Goal: Task Accomplishment & Management: Manage account settings

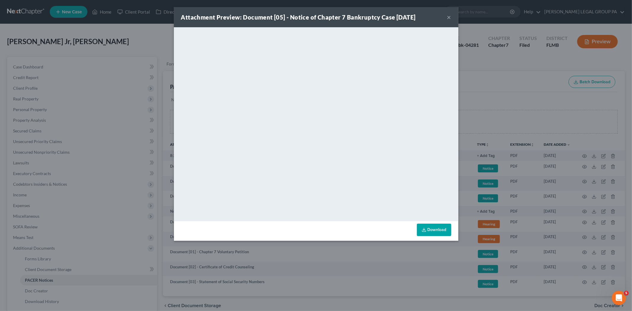
click at [448, 15] on button "×" at bounding box center [449, 17] width 4 height 7
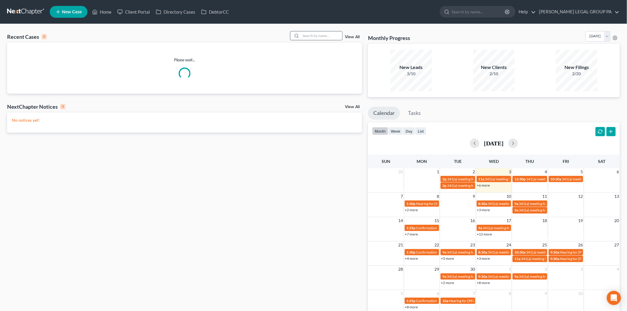
click at [320, 36] on input "search" at bounding box center [321, 35] width 41 height 9
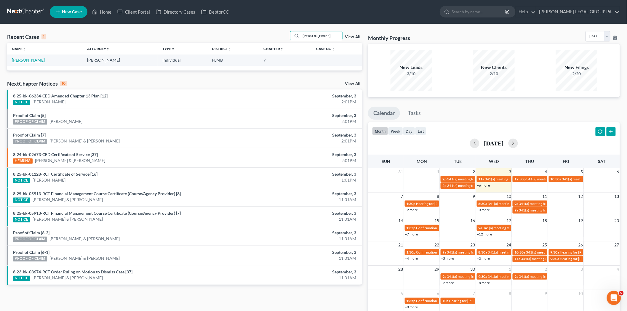
type input "caven"
click at [39, 60] on link "[PERSON_NAME]" at bounding box center [28, 59] width 33 height 5
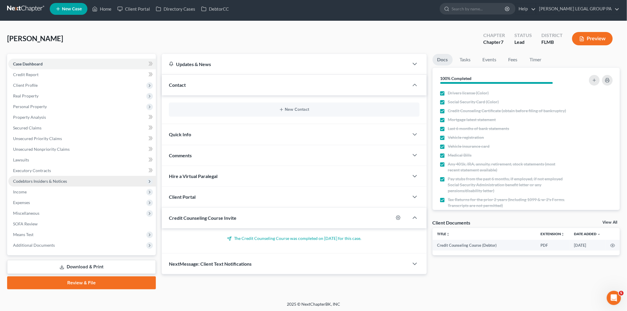
scroll to position [3, 0]
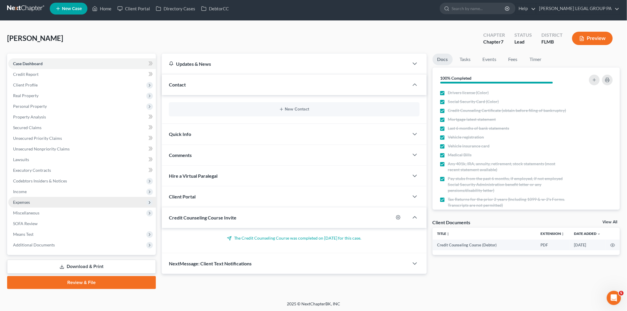
click at [54, 197] on span "Expenses" at bounding box center [82, 202] width 148 height 11
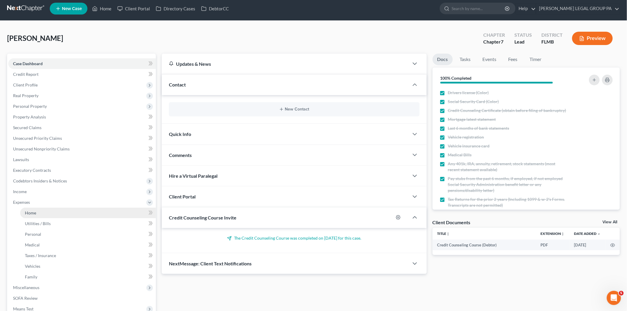
click at [57, 213] on link "Home" at bounding box center [88, 213] width 136 height 11
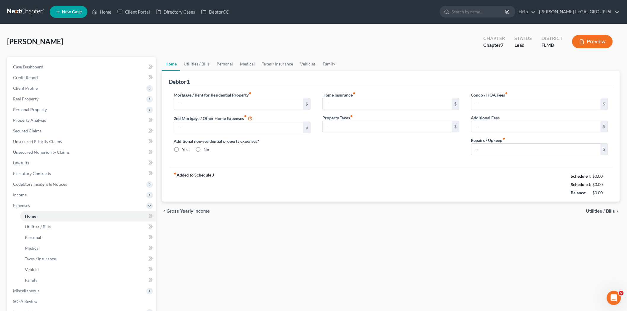
type input "1,420.36"
type input "0.00"
radio input "true"
type input "0.00"
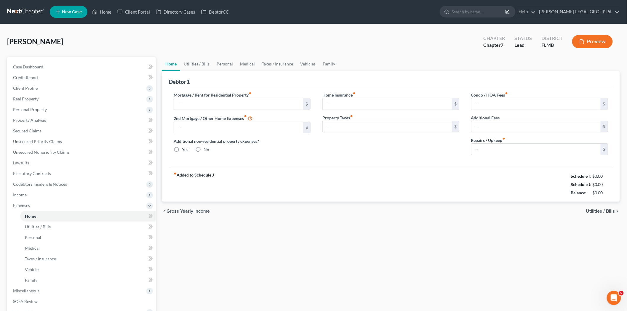
type input "0.00"
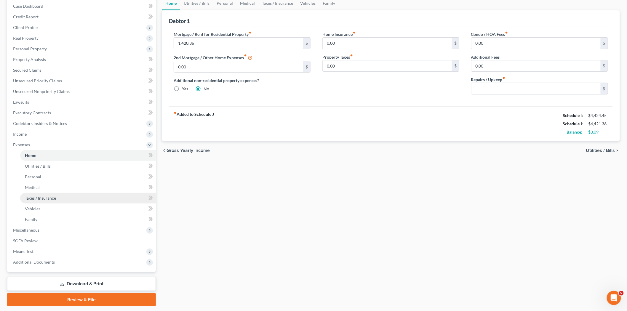
scroll to position [78, 0]
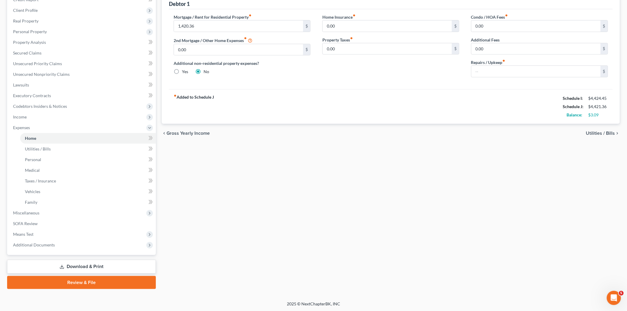
click at [98, 263] on link "Download & Print" at bounding box center [81, 267] width 149 height 14
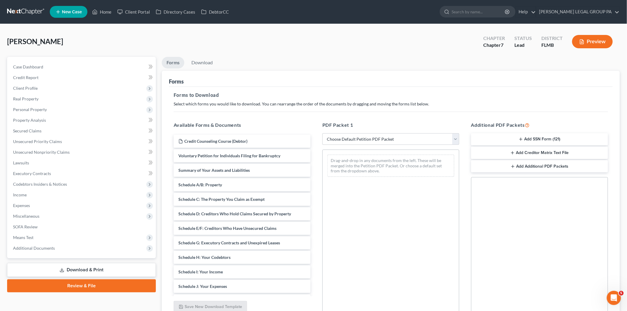
click at [519, 135] on button "Add SSN Form (121)" at bounding box center [539, 139] width 137 height 12
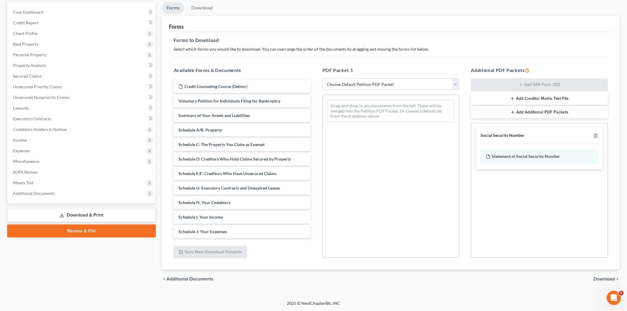
click at [610, 279] on span "Download" at bounding box center [604, 279] width 21 height 5
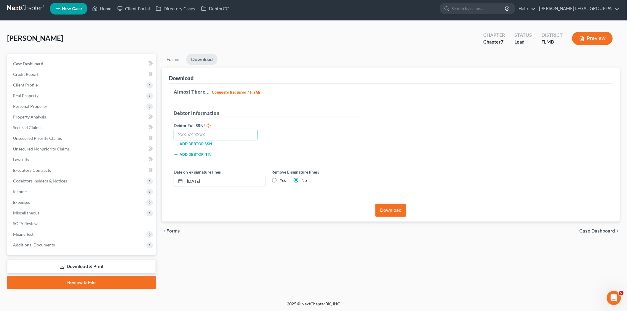
click at [236, 137] on input "text" at bounding box center [216, 135] width 84 height 12
type input "230-59-1322"
click at [390, 207] on button "Download" at bounding box center [390, 210] width 31 height 13
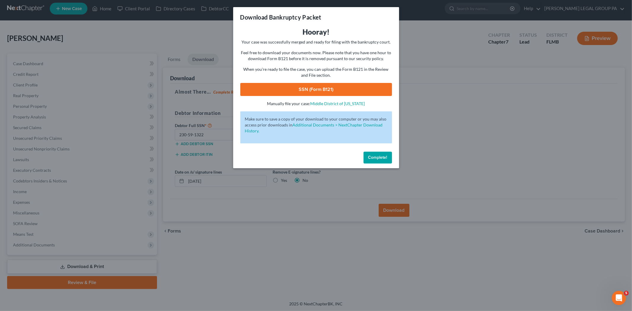
click at [293, 91] on link "SSN (Form B121)" at bounding box center [316, 89] width 152 height 13
click at [378, 158] on span "Complete!" at bounding box center [377, 157] width 19 height 5
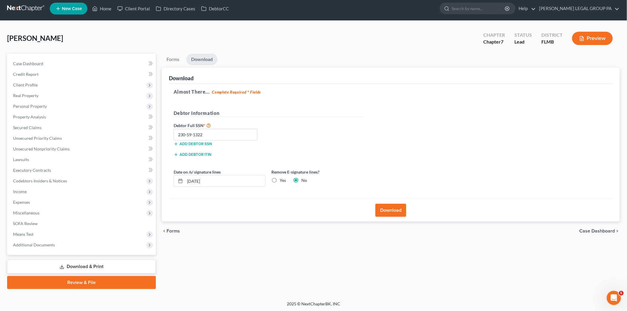
click at [89, 283] on link "Review & File" at bounding box center [81, 282] width 149 height 13
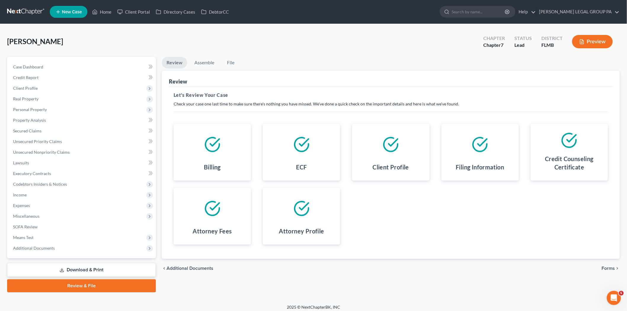
click at [205, 69] on li "Assemble" at bounding box center [204, 64] width 29 height 14
click at [209, 65] on link "Assemble" at bounding box center [204, 63] width 29 height 12
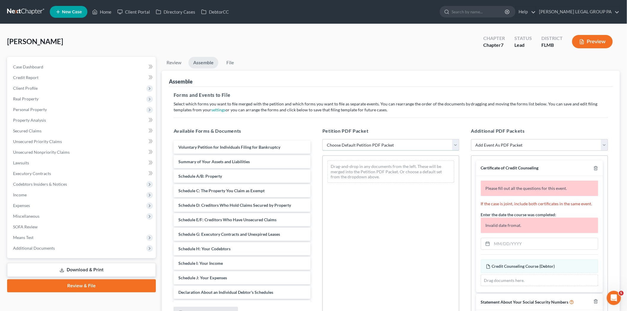
click at [344, 145] on select "Choose Default Petition PDF Packet Complete Bankruptcy Petition (all forms and …" at bounding box center [390, 145] width 137 height 12
click at [76, 248] on span "Additional Documents" at bounding box center [82, 248] width 148 height 11
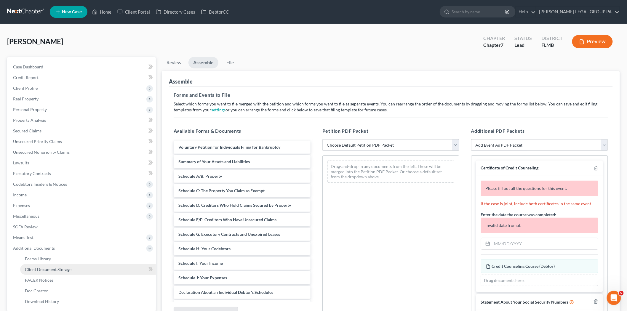
click at [65, 270] on span "Client Document Storage" at bounding box center [48, 269] width 47 height 5
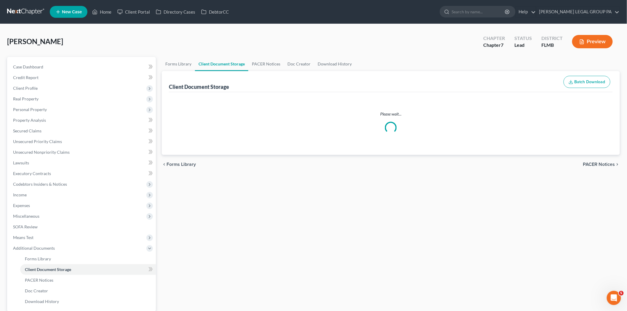
select select "9"
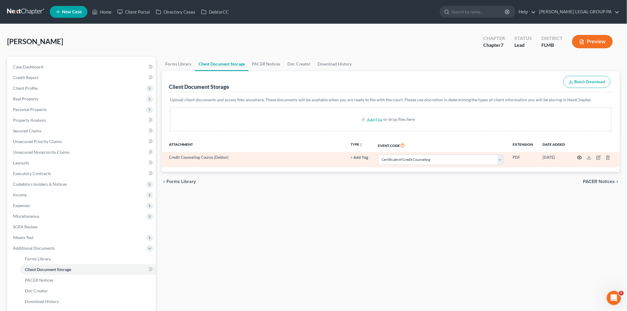
click at [580, 156] on icon "button" at bounding box center [580, 157] width 4 height 3
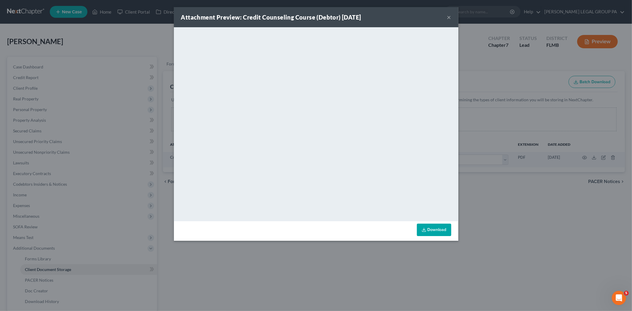
click at [451, 15] on button "×" at bounding box center [449, 17] width 4 height 7
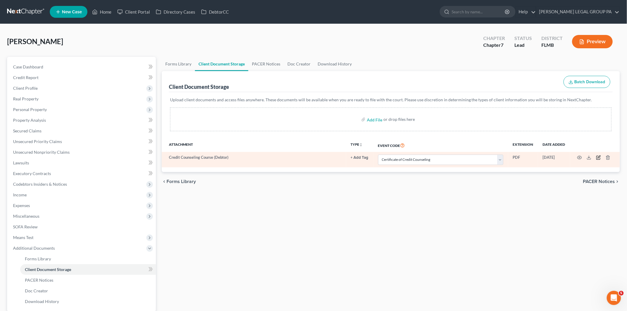
click at [596, 158] on icon "button" at bounding box center [598, 157] width 5 height 5
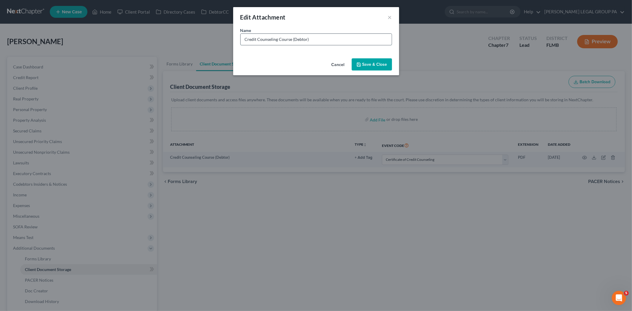
click at [313, 40] on input "Credit Counseling Course (Debtor)" at bounding box center [316, 39] width 151 height 11
type input "Credit Counseling Course (Debtor) 06.05.2025"
click at [372, 60] on button "Save & Close" at bounding box center [372, 64] width 40 height 12
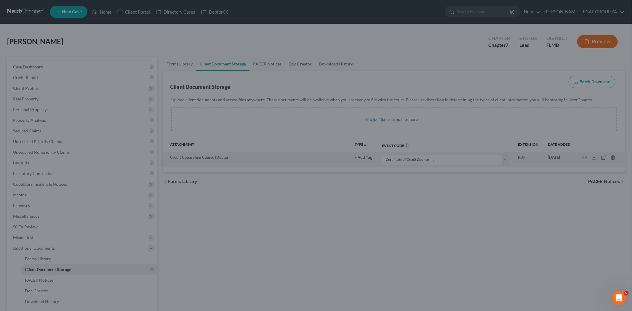
select select "9"
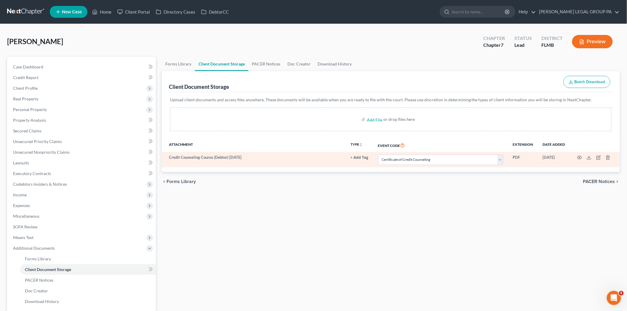
click at [577, 157] on td at bounding box center [595, 159] width 50 height 15
click at [578, 158] on icon "button" at bounding box center [579, 157] width 5 height 5
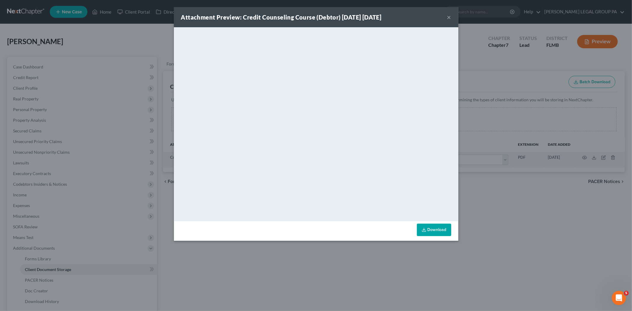
click at [450, 17] on button "×" at bounding box center [449, 17] width 4 height 7
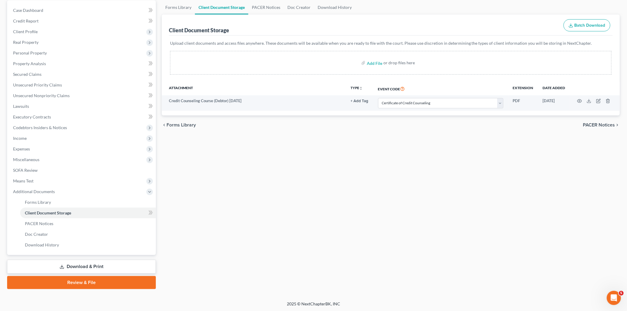
click at [86, 279] on link "Review & File" at bounding box center [81, 282] width 149 height 13
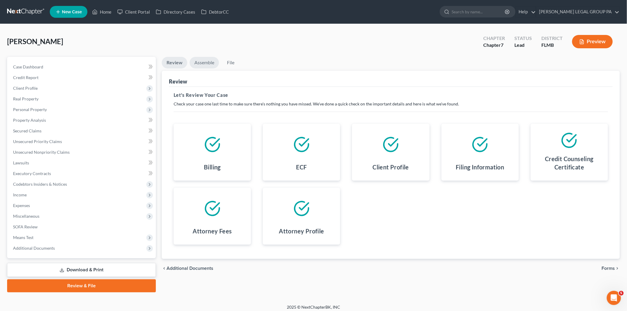
click at [205, 63] on link "Assemble" at bounding box center [204, 63] width 29 height 12
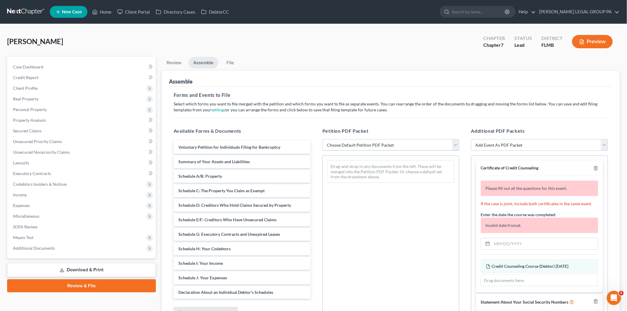
click at [374, 145] on select "Choose Default Petition PDF Packet Complete Bankruptcy Petition (all forms and …" at bounding box center [390, 145] width 137 height 12
select select "0"
click at [322, 139] on select "Choose Default Petition PDF Packet Complete Bankruptcy Petition (all forms and …" at bounding box center [390, 145] width 137 height 12
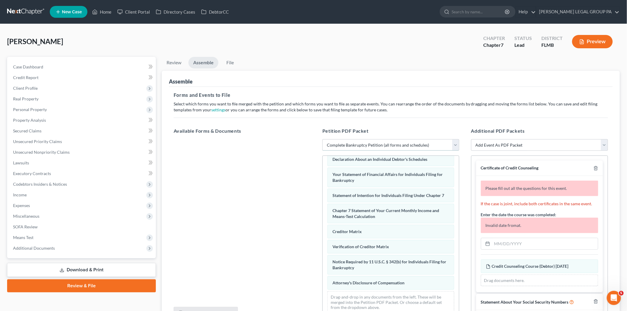
scroll to position [172, 0]
click at [500, 248] on input "text" at bounding box center [545, 243] width 106 height 11
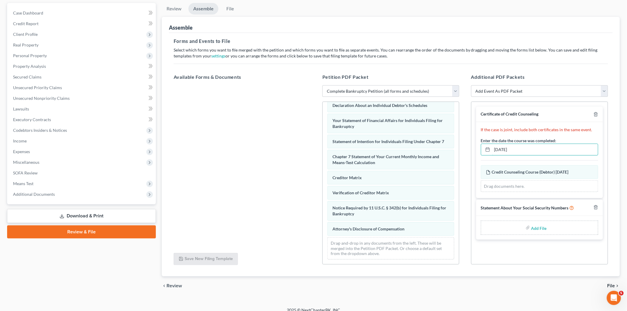
scroll to position [61, 0]
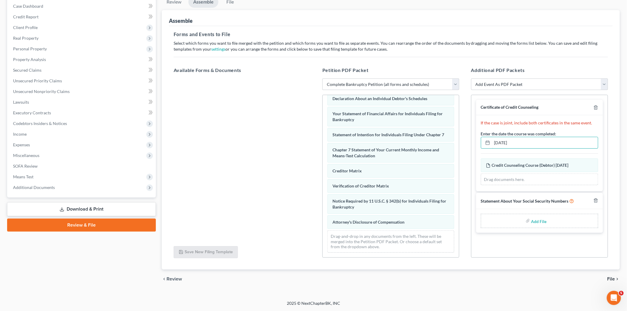
type input "06/05/2025"
click at [532, 223] on input "file" at bounding box center [538, 221] width 14 height 11
type input "C:\fakepath\121 - Cavender.pdf"
click at [230, 4] on link "File" at bounding box center [230, 2] width 19 height 12
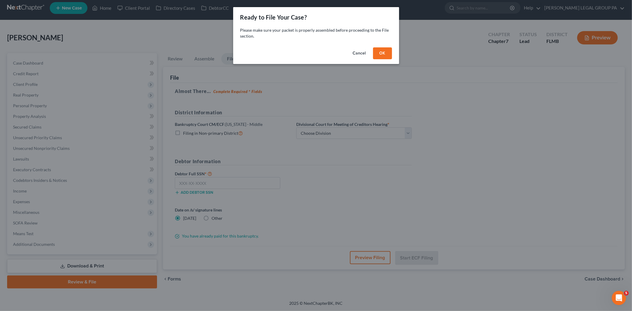
click at [373, 51] on button "OK" at bounding box center [382, 53] width 19 height 12
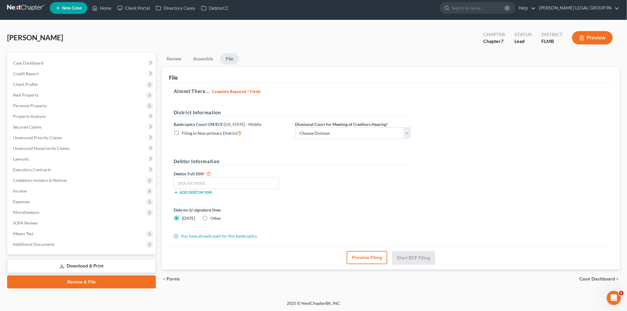
click at [342, 126] on label "Divisional Court for Meeting of Creditors Hearing *" at bounding box center [341, 124] width 93 height 6
click at [341, 133] on select "Choose Division Fort Myers Jacksonville Orlando Tampa" at bounding box center [353, 133] width 116 height 12
select select "3"
click at [295, 127] on select "Choose Division Fort Myers Jacksonville Orlando Tampa" at bounding box center [353, 133] width 116 height 12
click at [207, 185] on input "text" at bounding box center [226, 183] width 105 height 12
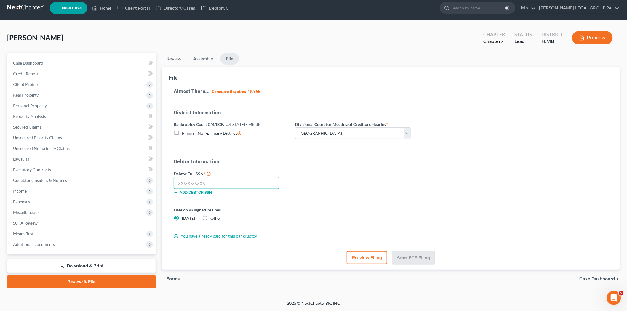
click at [217, 183] on input "text" at bounding box center [226, 183] width 105 height 12
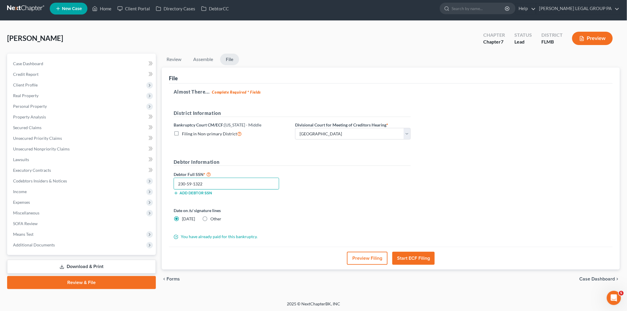
type input "230-59-1322"
click at [425, 254] on button "Start ECF Filing" at bounding box center [413, 258] width 42 height 13
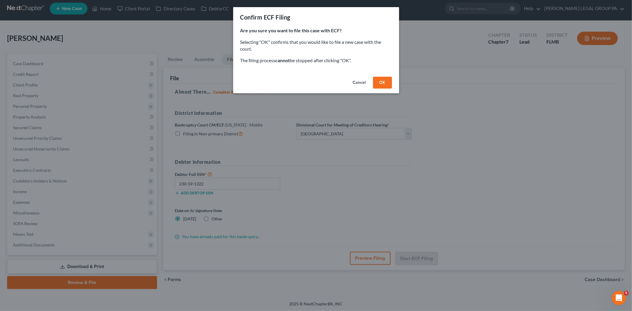
click at [382, 80] on button "OK" at bounding box center [382, 83] width 19 height 12
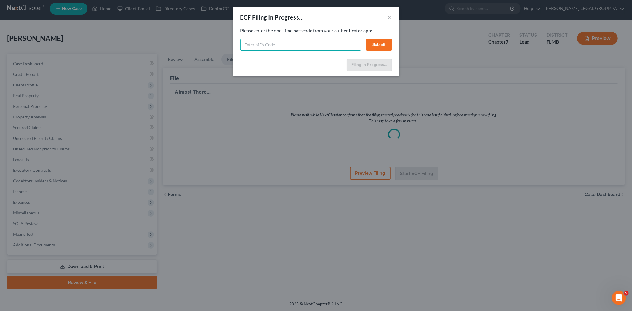
click at [327, 48] on input "text" at bounding box center [300, 45] width 121 height 12
type input "773125"
click at [379, 44] on button "Submit" at bounding box center [379, 45] width 26 height 12
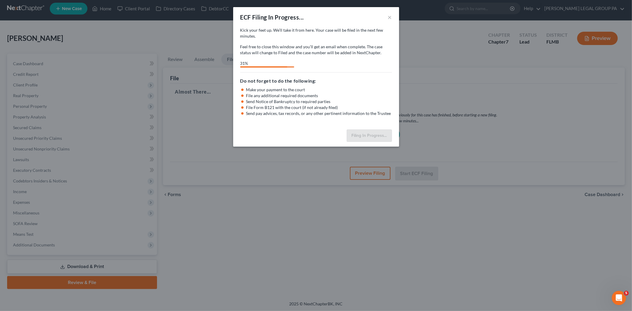
select select "3"
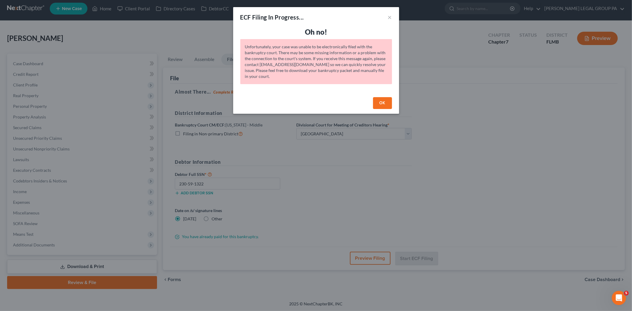
click at [380, 102] on button "OK" at bounding box center [382, 103] width 19 height 12
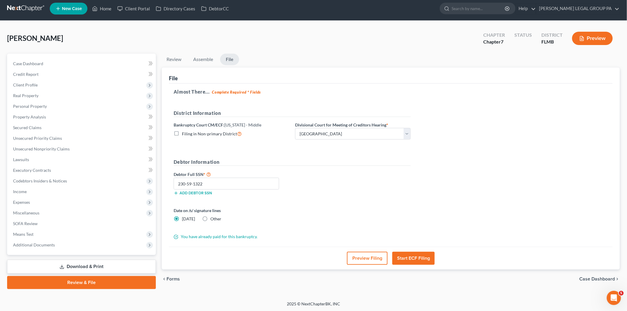
click at [403, 260] on button "Start ECF Filing" at bounding box center [413, 258] width 42 height 13
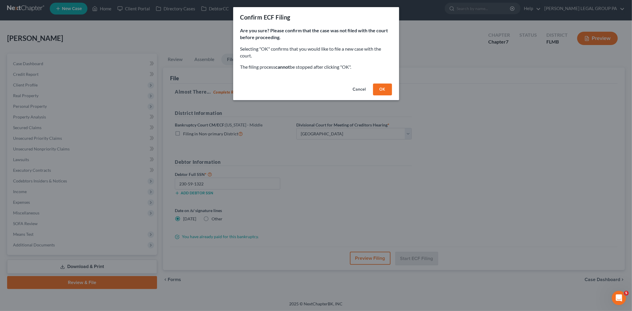
click at [383, 88] on button "OK" at bounding box center [382, 90] width 19 height 12
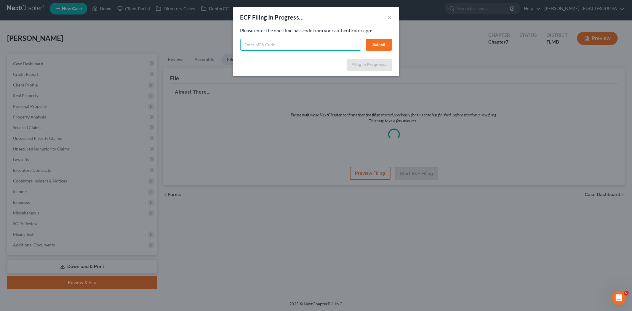
click at [281, 44] on input "text" at bounding box center [300, 45] width 121 height 12
type input "325511"
click at [374, 42] on button "Submit" at bounding box center [379, 45] width 26 height 12
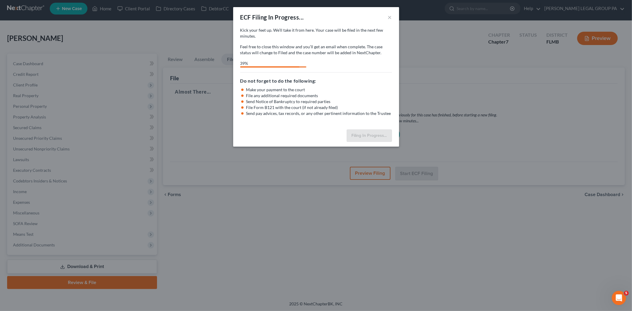
select select "3"
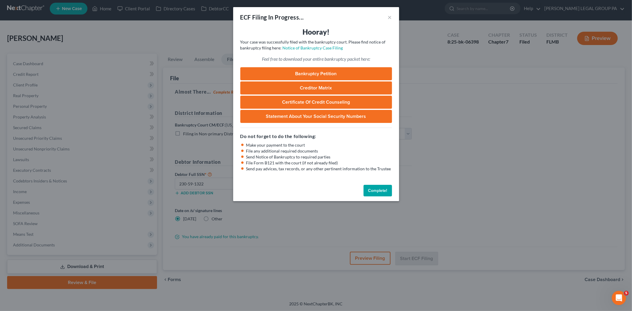
click at [375, 190] on button "Complete!" at bounding box center [378, 191] width 28 height 12
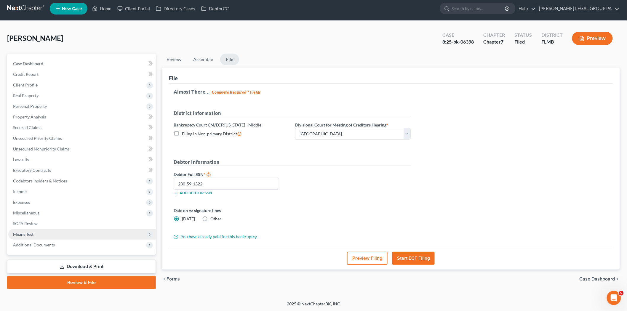
click at [42, 232] on span "Means Test" at bounding box center [82, 234] width 148 height 11
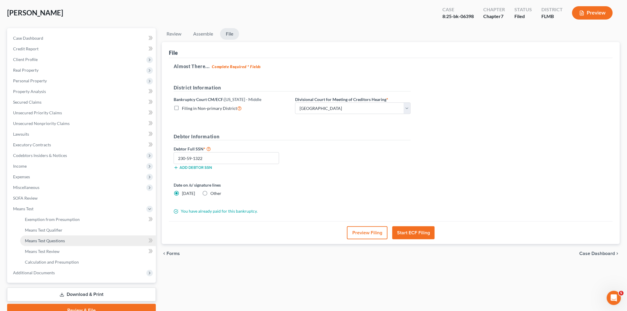
scroll to position [36, 0]
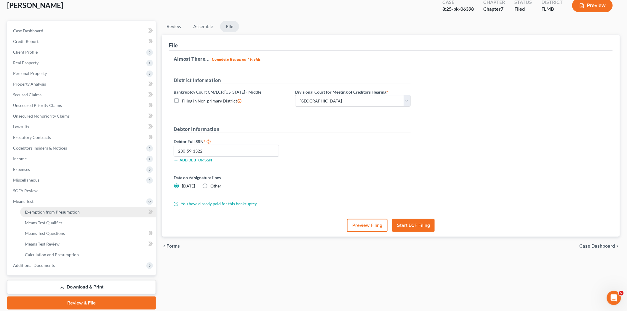
click at [69, 213] on span "Exemption from Presumption" at bounding box center [52, 211] width 55 height 5
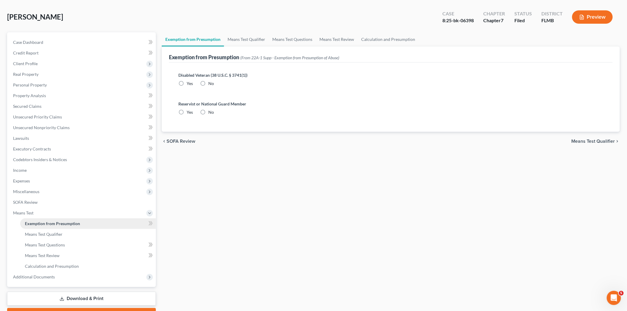
scroll to position [57, 0]
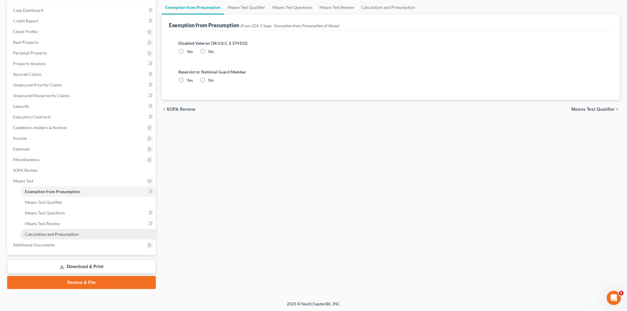
click at [73, 236] on link "Calculation and Presumption" at bounding box center [88, 234] width 136 height 11
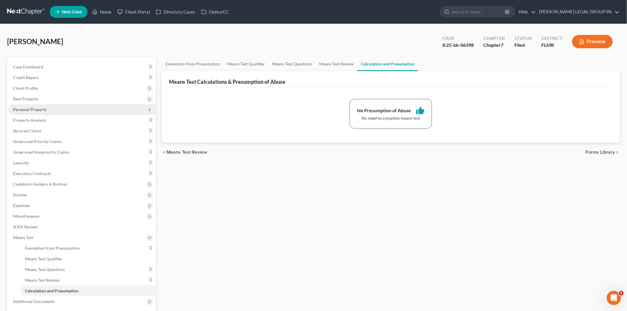
click at [56, 112] on span "Personal Property" at bounding box center [82, 109] width 148 height 11
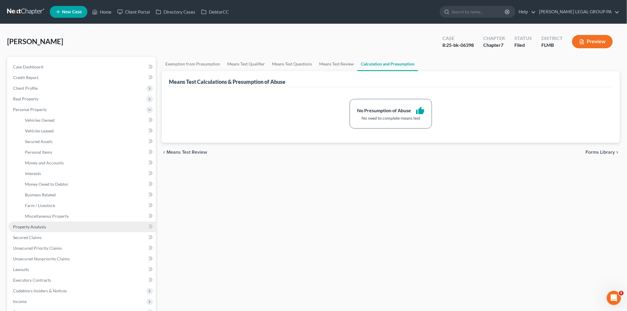
click at [56, 231] on link "Property Analysis" at bounding box center [82, 227] width 148 height 11
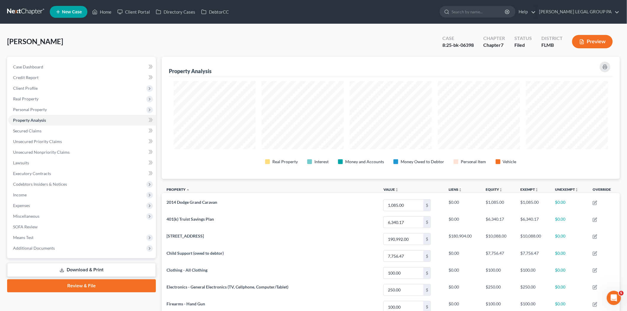
click at [31, 14] on link at bounding box center [26, 12] width 38 height 11
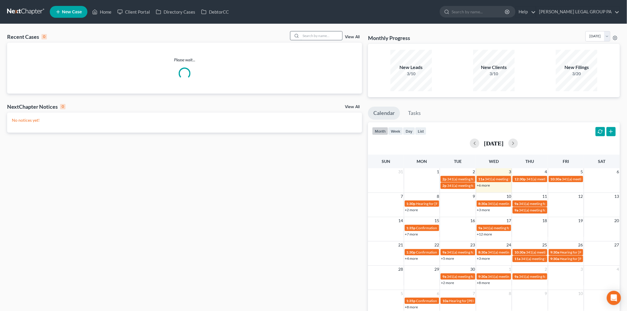
click at [319, 33] on input "search" at bounding box center [321, 35] width 41 height 9
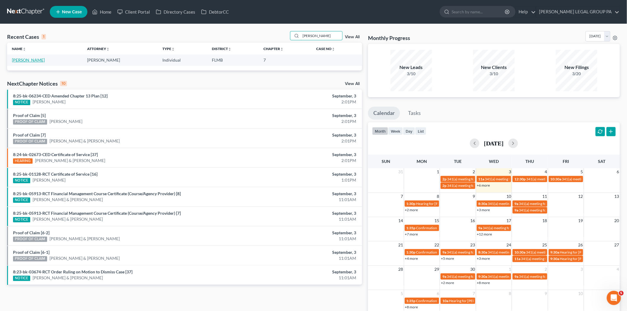
type input "[PERSON_NAME]"
click at [34, 57] on link "[PERSON_NAME]" at bounding box center [28, 59] width 33 height 5
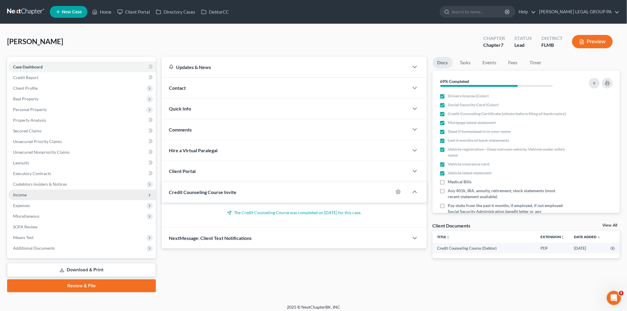
click at [84, 192] on span "Income" at bounding box center [82, 195] width 148 height 11
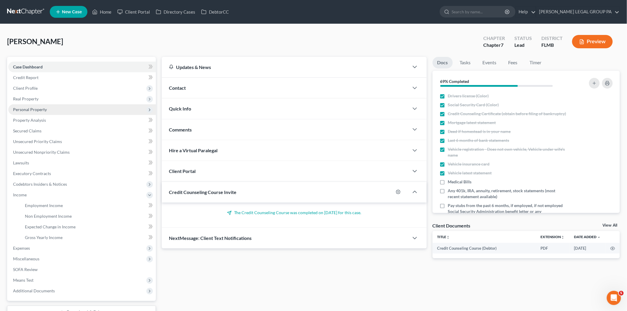
click at [67, 109] on span "Personal Property" at bounding box center [82, 109] width 148 height 11
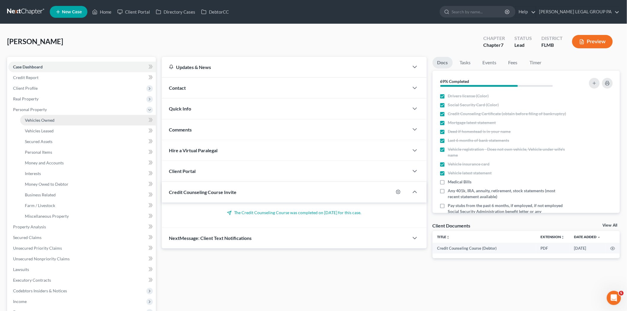
click at [67, 122] on link "Vehicles Owned" at bounding box center [88, 120] width 136 height 11
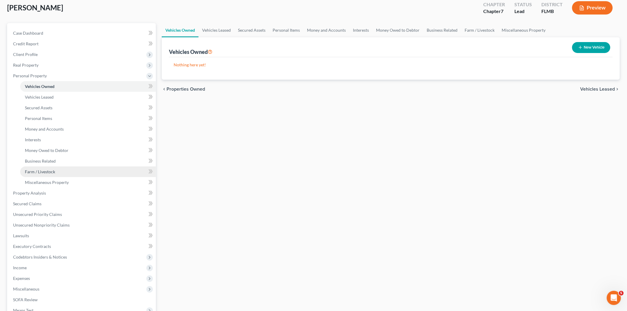
scroll to position [99, 0]
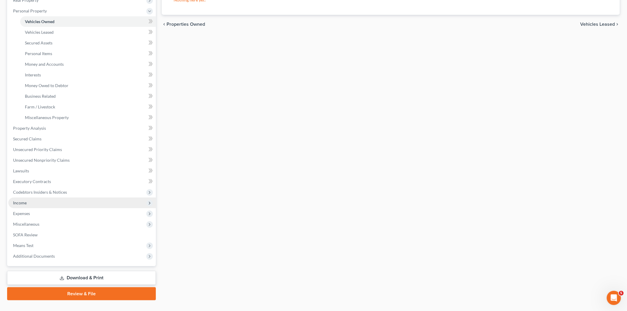
click at [65, 201] on span "Income" at bounding box center [82, 203] width 148 height 11
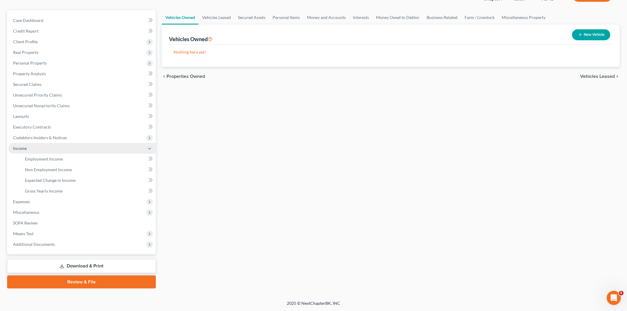
scroll to position [46, 0]
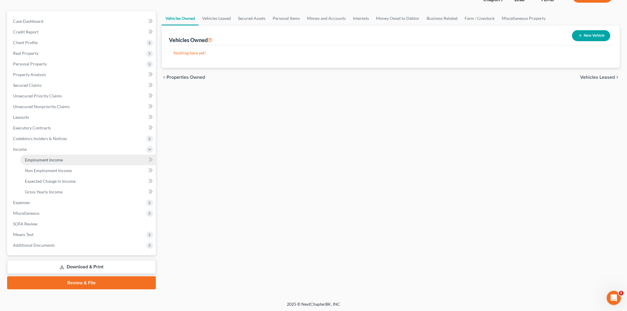
click at [70, 161] on link "Employment Income" at bounding box center [88, 160] width 136 height 11
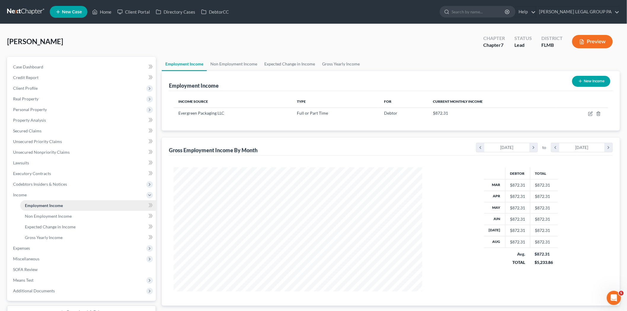
scroll to position [124, 260]
click at [56, 111] on span "Personal Property" at bounding box center [82, 109] width 148 height 11
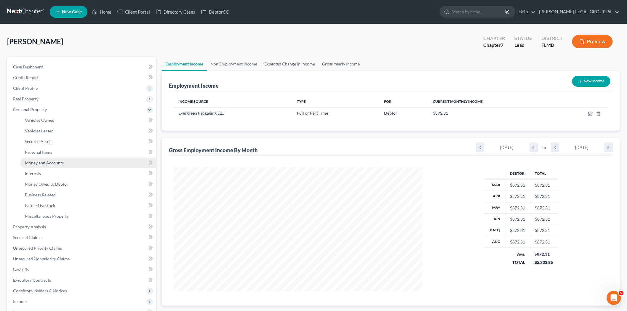
click at [73, 161] on link "Money and Accounts" at bounding box center [88, 163] width 136 height 11
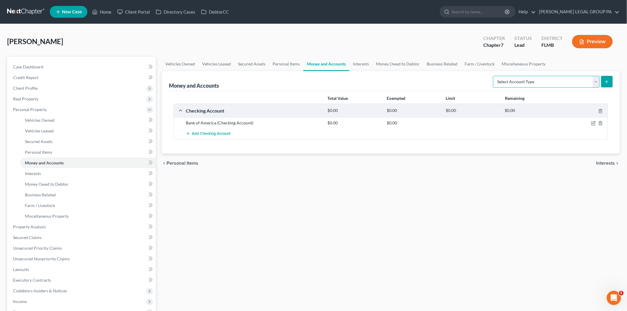
click at [588, 81] on select "Select Account Type Brokerage Cash on Hand Certificates of Deposit Checking Acc…" at bounding box center [546, 82] width 107 height 12
select select "checking"
click at [494, 76] on select "Select Account Type Brokerage Cash on Hand Certificates of Deposit Checking Acc…" at bounding box center [546, 82] width 107 height 12
click at [609, 84] on button "submit" at bounding box center [607, 82] width 12 height 12
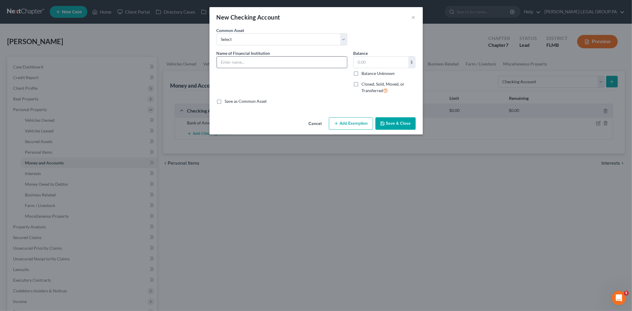
click at [317, 61] on input "text" at bounding box center [282, 62] width 130 height 11
type input "Bank of America: 1396"
click at [377, 58] on input "text" at bounding box center [381, 62] width 55 height 11
type input "205.78"
click at [388, 122] on button "Save & Close" at bounding box center [395, 123] width 40 height 12
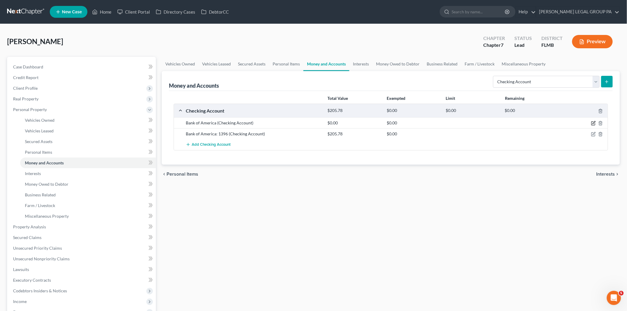
click at [594, 121] on icon "button" at bounding box center [593, 123] width 5 height 5
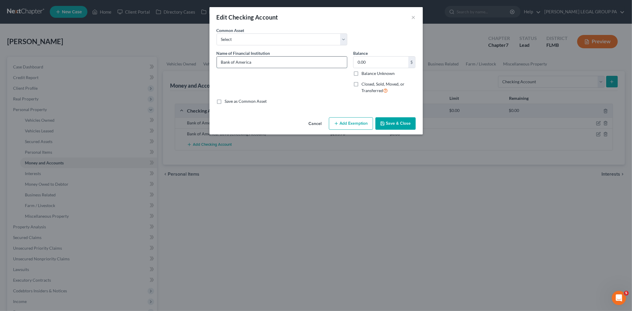
click at [255, 60] on input "Bank of America" at bounding box center [282, 62] width 130 height 11
click at [268, 60] on input "Bank of America:" at bounding box center [282, 62] width 130 height 11
click at [301, 64] on input "Bank of America:" at bounding box center [282, 62] width 130 height 11
type input "Bank of America: 4973"
click at [378, 64] on input "0.00" at bounding box center [381, 62] width 55 height 11
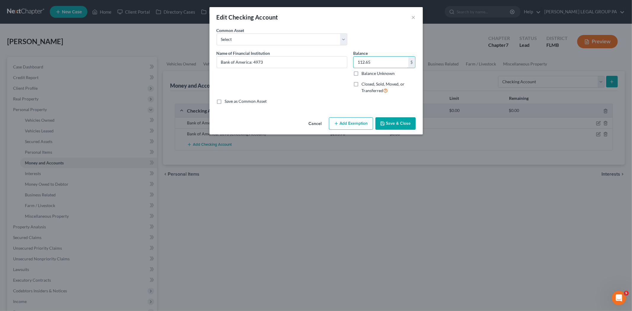
type input "112.65"
click at [392, 124] on button "Save & Close" at bounding box center [395, 123] width 40 height 12
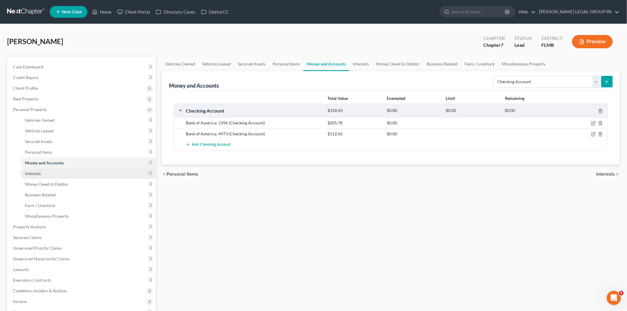
click at [66, 172] on link "Interests" at bounding box center [88, 173] width 136 height 11
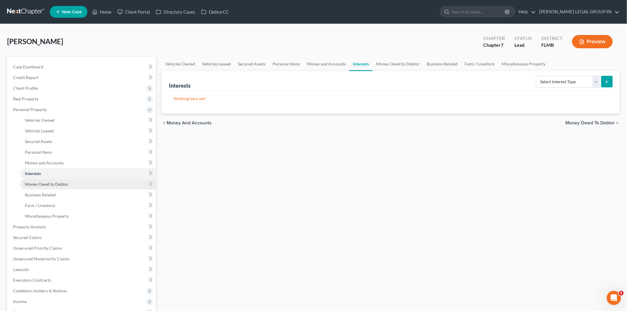
click at [59, 188] on link "Money Owed to Debtor" at bounding box center [88, 184] width 136 height 11
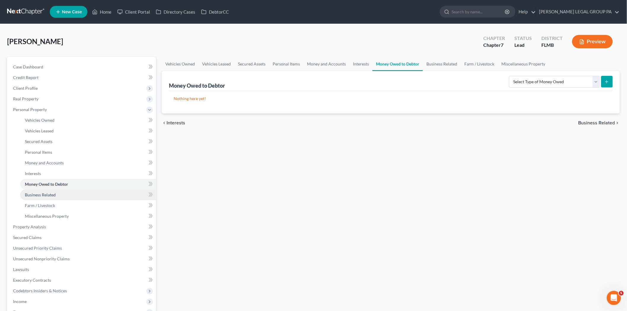
click at [57, 196] on link "Business Related" at bounding box center [88, 195] width 136 height 11
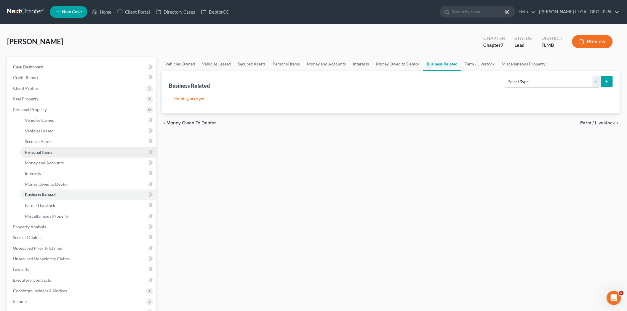
click at [53, 153] on link "Personal Items" at bounding box center [88, 152] width 136 height 11
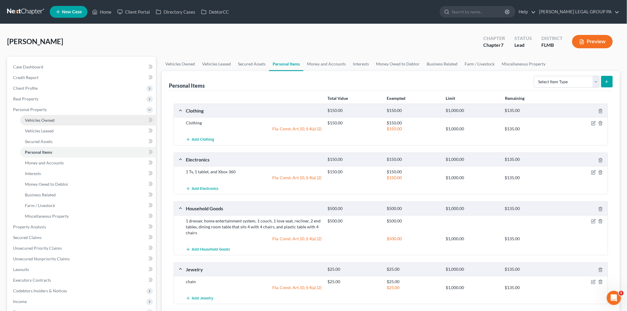
click at [57, 118] on link "Vehicles Owned" at bounding box center [88, 120] width 136 height 11
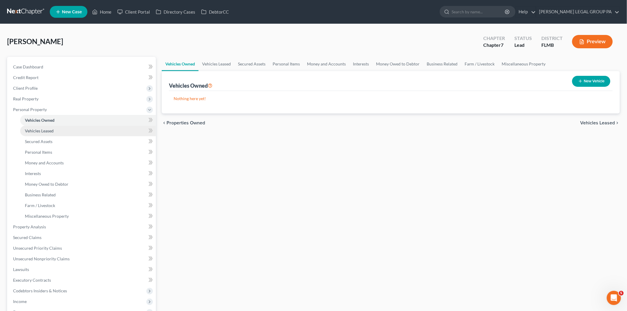
click at [60, 132] on link "Vehicles Leased" at bounding box center [88, 131] width 136 height 11
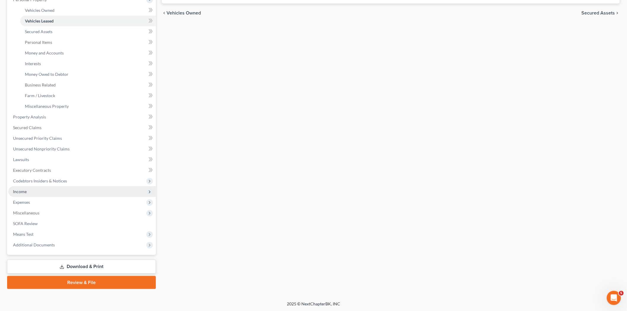
click at [53, 188] on span "Income" at bounding box center [82, 191] width 148 height 11
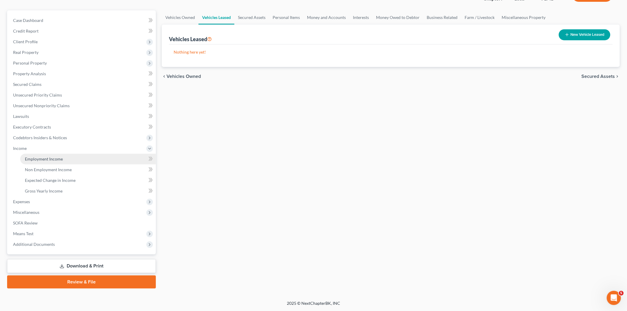
scroll to position [46, 0]
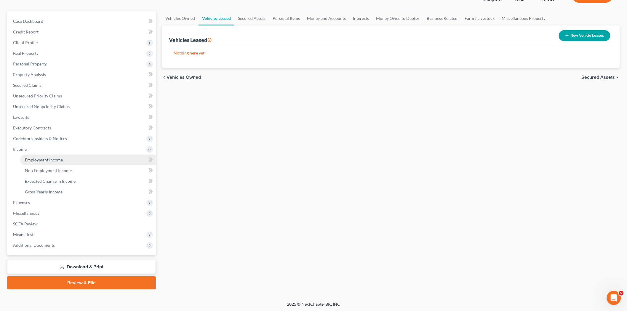
click at [59, 158] on span "Employment Income" at bounding box center [44, 159] width 38 height 5
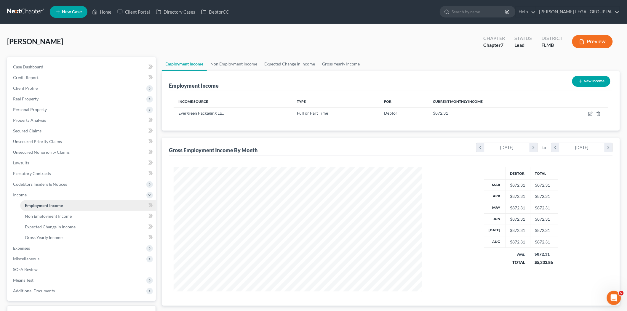
scroll to position [124, 260]
click at [61, 95] on span "Real Property" at bounding box center [82, 99] width 148 height 11
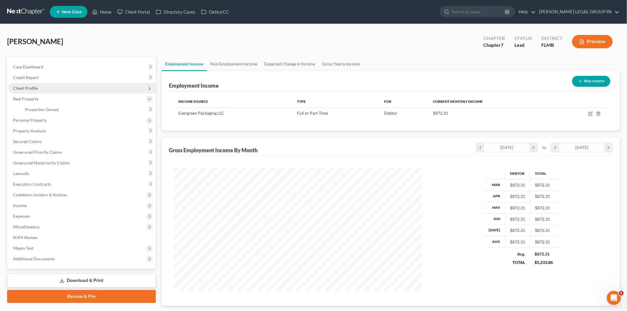
click at [63, 85] on span "Client Profile" at bounding box center [82, 88] width 148 height 11
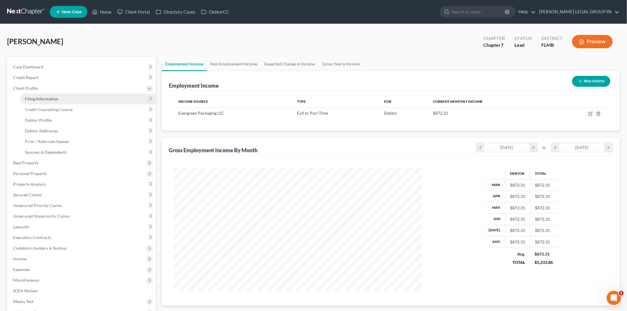
click at [63, 96] on link "Filing Information" at bounding box center [88, 99] width 136 height 11
select select "1"
select select "0"
select select "9"
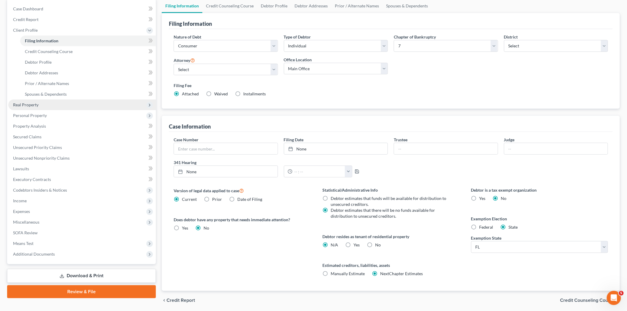
scroll to position [66, 0]
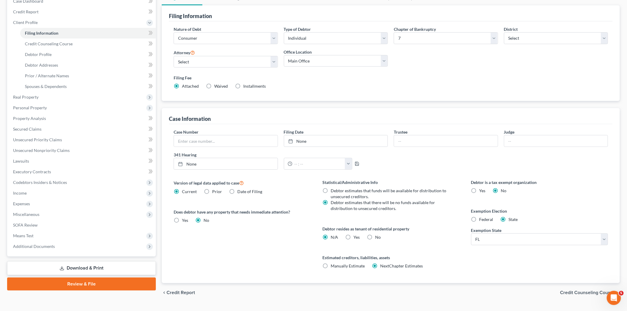
click at [232, 270] on div "Version of legal data applied to case Current Prior Date of Filing Legal data v…" at bounding box center [242, 231] width 149 height 104
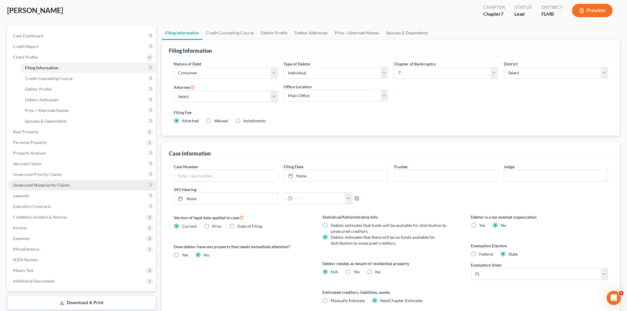
scroll to position [0, 0]
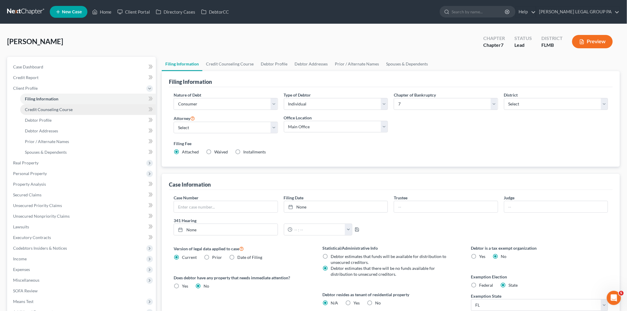
click at [49, 111] on span "Credit Counseling Course" at bounding box center [49, 109] width 48 height 5
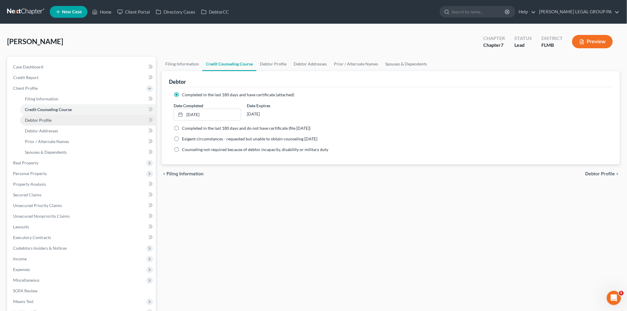
click at [48, 119] on span "Debtor Profile" at bounding box center [38, 120] width 27 height 5
select select "1"
select select "0"
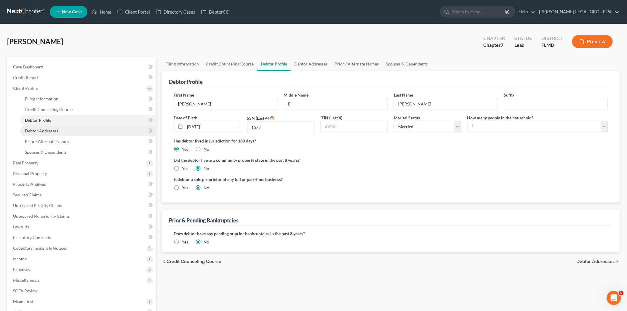
click at [52, 129] on span "Debtor Addresses" at bounding box center [41, 130] width 33 height 5
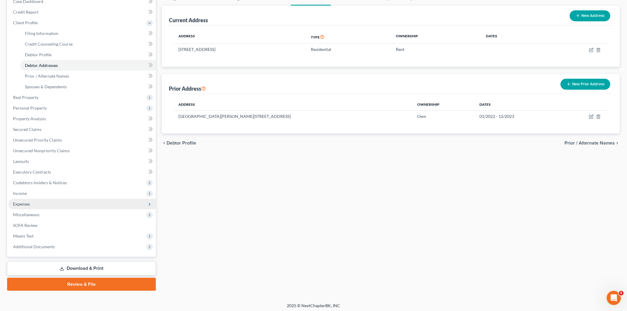
scroll to position [66, 0]
click at [64, 171] on link "Executory Contracts" at bounding box center [82, 172] width 148 height 11
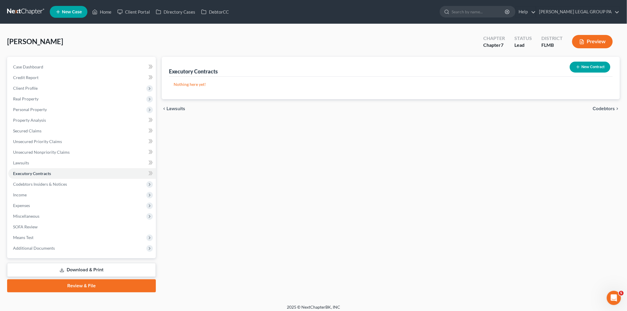
click at [583, 66] on button "New Contract" at bounding box center [590, 67] width 41 height 11
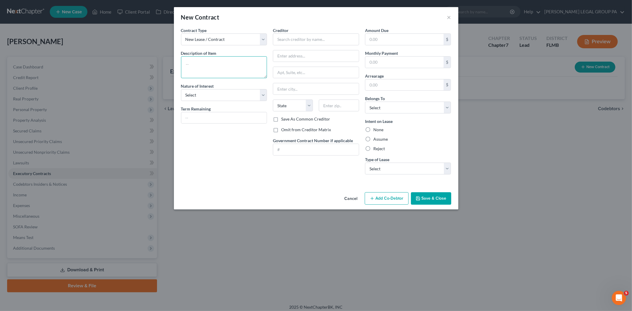
click at [228, 70] on textarea at bounding box center [224, 67] width 86 height 22
click at [234, 72] on textarea at bounding box center [224, 67] width 86 height 22
click at [238, 65] on textarea "Dryer, Washer, and Refridgerator" at bounding box center [224, 67] width 86 height 22
click at [252, 65] on textarea "Dryer, Washer, and Refrigerator" at bounding box center [224, 67] width 86 height 22
click at [303, 39] on input "text" at bounding box center [316, 39] width 86 height 12
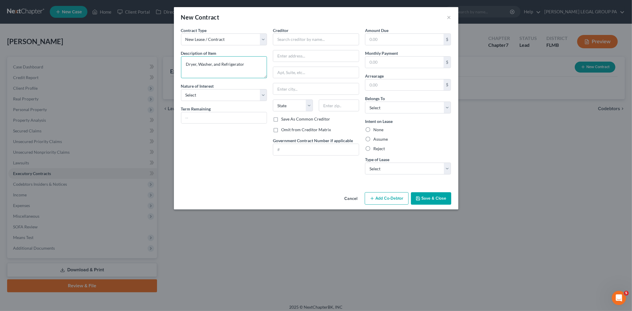
drag, startPoint x: 247, startPoint y: 64, endPoint x: 182, endPoint y: 66, distance: 64.3
click at [182, 66] on textarea "Dryer, Washer, and Refrigerator" at bounding box center [224, 67] width 86 height 22
type textarea "Washer and Dryer"
click at [314, 39] on input "text" at bounding box center [316, 39] width 86 height 12
type input "Aaron's LLC d/b/a Aaron's"
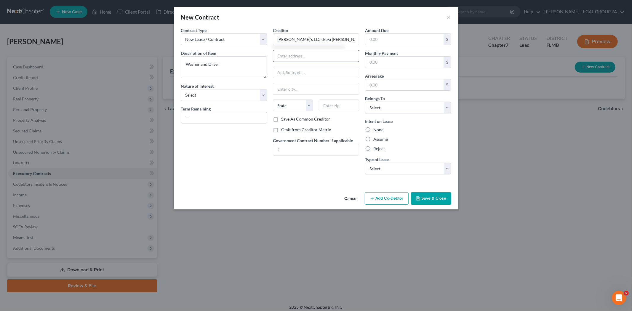
click at [314, 60] on input "text" at bounding box center [316, 55] width 86 height 11
type input "7054 N Church Ave."
click at [339, 108] on input "text" at bounding box center [339, 106] width 40 height 12
type input "33860"
type input "Mulberry"
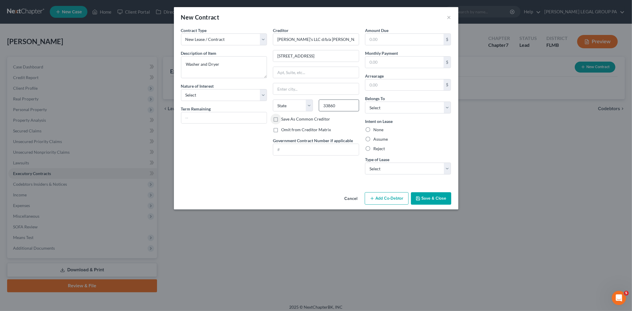
select select "9"
click at [298, 197] on div "Cancel Add Co-Debtor Save & Close" at bounding box center [316, 200] width 284 height 20
click at [392, 41] on input "text" at bounding box center [404, 39] width 79 height 11
type input "1,797.00"
click at [388, 64] on input "text" at bounding box center [404, 62] width 79 height 11
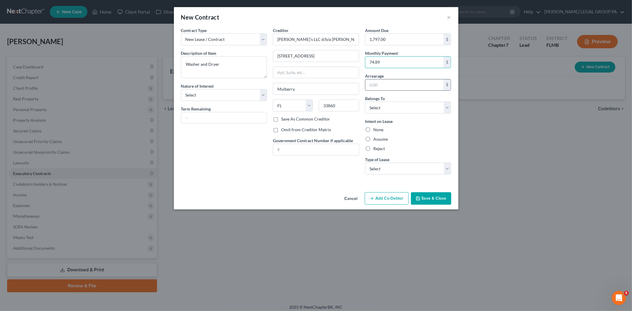
type input "74.89"
click at [399, 89] on input "text" at bounding box center [404, 84] width 79 height 11
click at [400, 135] on div "Intent on Lease None Assume Reject" at bounding box center [408, 134] width 86 height 33
click at [390, 110] on select "Select Debtor 1 Only Debtor 2 Only Debtor 1 And Debtor 2 Only At Least One Of T…" at bounding box center [408, 108] width 86 height 12
select select "0"
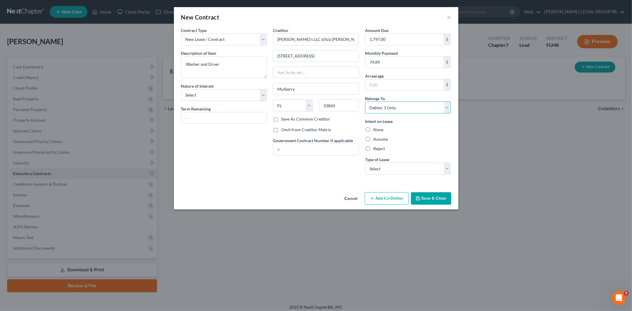
click at [365, 102] on select "Select Debtor 1 Only Debtor 2 Only Debtor 1 And Debtor 2 Only At Least One Of T…" at bounding box center [408, 108] width 86 height 12
click at [402, 172] on select "Select Real Estate Car Other" at bounding box center [408, 169] width 86 height 12
select select "2"
click at [365, 163] on select "Select Real Estate Car Other" at bounding box center [408, 169] width 86 height 12
click at [426, 197] on button "Save & Close" at bounding box center [431, 198] width 40 height 12
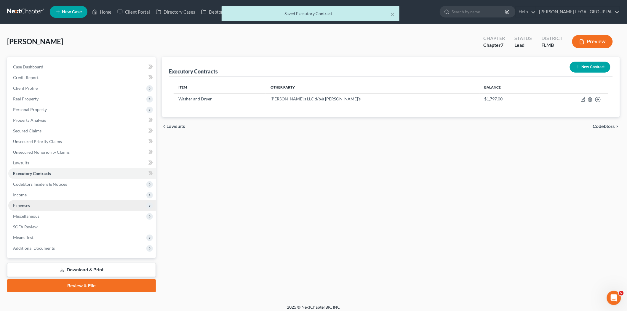
click at [37, 209] on span "Expenses" at bounding box center [82, 205] width 148 height 11
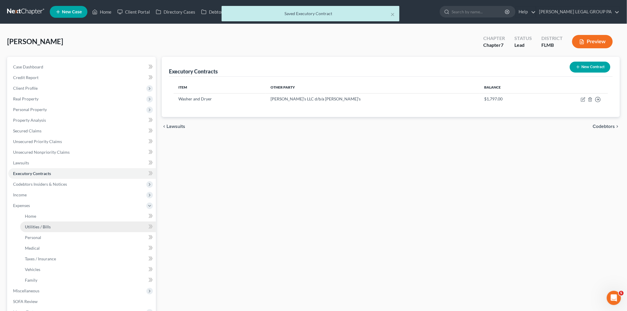
click at [42, 224] on span "Utilities / Bills" at bounding box center [38, 226] width 26 height 5
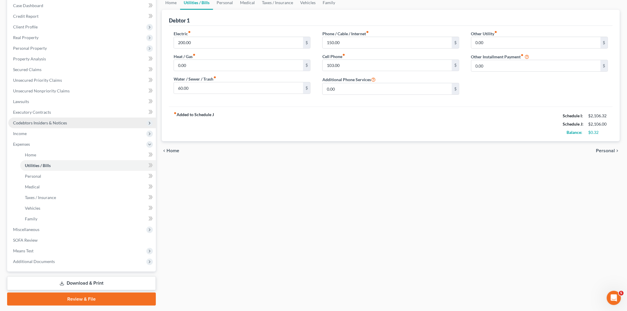
scroll to position [78, 0]
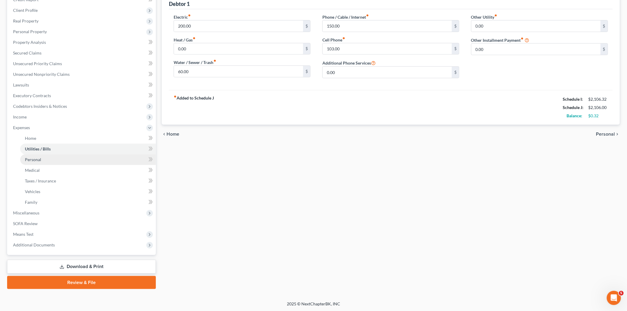
click at [64, 164] on link "Personal" at bounding box center [88, 159] width 136 height 11
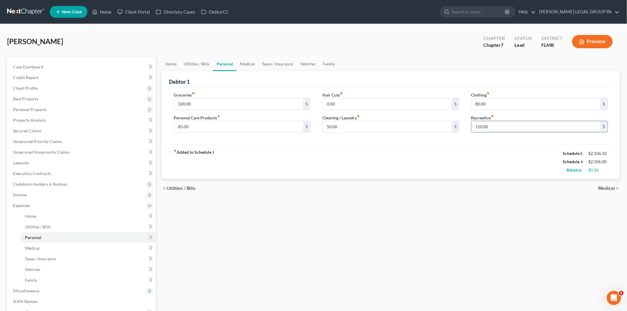
click at [508, 128] on input "150.00" at bounding box center [535, 126] width 129 height 11
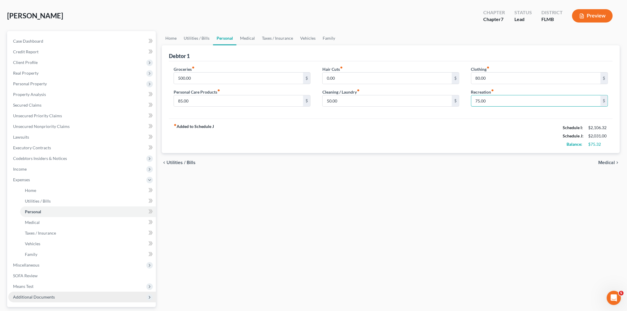
scroll to position [66, 0]
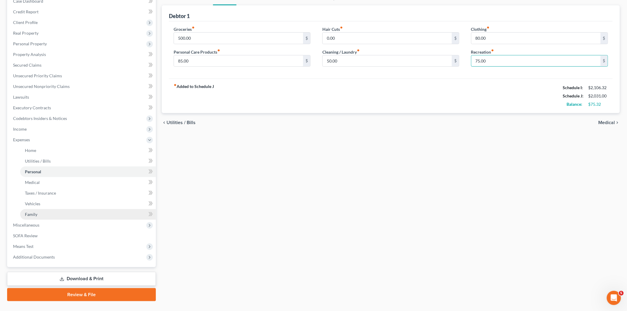
type input "75.00"
click at [72, 214] on link "Family" at bounding box center [88, 214] width 136 height 11
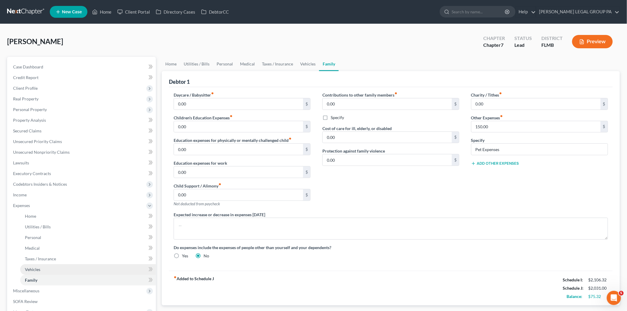
click at [61, 265] on link "Vehicles" at bounding box center [88, 269] width 136 height 11
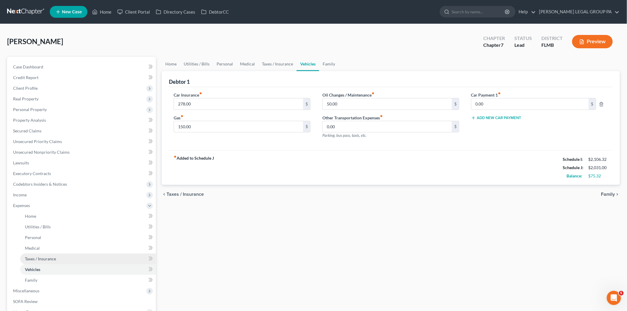
click at [66, 256] on link "Taxes / Insurance" at bounding box center [88, 259] width 136 height 11
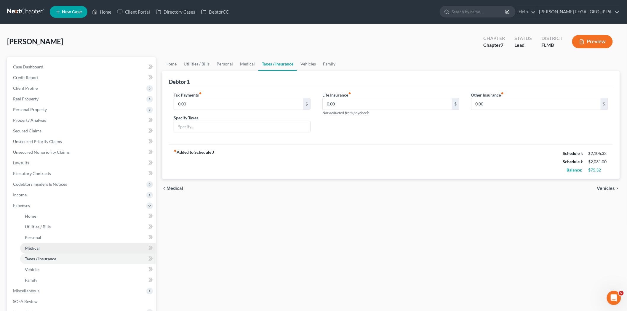
click at [64, 244] on link "Medical" at bounding box center [88, 248] width 136 height 11
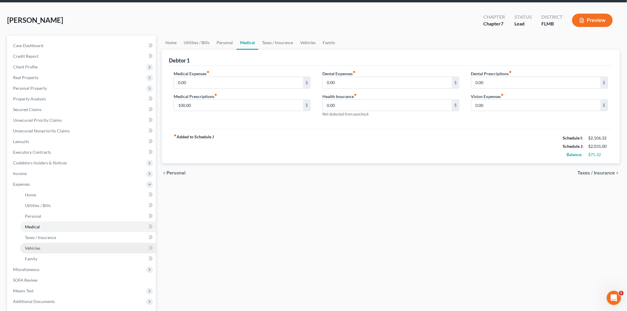
scroll to position [33, 0]
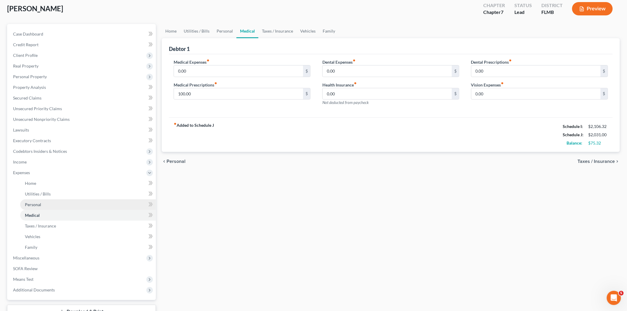
click at [54, 207] on link "Personal" at bounding box center [88, 204] width 136 height 11
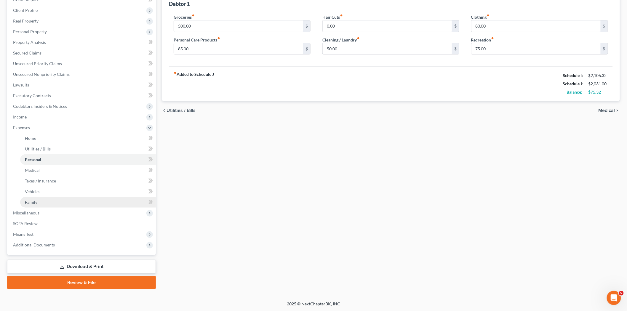
click at [54, 201] on link "Family" at bounding box center [88, 202] width 136 height 11
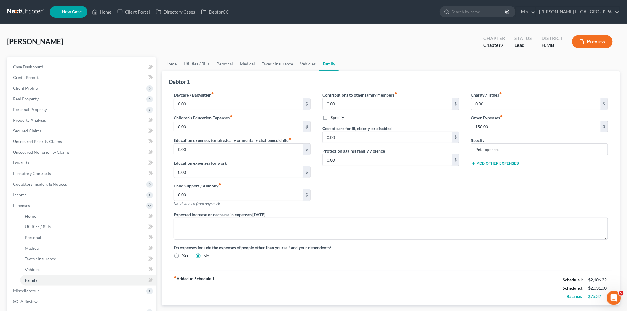
click at [499, 165] on button "Add Other Expenses" at bounding box center [495, 163] width 48 height 5
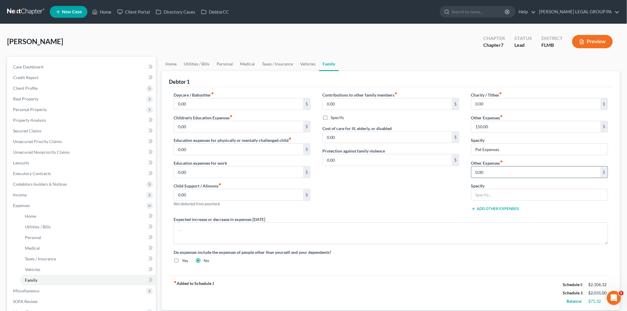
click at [491, 173] on input "0.00" at bounding box center [535, 172] width 129 height 11
type input "74.89"
click at [501, 195] on input "text" at bounding box center [539, 194] width 136 height 11
type input "R"
type input "Washer and Dryer Lease"
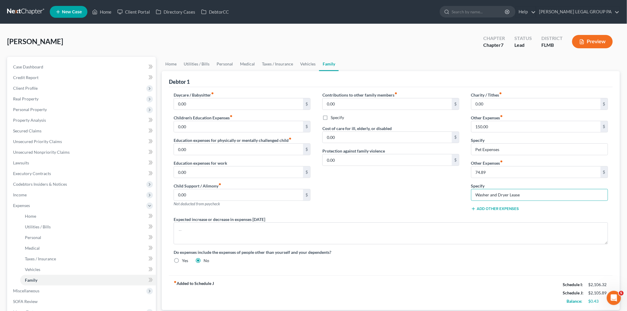
click at [525, 208] on div "Add Other Expenses" at bounding box center [539, 209] width 137 height 6
click at [486, 207] on button "Add Other Expenses" at bounding box center [495, 209] width 48 height 5
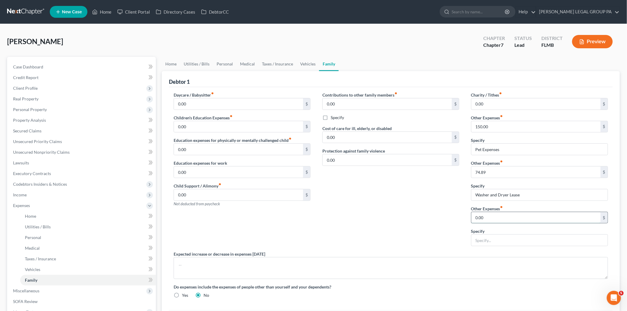
click at [487, 215] on input "0.00" at bounding box center [535, 217] width 129 height 11
type input "74.89"
click at [519, 244] on input "text" at bounding box center [539, 240] width 136 height 11
click at [483, 241] on input "Refridgerator" at bounding box center [539, 240] width 136 height 11
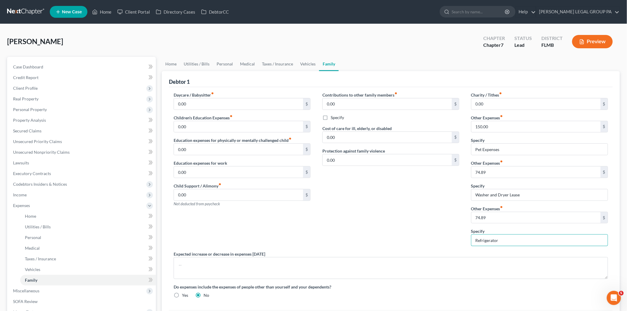
type input "Refrigerator"
click at [449, 238] on div "Contributions to other family members fiber_manual_record 0.00 $ Specify Cost o…" at bounding box center [390, 171] width 149 height 159
click at [485, 125] on input "150.00" at bounding box center [535, 126] width 129 height 11
type input "90.00"
click at [458, 196] on div "Contributions to other family members fiber_manual_record 0.00 $ Specify Cost o…" at bounding box center [390, 171] width 149 height 159
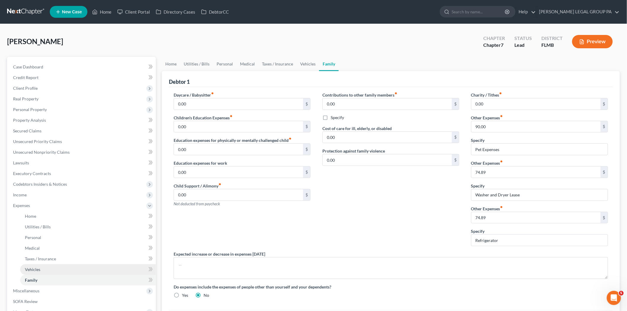
click at [61, 270] on link "Vehicles" at bounding box center [88, 269] width 136 height 11
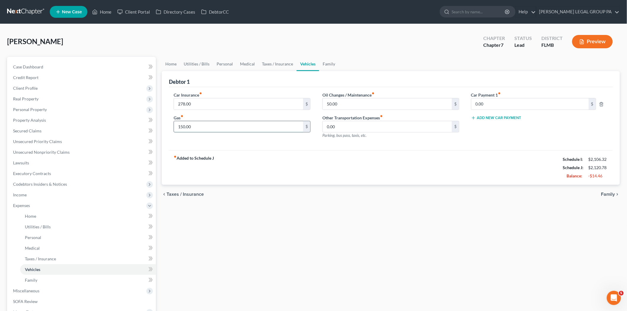
click at [187, 124] on input "150.00" at bounding box center [238, 126] width 129 height 11
type input "125.00"
click at [311, 181] on div "fiber_manual_record Added to Schedule J Schedule I: $2,106.32 Schedule J: $2,09…" at bounding box center [391, 167] width 444 height 35
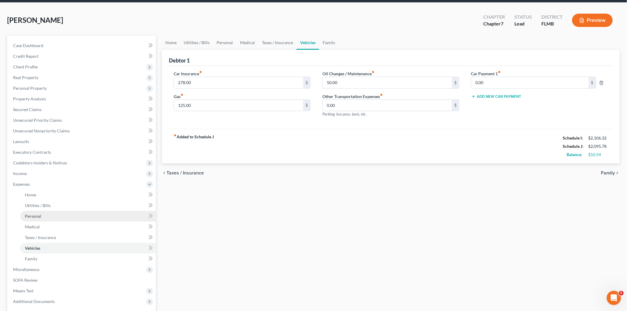
scroll to position [33, 0]
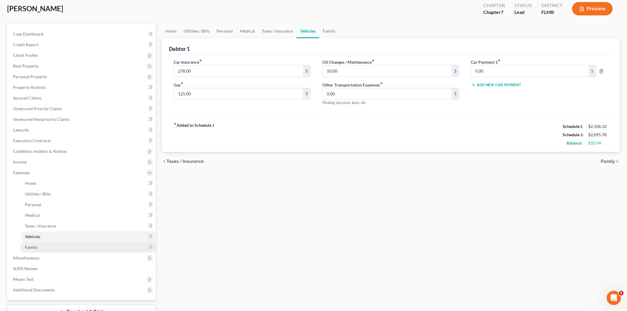
click at [67, 245] on link "Family" at bounding box center [88, 247] width 136 height 11
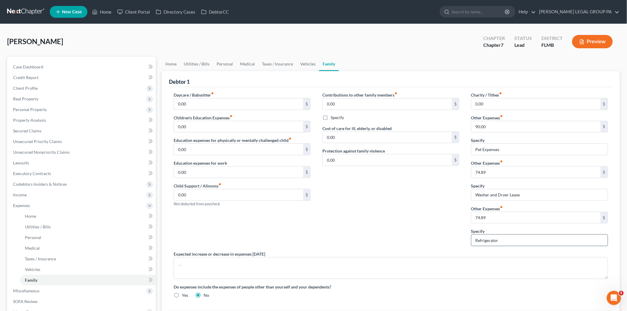
click at [500, 240] on input "Refrigerator" at bounding box center [539, 240] width 136 height 11
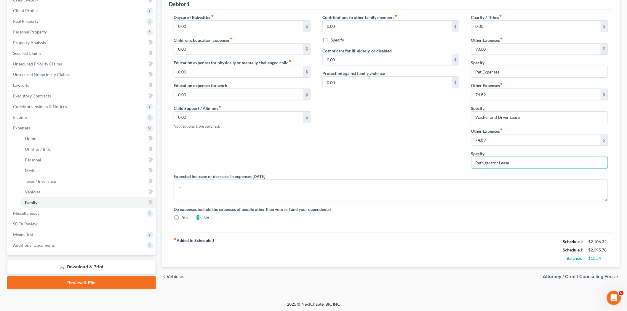
scroll to position [78, 0]
type input "Refrigerator Lease"
click at [42, 108] on span "Codebtors Insiders & Notices" at bounding box center [40, 106] width 54 height 5
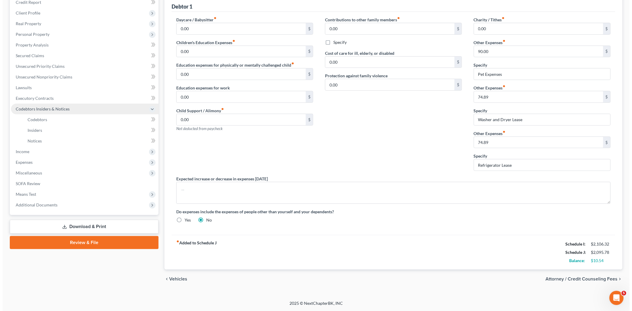
scroll to position [76, 0]
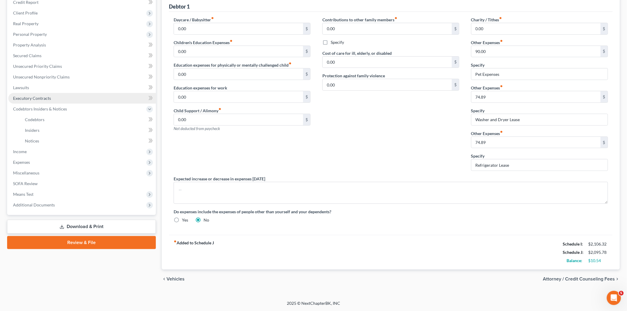
click at [45, 96] on span "Executory Contracts" at bounding box center [32, 98] width 38 height 5
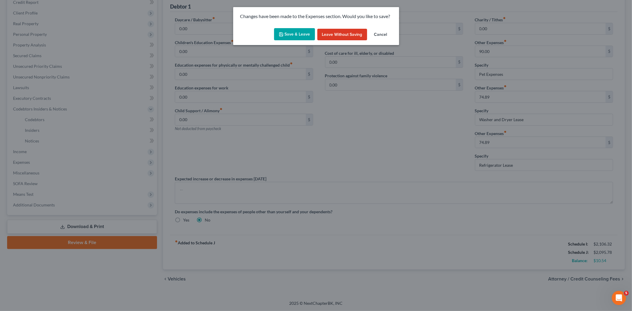
click at [298, 33] on button "Save & Leave" at bounding box center [294, 34] width 41 height 12
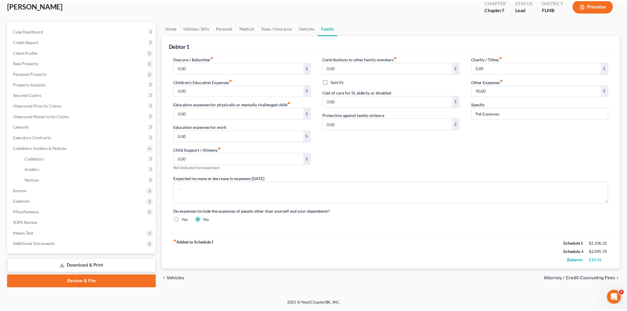
scroll to position [36, 0]
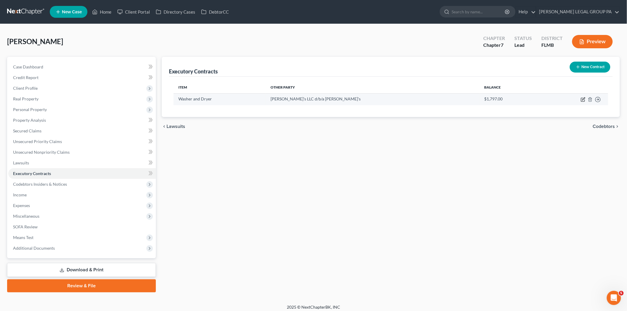
click at [583, 97] on icon "button" at bounding box center [583, 99] width 5 height 5
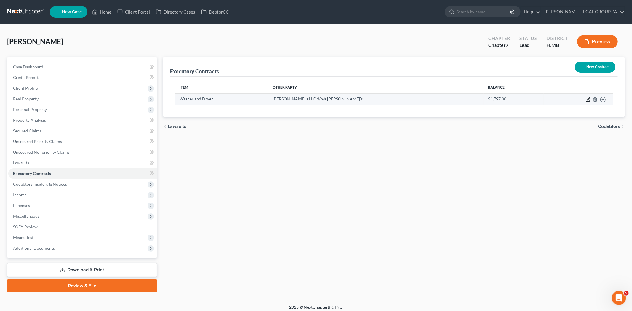
select select "9"
select select "0"
select select "2"
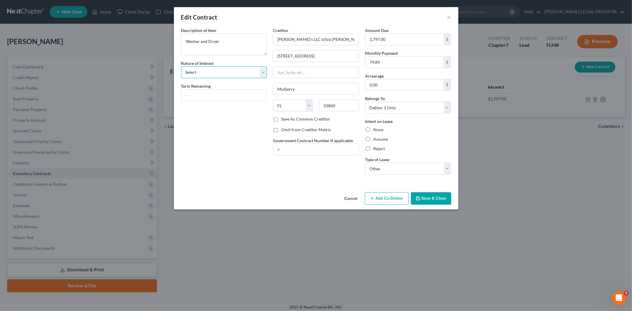
click at [205, 67] on select "Select Purchaser Agent Lessor Lessee" at bounding box center [224, 72] width 86 height 12
click at [356, 199] on button "Cancel" at bounding box center [351, 199] width 23 height 12
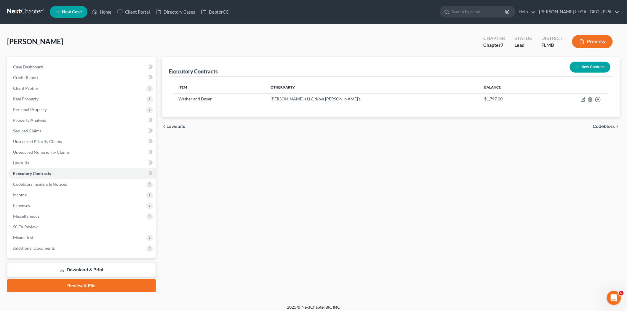
click at [587, 64] on button "New Contract" at bounding box center [590, 67] width 41 height 11
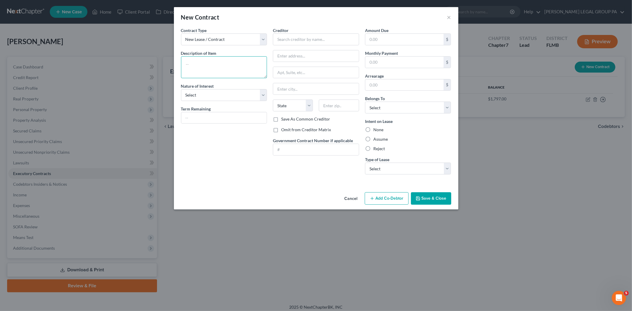
click at [208, 66] on textarea at bounding box center [224, 67] width 86 height 22
type textarea "Refrigerator"
click at [326, 38] on input "text" at bounding box center [316, 39] width 86 height 12
type input "a"
type input "Aaron's, LLC d/b/a Aaron's"
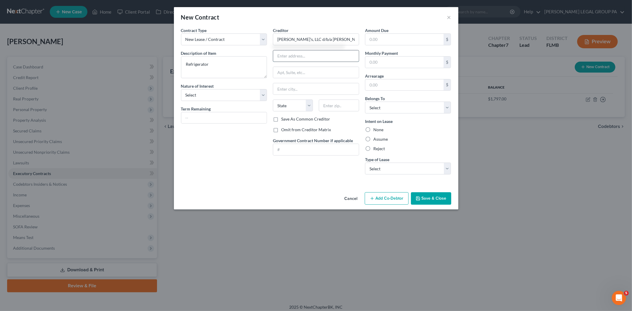
click at [310, 55] on input "text" at bounding box center [316, 55] width 86 height 11
type input "7054 N Church Ave."
click at [306, 84] on input "text" at bounding box center [316, 88] width 86 height 11
click at [301, 184] on div "Contract Type New Lease / Contract New Timeshare Description of non-residential…" at bounding box center [316, 108] width 284 height 163
click at [337, 108] on input "text" at bounding box center [339, 106] width 40 height 12
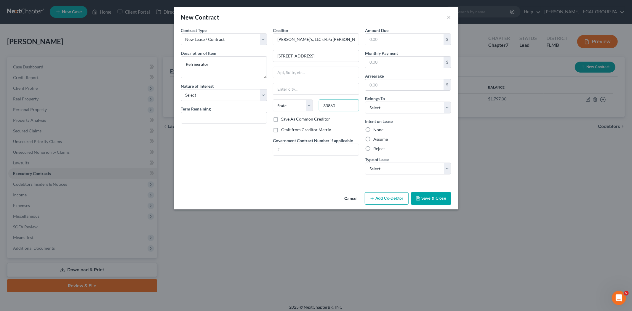
type input "33860"
type input "Mulberry"
select select "9"
click at [409, 43] on input "text" at bounding box center [404, 39] width 79 height 11
click at [432, 36] on input "text" at bounding box center [404, 39] width 79 height 11
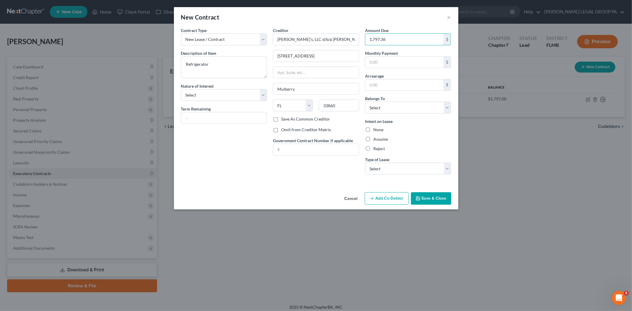
type input "1,797.36"
click at [381, 138] on label "Assume" at bounding box center [380, 139] width 15 height 6
click at [380, 138] on input "Assume" at bounding box center [378, 138] width 4 height 4
radio input "true"
click at [404, 110] on select "Select Debtor 1 Only Debtor 2 Only Debtor 1 And Debtor 2 Only At Least One Of T…" at bounding box center [408, 108] width 86 height 12
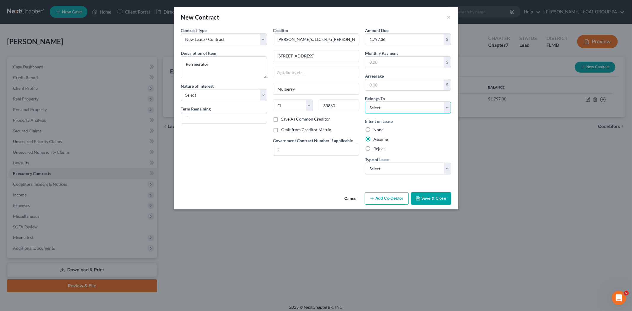
select select "0"
click at [365, 102] on select "Select Debtor 1 Only Debtor 2 Only Debtor 1 And Debtor 2 Only At Least One Of T…" at bounding box center [408, 108] width 86 height 12
click at [436, 196] on button "Save & Close" at bounding box center [431, 198] width 40 height 12
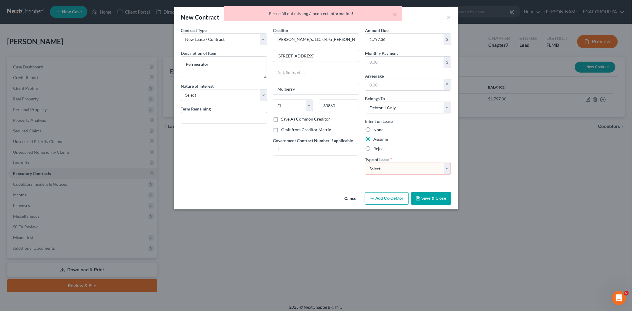
click at [408, 171] on select "Select Real Estate Car Other" at bounding box center [408, 169] width 86 height 12
select select "2"
click at [365, 163] on select "Select Real Estate Car Other" at bounding box center [408, 169] width 86 height 12
click at [419, 196] on icon "button" at bounding box center [418, 198] width 5 height 5
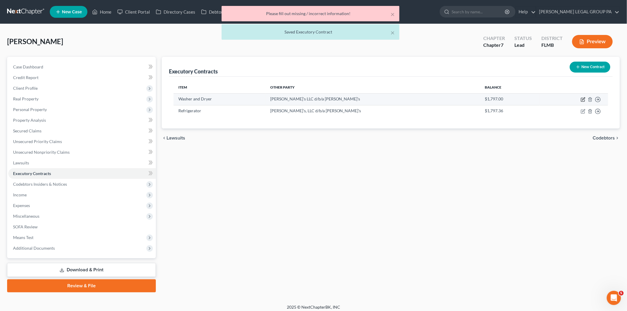
click at [582, 98] on icon "button" at bounding box center [583, 99] width 5 height 5
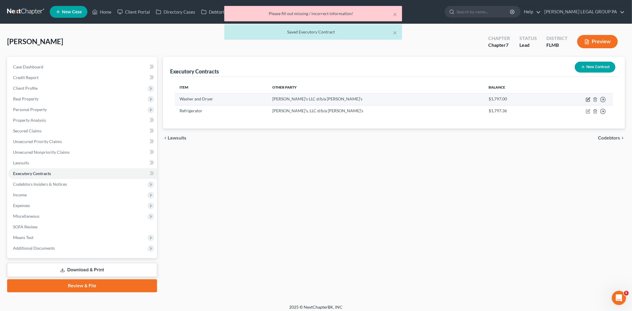
select select "9"
select select "0"
select select "2"
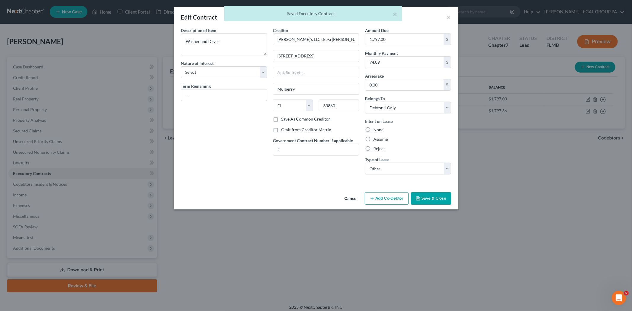
click at [377, 138] on label "Assume" at bounding box center [380, 139] width 15 height 6
click at [377, 138] on input "Assume" at bounding box center [378, 138] width 4 height 4
radio input "true"
click at [429, 197] on button "Save & Close" at bounding box center [431, 198] width 40 height 12
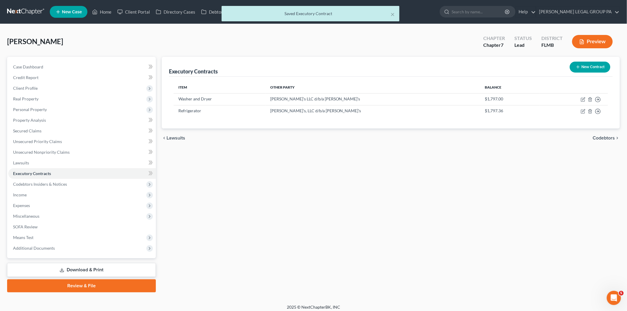
click at [140, 265] on link "Download & Print" at bounding box center [81, 270] width 149 height 14
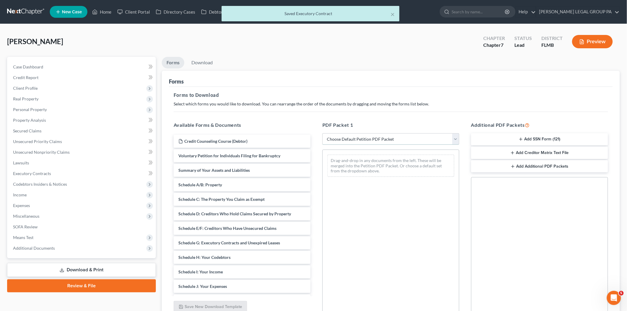
click at [356, 138] on select "Choose Default Petition PDF Packet Complete Bankruptcy Petition (all forms and …" at bounding box center [390, 139] width 137 height 12
select select "0"
click at [322, 133] on select "Choose Default Petition PDF Packet Complete Bankruptcy Petition (all forms and …" at bounding box center [390, 139] width 137 height 12
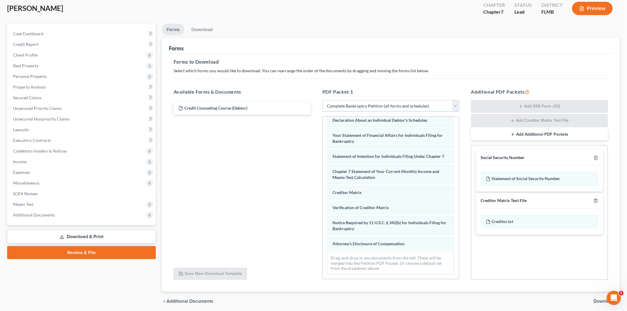
scroll to position [55, 0]
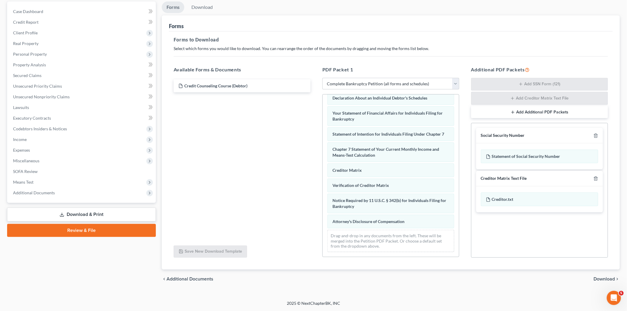
click at [598, 280] on span "Download" at bounding box center [604, 279] width 21 height 5
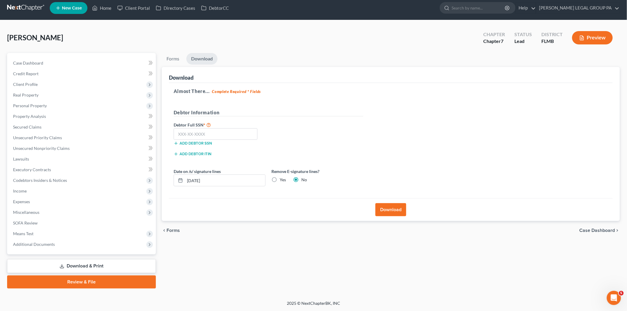
scroll to position [3, 0]
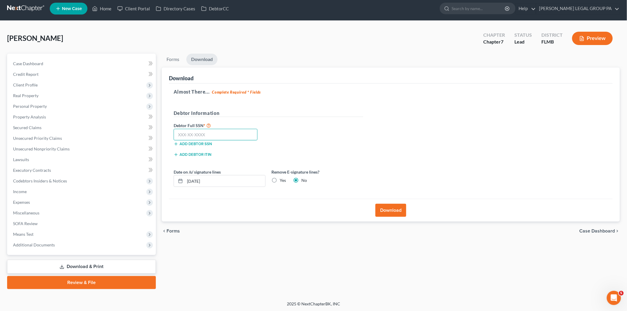
click at [228, 137] on input "text" at bounding box center [216, 135] width 84 height 12
click at [218, 134] on input "text" at bounding box center [216, 135] width 84 height 12
type input "057-66-1577"
click at [387, 208] on button "Download" at bounding box center [390, 210] width 31 height 13
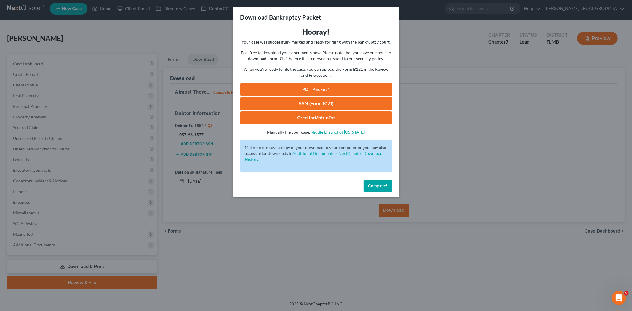
click at [316, 92] on link "PDF Packet 1" at bounding box center [316, 89] width 152 height 13
click at [294, 106] on link "SSN (Form B121)" at bounding box center [316, 103] width 152 height 13
click at [382, 180] on button "Complete!" at bounding box center [378, 186] width 28 height 12
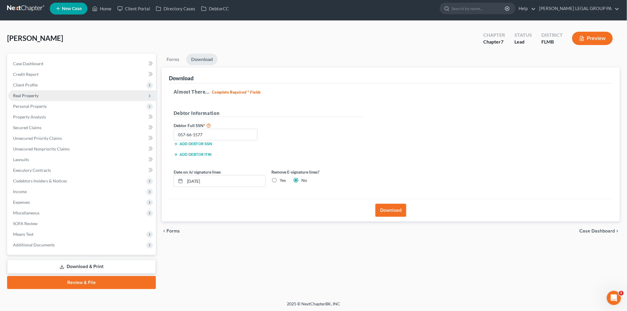
click at [33, 94] on span "Real Property" at bounding box center [25, 95] width 25 height 5
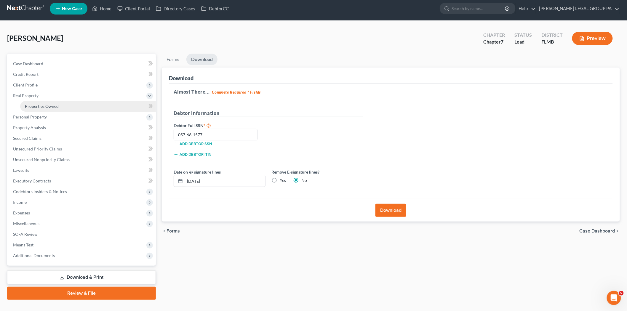
click at [49, 105] on span "Properties Owned" at bounding box center [42, 106] width 34 height 5
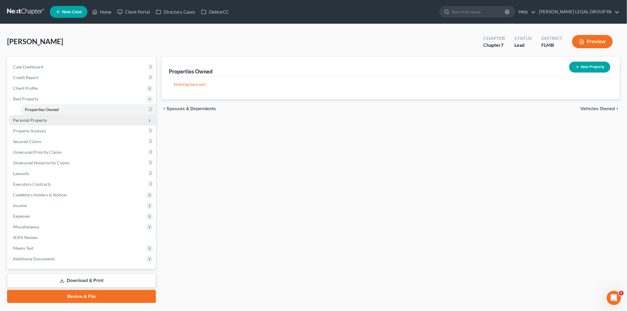
click at [80, 123] on span "Personal Property" at bounding box center [82, 120] width 148 height 11
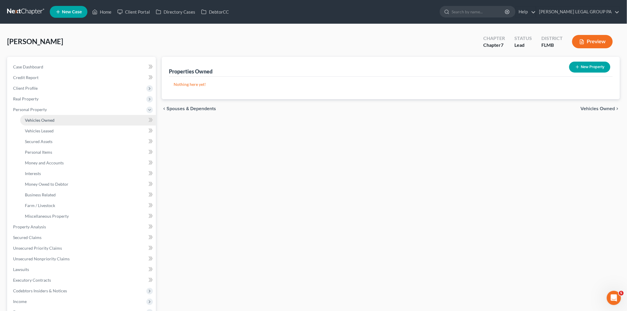
click at [80, 123] on link "Vehicles Owned" at bounding box center [88, 120] width 136 height 11
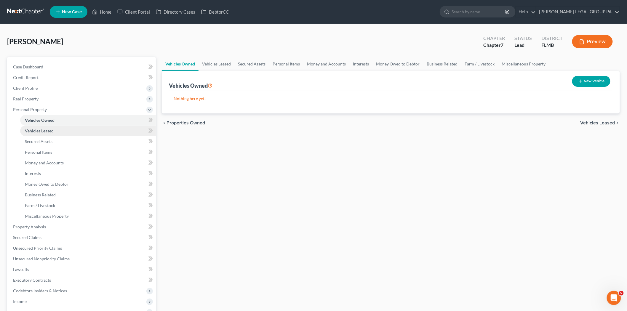
click at [82, 130] on link "Vehicles Leased" at bounding box center [88, 131] width 136 height 11
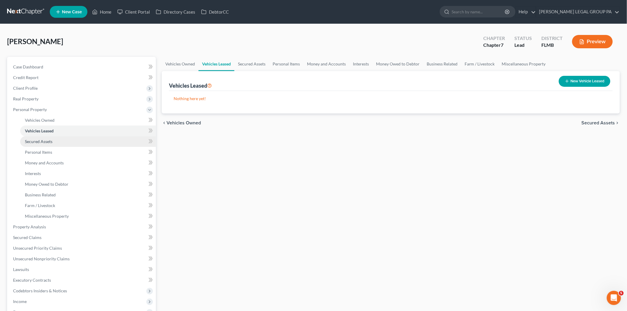
click at [76, 145] on link "Secured Assets" at bounding box center [88, 141] width 136 height 11
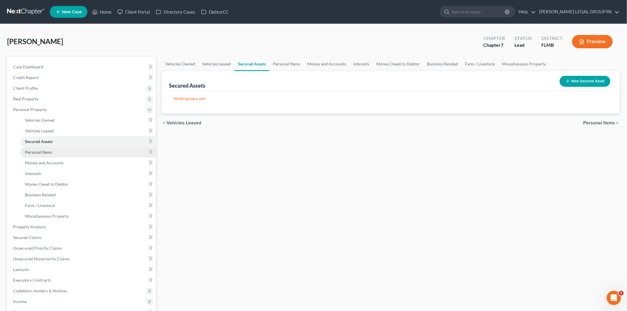
click at [77, 149] on link "Personal Items" at bounding box center [88, 152] width 136 height 11
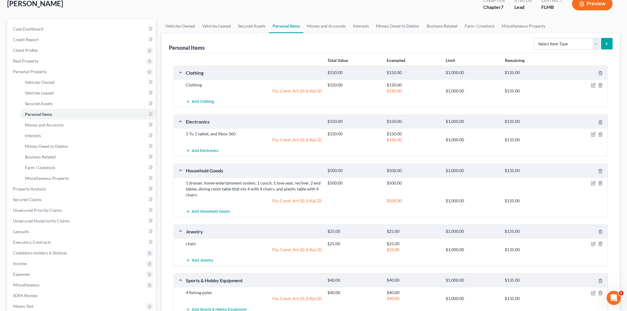
scroll to position [99, 0]
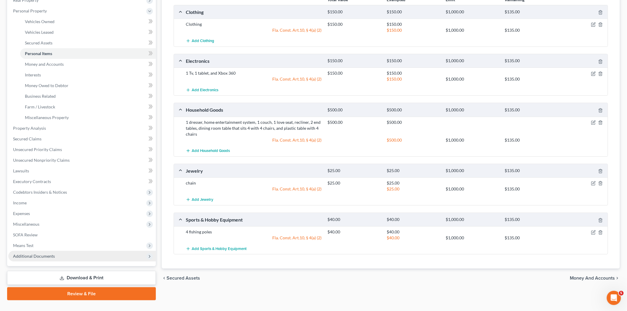
click at [93, 253] on span "Additional Documents" at bounding box center [82, 256] width 148 height 11
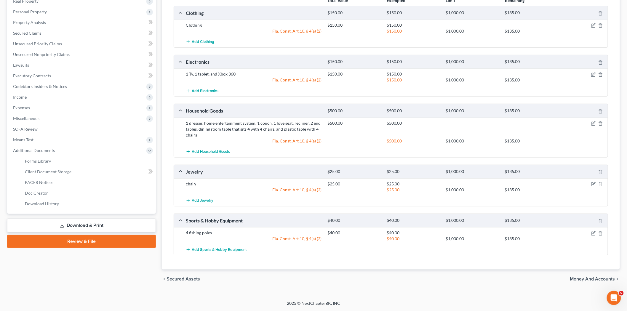
scroll to position [98, 0]
click at [72, 184] on link "PACER Notices" at bounding box center [88, 182] width 136 height 11
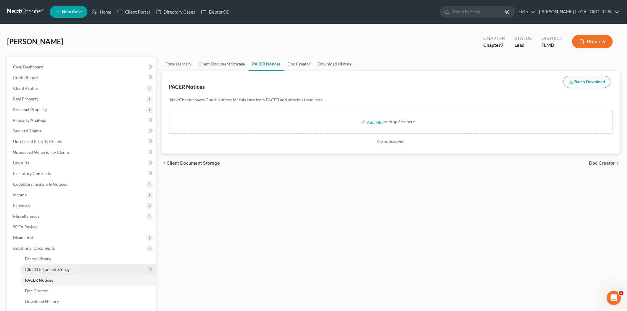
click at [75, 267] on link "Client Document Storage" at bounding box center [88, 269] width 136 height 11
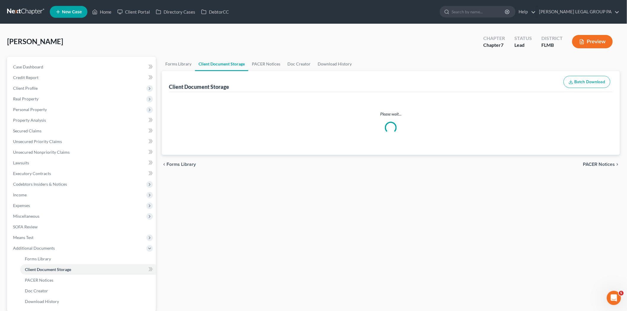
select select "9"
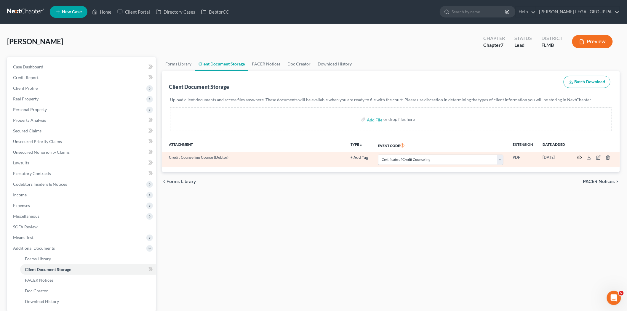
click at [580, 156] on icon "button" at bounding box center [580, 157] width 4 height 3
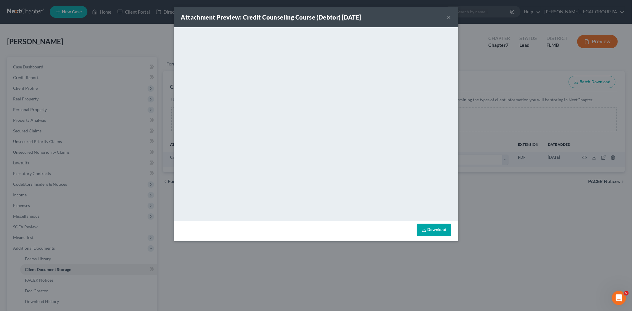
click at [447, 18] on button "×" at bounding box center [449, 17] width 4 height 7
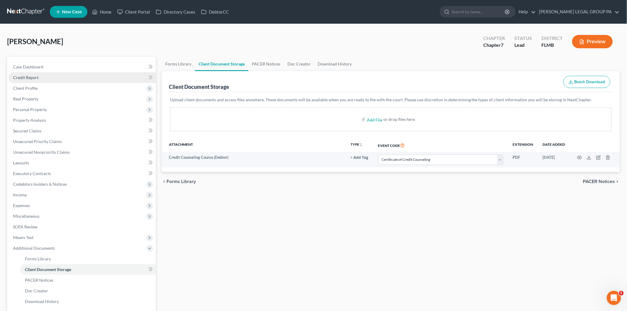
click at [55, 77] on link "Credit Report" at bounding box center [82, 77] width 148 height 11
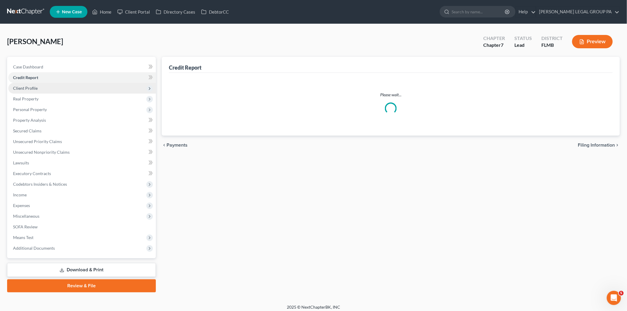
click at [54, 88] on span "Client Profile" at bounding box center [82, 88] width 148 height 11
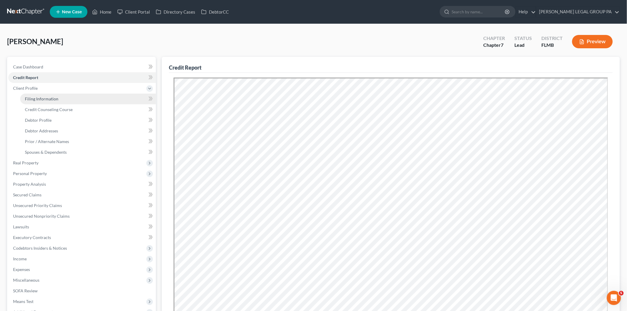
click at [57, 97] on span "Filing Information" at bounding box center [41, 98] width 33 height 5
select select "1"
select select "0"
select select "15"
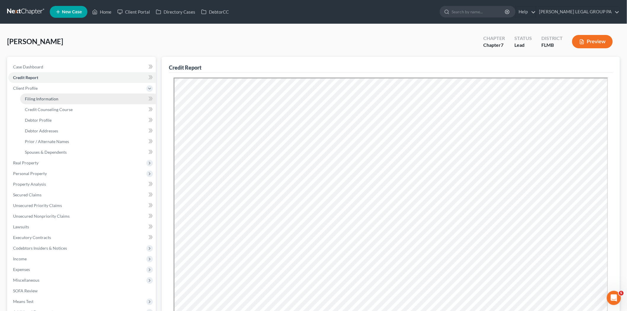
select select "0"
select select "9"
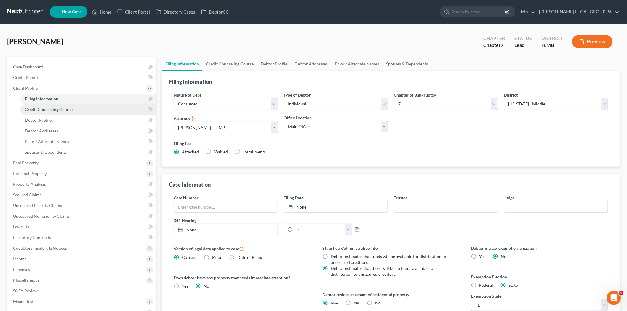
click at [61, 111] on span "Credit Counseling Course" at bounding box center [49, 109] width 48 height 5
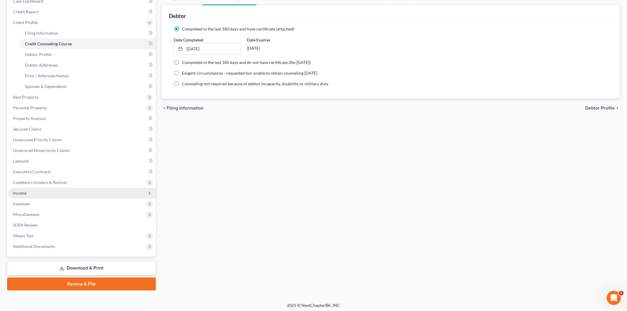
click at [40, 192] on span "Income" at bounding box center [82, 193] width 148 height 11
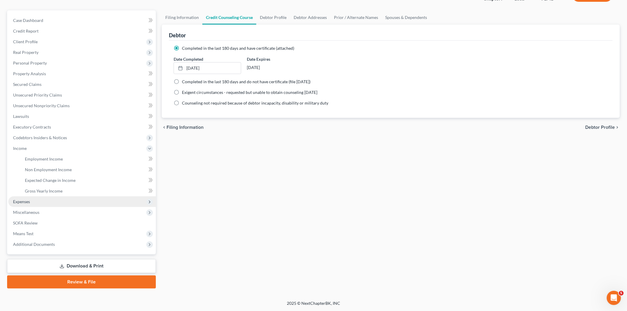
scroll to position [46, 0]
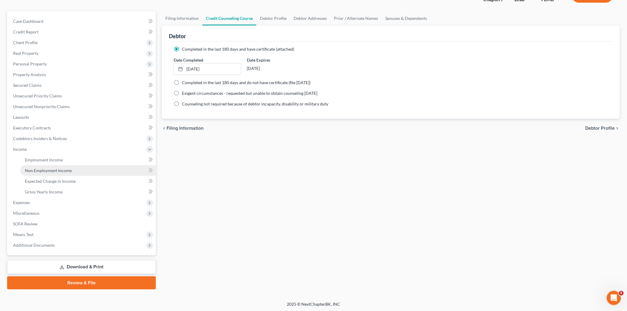
click at [64, 169] on span "Non Employment Income" at bounding box center [48, 170] width 47 height 5
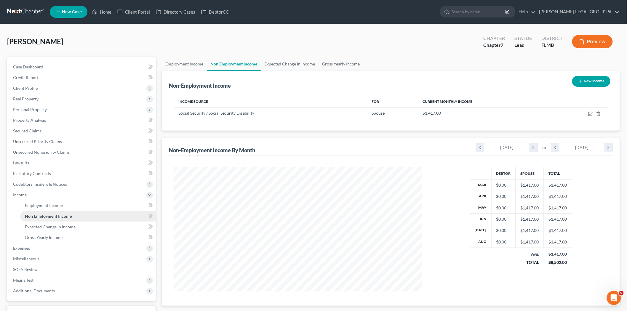
scroll to position [124, 260]
click at [54, 85] on span "Client Profile" at bounding box center [82, 88] width 148 height 11
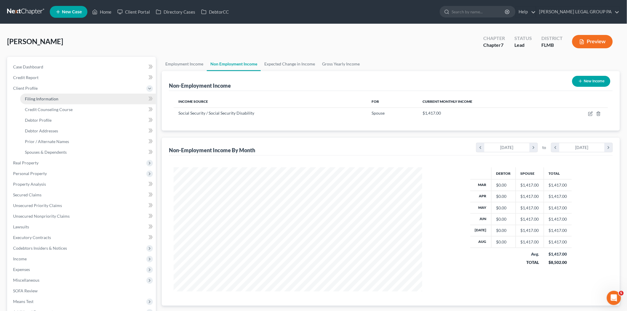
click at [62, 96] on link "Filing Information" at bounding box center [88, 99] width 136 height 11
select select "1"
select select "0"
select select "15"
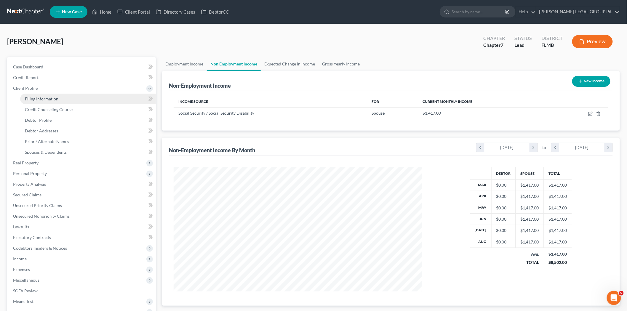
select select "0"
select select "9"
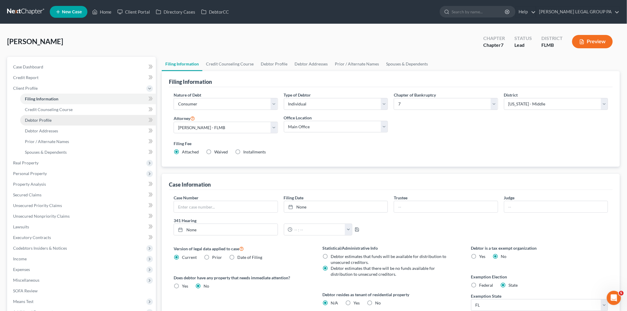
click at [98, 119] on link "Debtor Profile" at bounding box center [88, 120] width 136 height 11
select select "1"
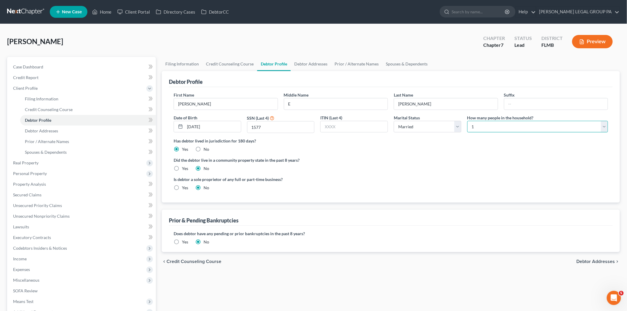
click at [477, 128] on select "Select 1 2 3 4 5 6 7 8 9 10 11 12 13 14 15 16 17 18 19 20" at bounding box center [537, 127] width 141 height 12
select select "1"
click at [467, 121] on select "Select 1 2 3 4 5 6 7 8 9 10 11 12 13 14 15 16 17 18 19 20" at bounding box center [537, 127] width 141 height 12
click at [428, 144] on div "Has debtor lived in jurisdiction for 180 days? Yes No Debtor must reside in jur…" at bounding box center [391, 145] width 434 height 15
click at [45, 264] on span "Expenses" at bounding box center [82, 269] width 148 height 11
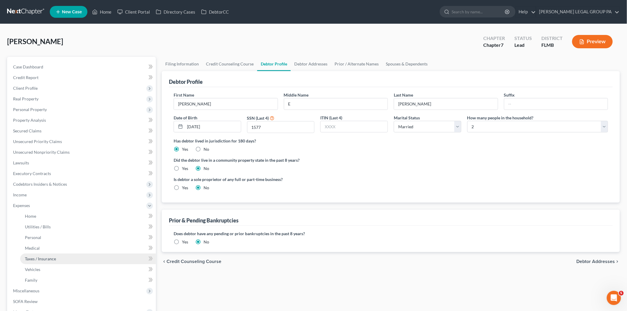
click at [48, 259] on span "Taxes / Insurance" at bounding box center [40, 258] width 31 height 5
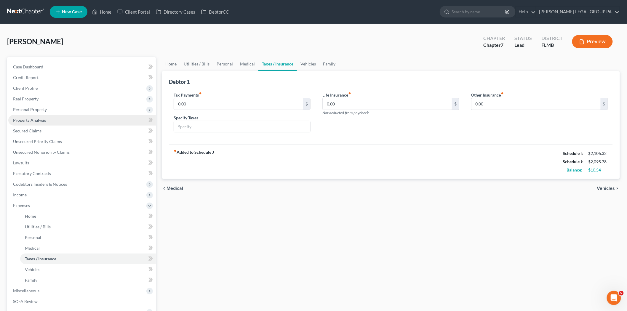
click at [43, 115] on link "Property Analysis" at bounding box center [82, 120] width 148 height 11
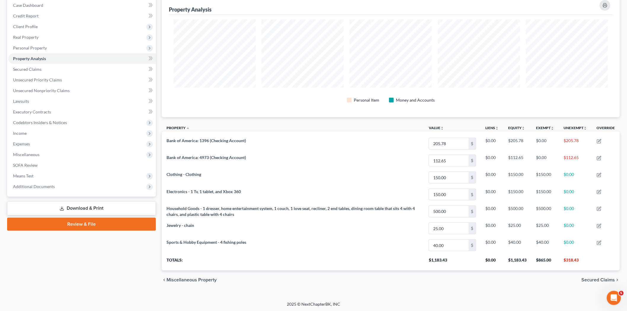
scroll to position [63, 0]
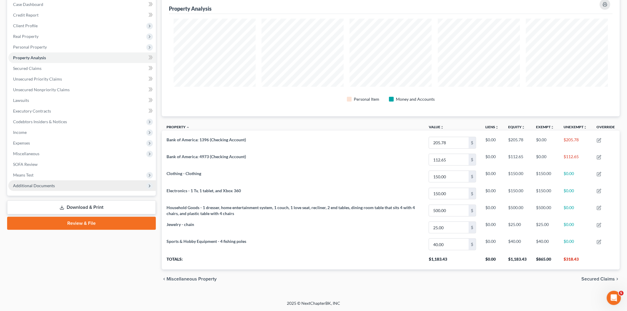
click at [75, 181] on span "Additional Documents" at bounding box center [82, 185] width 148 height 11
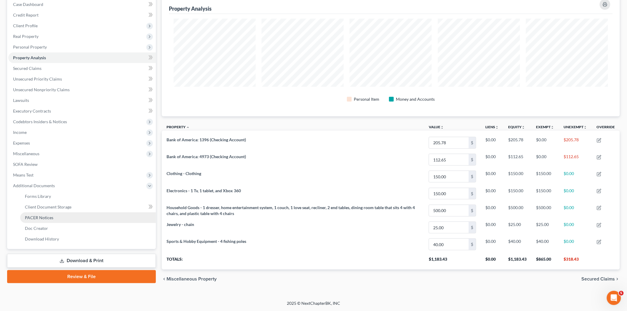
click at [79, 215] on link "PACER Notices" at bounding box center [88, 217] width 136 height 11
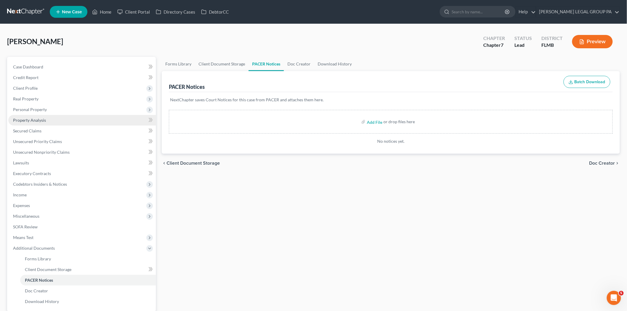
click at [46, 125] on link "Property Analysis" at bounding box center [82, 120] width 148 height 11
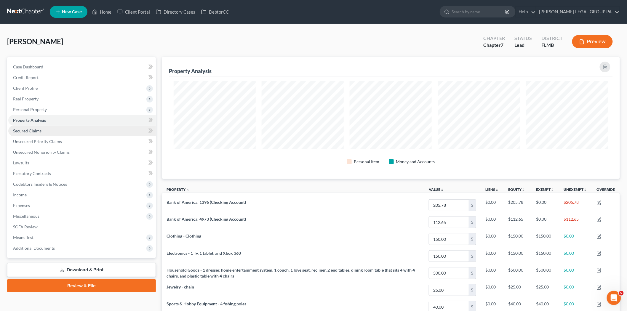
scroll to position [122, 458]
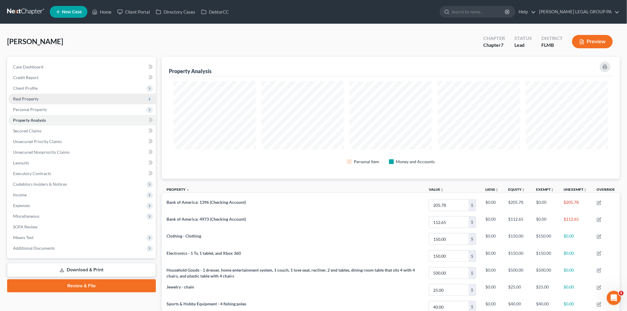
click at [44, 101] on span "Real Property" at bounding box center [82, 99] width 148 height 11
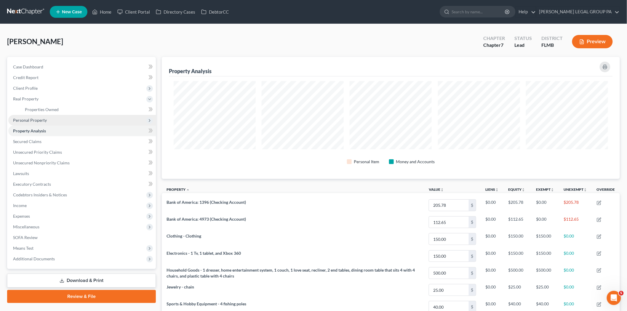
click at [44, 119] on span "Personal Property" at bounding box center [30, 120] width 34 height 5
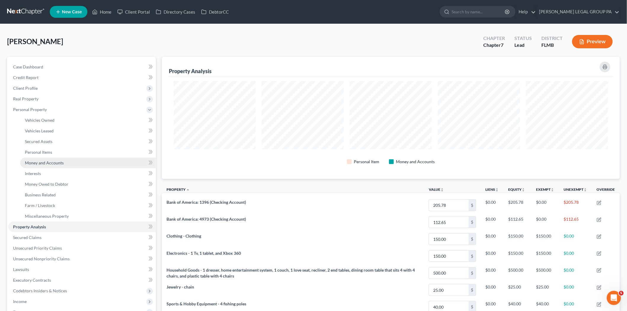
click at [50, 163] on span "Money and Accounts" at bounding box center [44, 162] width 39 height 5
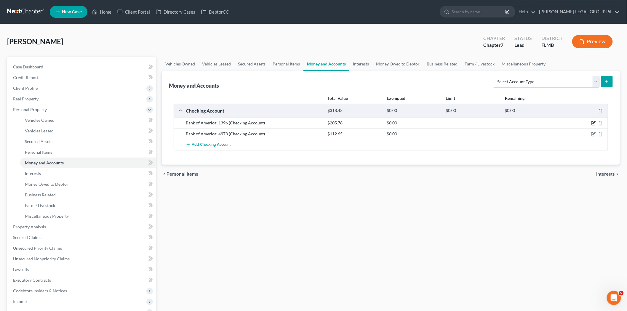
click at [593, 122] on icon "button" at bounding box center [593, 124] width 4 height 4
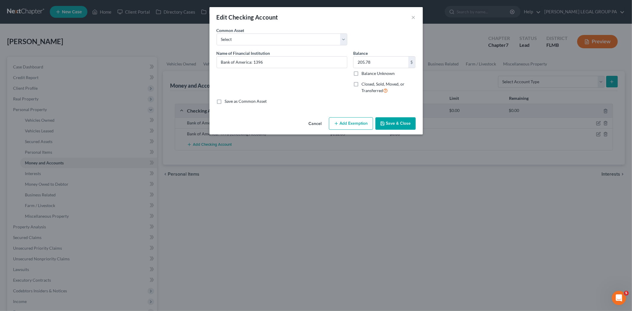
click at [333, 120] on button "Add Exemption" at bounding box center [351, 123] width 44 height 12
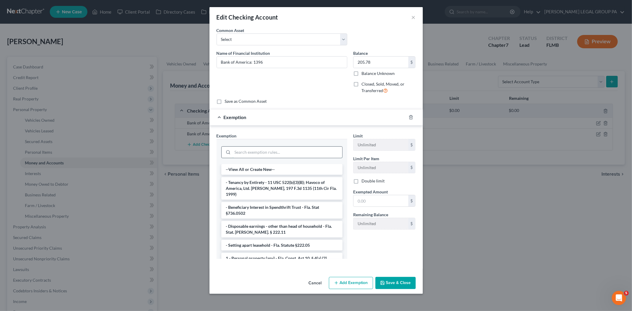
click at [260, 154] on input "search" at bounding box center [288, 152] width 110 height 11
click at [383, 201] on input "text" at bounding box center [381, 200] width 55 height 11
click at [265, 150] on input "search" at bounding box center [288, 152] width 110 height 11
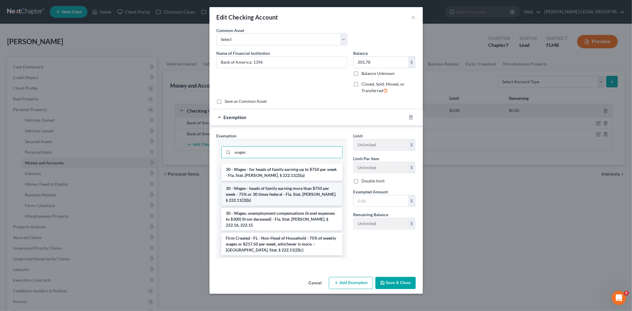
type input "wages"
click at [289, 197] on li "30 - Wages - heads of family earning more than $750 per week - 75% or 30 times …" at bounding box center [281, 194] width 121 height 23
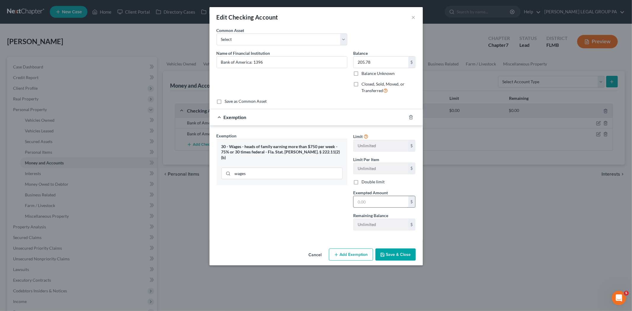
click at [389, 206] on input "text" at bounding box center [381, 201] width 55 height 11
type input "205.78"
click at [399, 255] on button "Save & Close" at bounding box center [395, 255] width 40 height 12
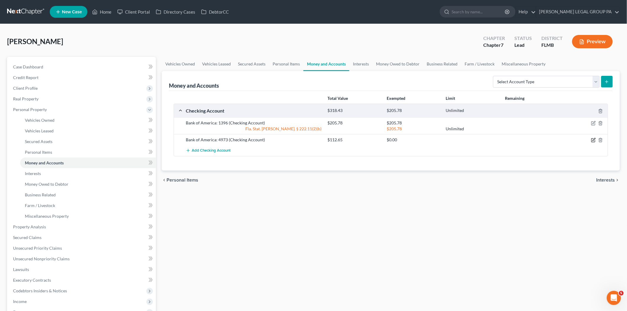
click at [595, 139] on icon "button" at bounding box center [594, 139] width 3 height 3
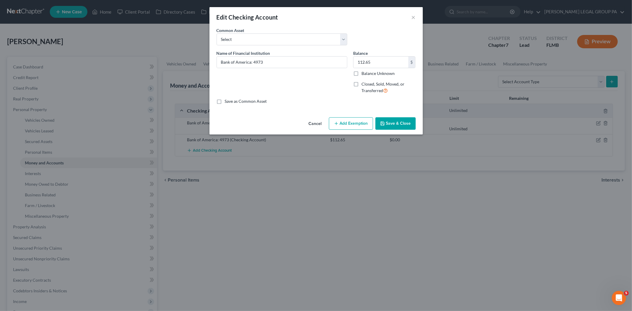
click at [341, 119] on button "Add Exemption" at bounding box center [351, 123] width 44 height 12
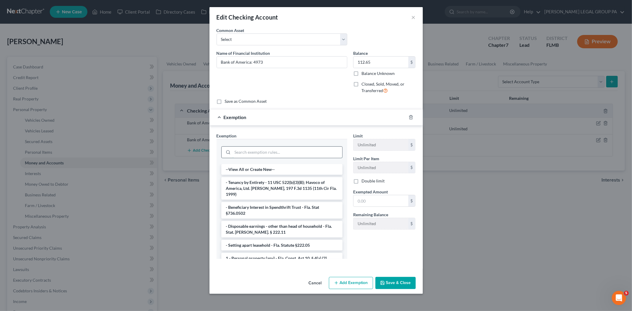
click at [279, 153] on input "search" at bounding box center [288, 152] width 110 height 11
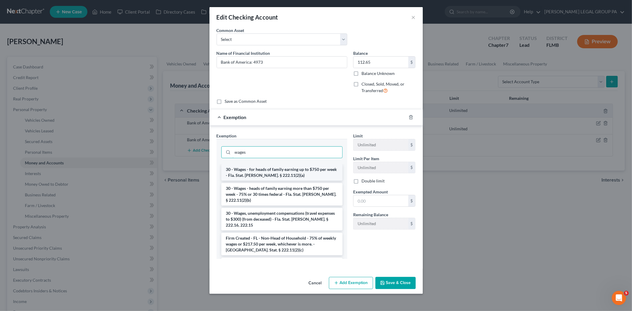
type input "wages"
click at [277, 167] on li "30 - Wages - for heads of family earning up to $750 per week - Fla. Stat. Ann. …" at bounding box center [281, 172] width 121 height 17
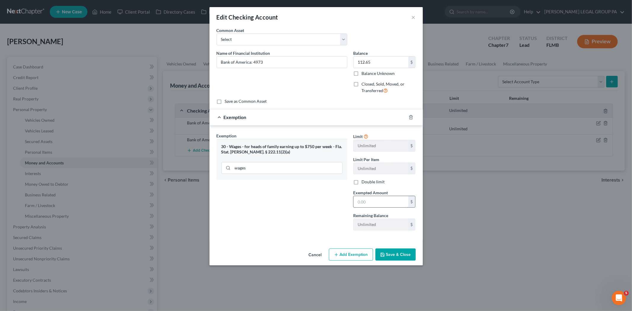
click at [380, 200] on input "text" at bounding box center [381, 201] width 55 height 11
type input "112.65"
click at [402, 257] on button "Save & Close" at bounding box center [395, 255] width 40 height 12
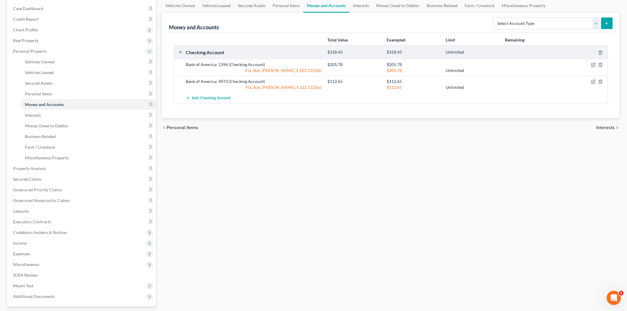
scroll to position [99, 0]
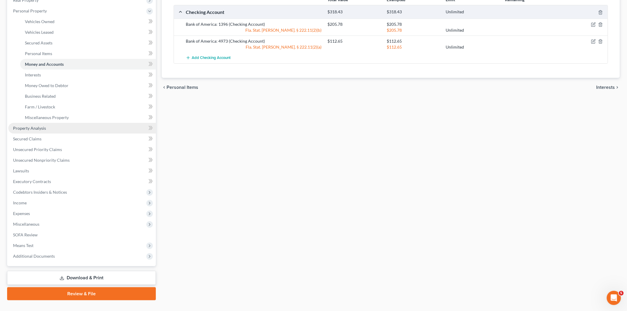
click at [59, 126] on link "Property Analysis" at bounding box center [82, 128] width 148 height 11
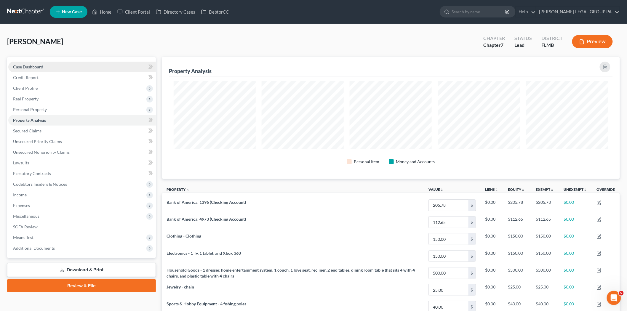
click at [60, 69] on link "Case Dashboard" at bounding box center [82, 67] width 148 height 11
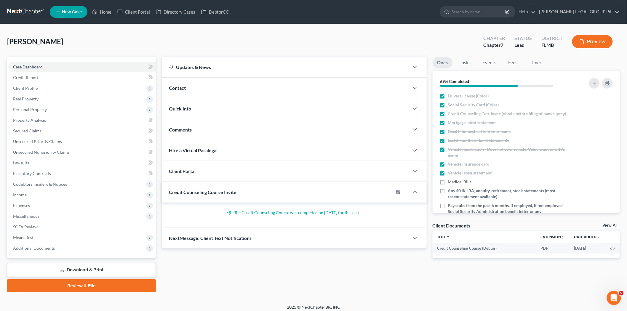
click at [24, 17] on link at bounding box center [26, 12] width 38 height 11
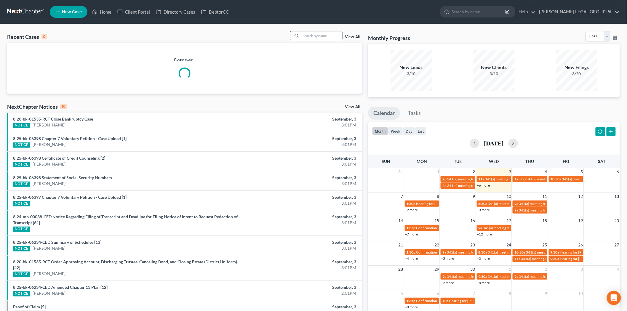
click at [336, 37] on input "search" at bounding box center [321, 35] width 41 height 9
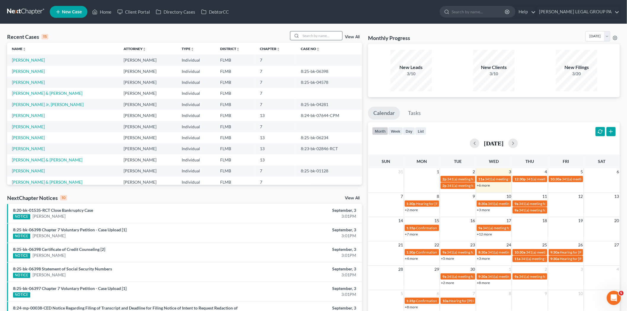
click at [338, 36] on input "search" at bounding box center [321, 35] width 41 height 9
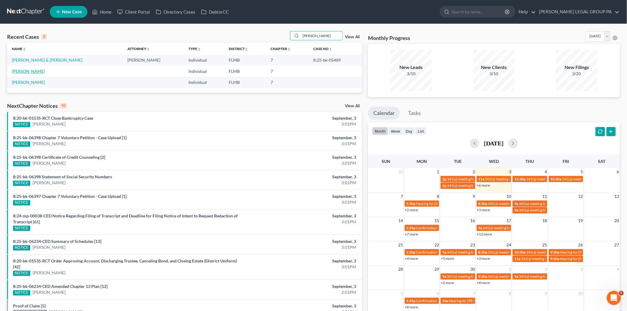
type input "willis"
click at [34, 71] on link "Willis, Rachel" at bounding box center [28, 71] width 33 height 5
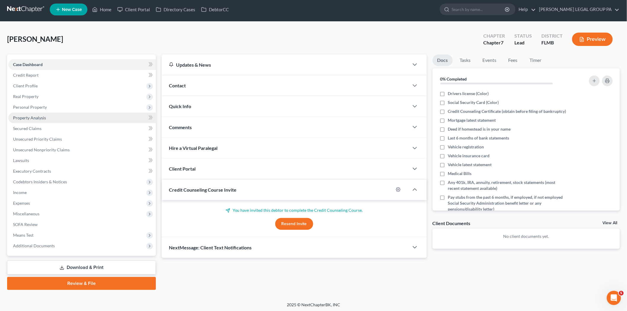
scroll to position [3, 0]
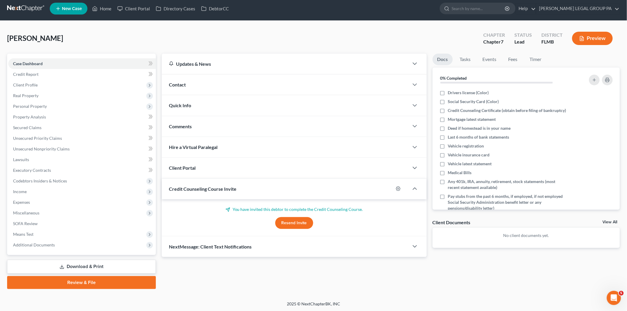
click at [291, 222] on button "Resend Invite" at bounding box center [294, 223] width 38 height 12
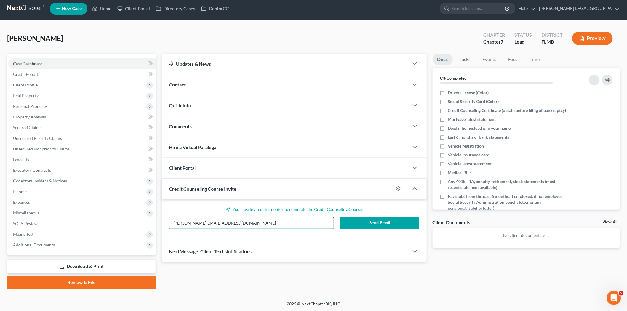
click at [286, 223] on input "rachel.d.willis1@gmail.com" at bounding box center [251, 222] width 164 height 11
click at [216, 224] on input "rachel.d.willis1@gmail.com" at bounding box center [251, 222] width 164 height 11
click at [219, 224] on input "rachel.d.willis1@gmail.com" at bounding box center [251, 222] width 164 height 11
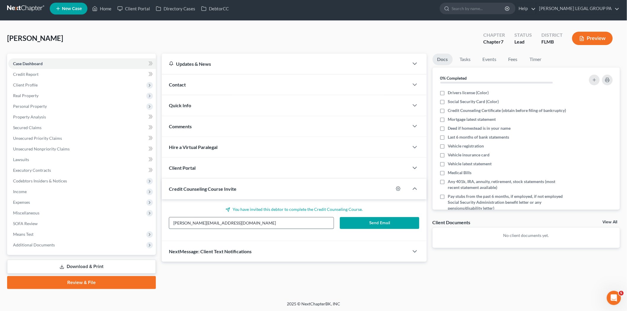
click at [219, 224] on input "rachel.d.willis1@gmail.com" at bounding box center [251, 222] width 164 height 11
type input "jacob.l.willis1@gmail.com"
click at [371, 224] on button "Send Email" at bounding box center [379, 223] width 79 height 12
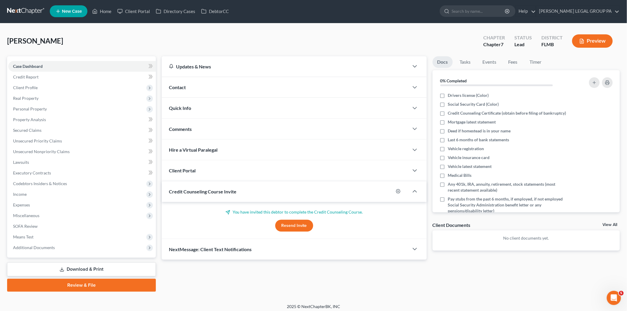
scroll to position [0, 0]
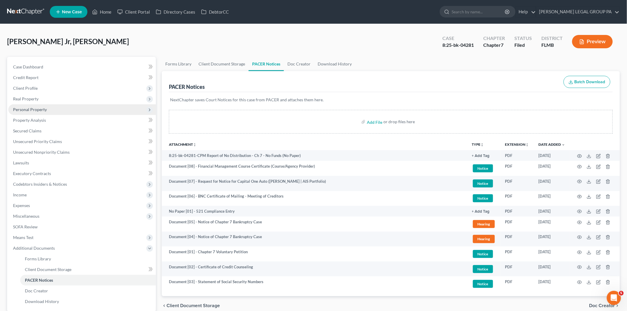
click at [64, 111] on span "Personal Property" at bounding box center [82, 109] width 148 height 11
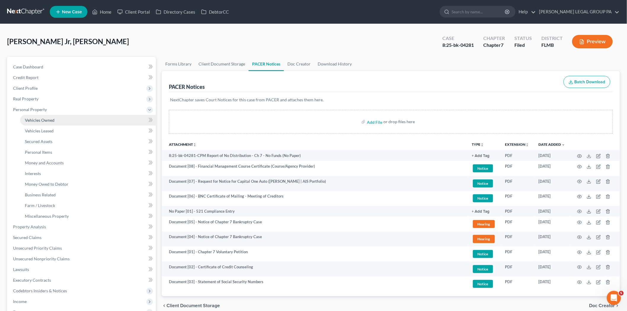
click at [64, 117] on link "Vehicles Owned" at bounding box center [88, 120] width 136 height 11
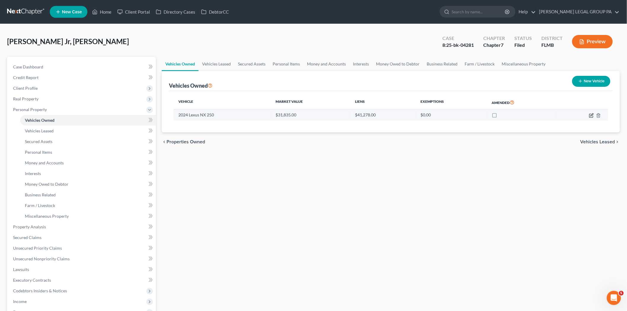
click at [590, 116] on icon "button" at bounding box center [591, 115] width 5 height 5
select select "0"
select select "2"
select select "0"
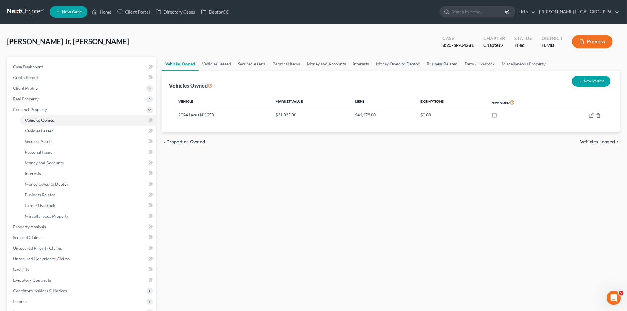
select select "45"
select select "0"
select select "2"
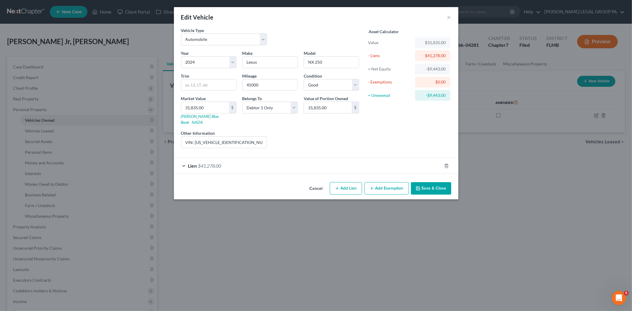
click at [256, 163] on div "Lien $41,278.00" at bounding box center [308, 166] width 268 height 16
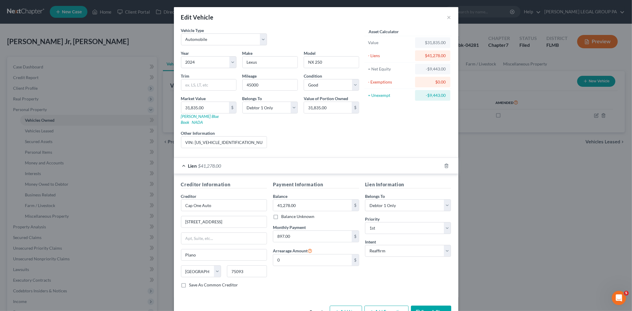
scroll to position [13, 0]
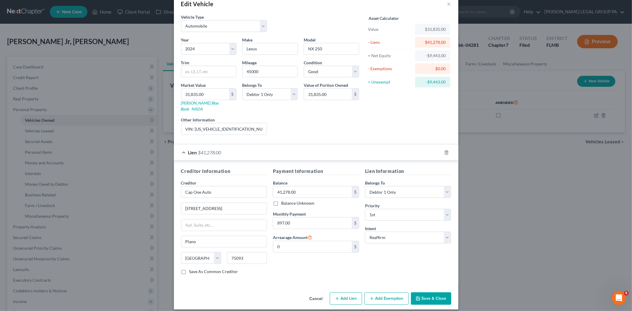
click at [251, 146] on div "Lien $41,278.00" at bounding box center [308, 153] width 268 height 16
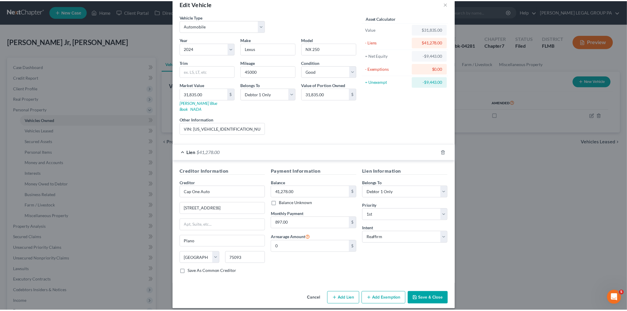
scroll to position [0, 0]
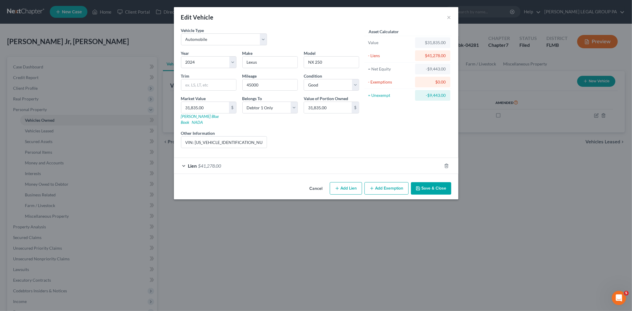
click at [433, 186] on button "Save & Close" at bounding box center [431, 188] width 40 height 12
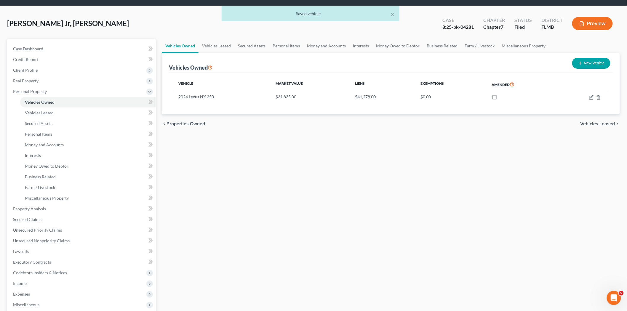
scroll to position [66, 0]
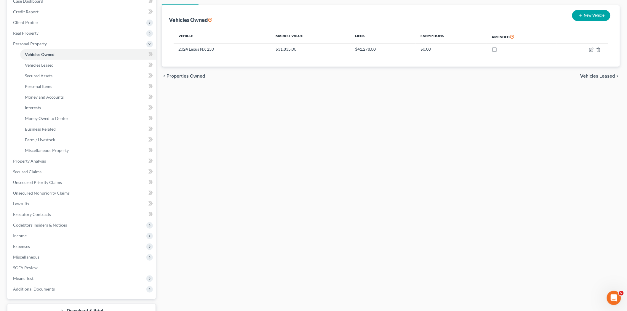
click at [463, 153] on div "Vehicles Owned Vehicles Leased Secured Assets Personal Items Money and Accounts…" at bounding box center [391, 162] width 464 height 342
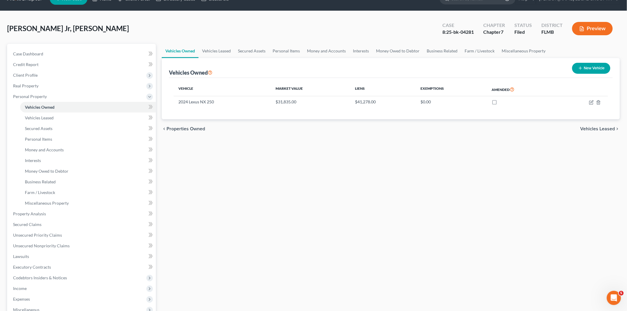
scroll to position [0, 0]
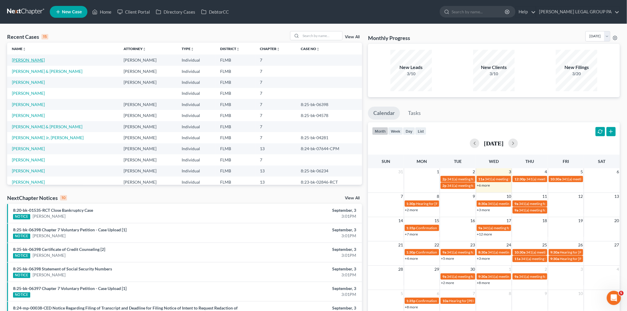
click at [34, 59] on link "[PERSON_NAME]" at bounding box center [28, 59] width 33 height 5
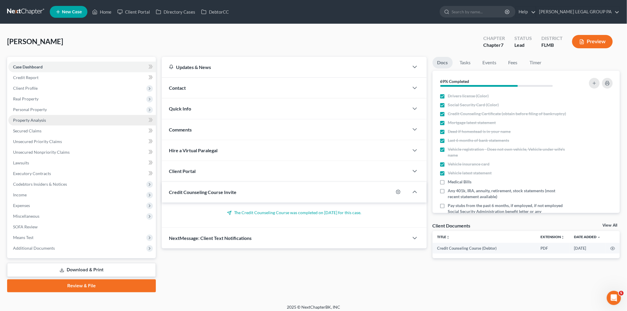
click at [51, 122] on link "Property Analysis" at bounding box center [82, 120] width 148 height 11
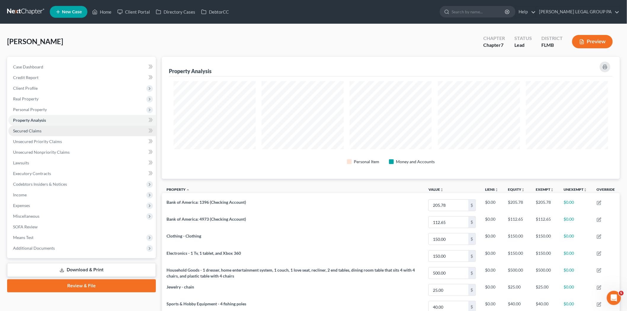
scroll to position [122, 458]
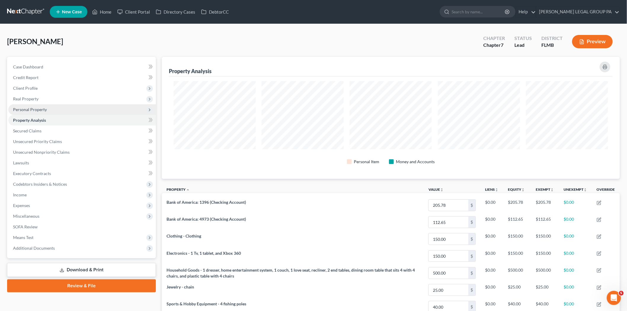
click at [55, 110] on span "Personal Property" at bounding box center [82, 109] width 148 height 11
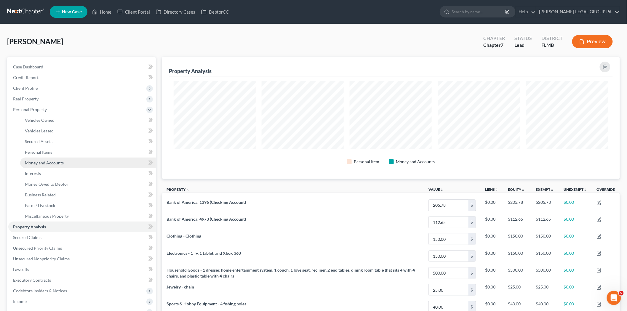
click at [58, 162] on span "Money and Accounts" at bounding box center [44, 162] width 39 height 5
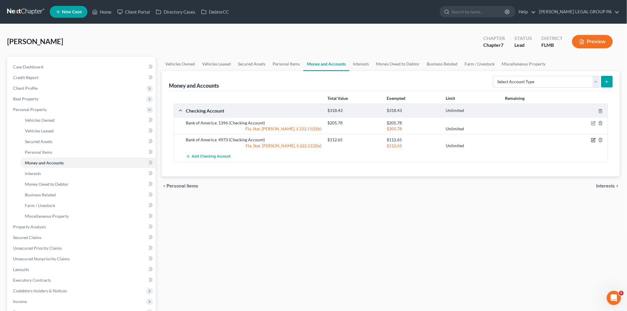
click at [593, 139] on icon "button" at bounding box center [593, 140] width 5 height 5
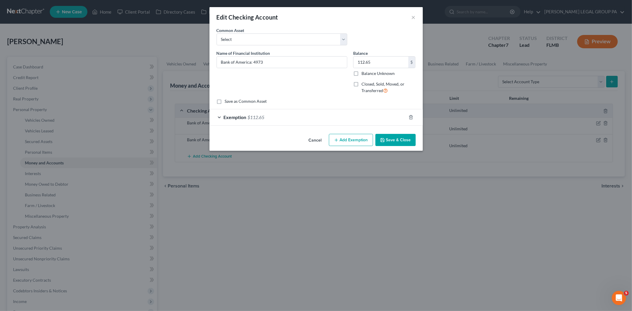
click at [256, 114] on div "Exemption $112.65" at bounding box center [307, 117] width 197 height 16
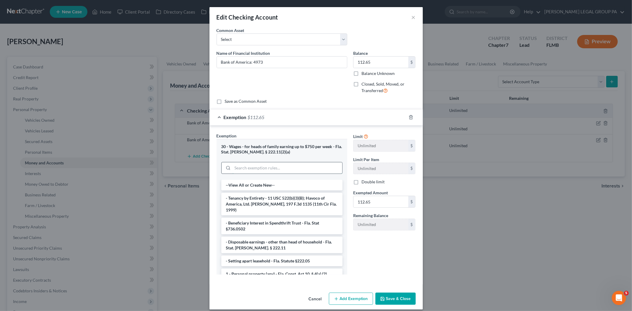
click at [267, 168] on input "search" at bounding box center [288, 167] width 110 height 11
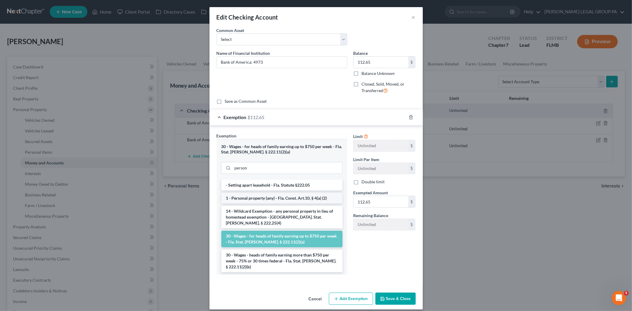
click at [264, 202] on li "1 - Personal property (any) - Fla. Const. Art.10, § 4(a) (2)" at bounding box center [281, 198] width 121 height 11
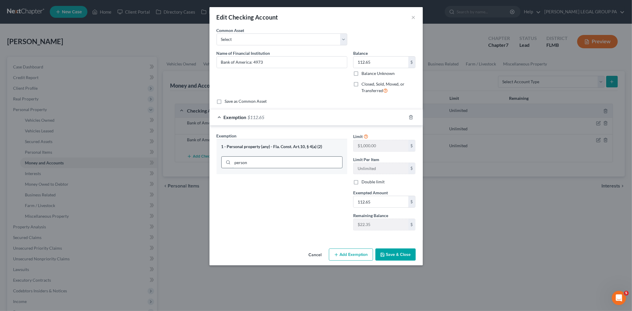
click at [273, 161] on input "person" at bounding box center [288, 162] width 110 height 11
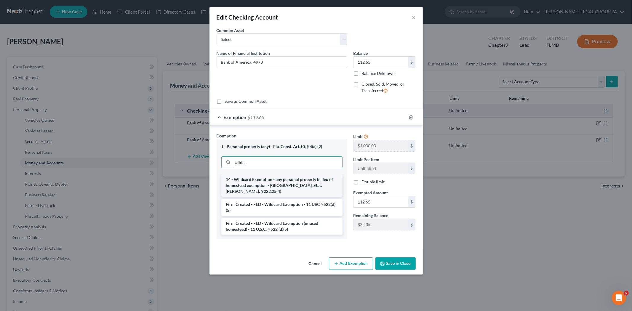
type input "wildca"
click at [275, 180] on li "14 - Wildcard Exemption - any personal property in lieu of homestead exemption …" at bounding box center [281, 185] width 121 height 23
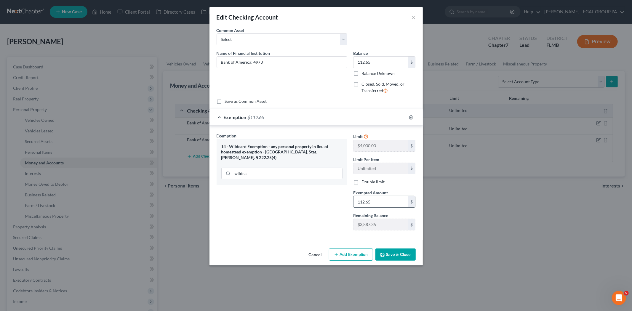
click at [379, 202] on input "112.65" at bounding box center [381, 201] width 55 height 11
click at [308, 191] on div "Exemption Set must be selected for CA. Exemption * 14 - Wildcard Exemption - an…" at bounding box center [282, 184] width 137 height 103
click at [404, 254] on button "Save & Close" at bounding box center [395, 255] width 40 height 12
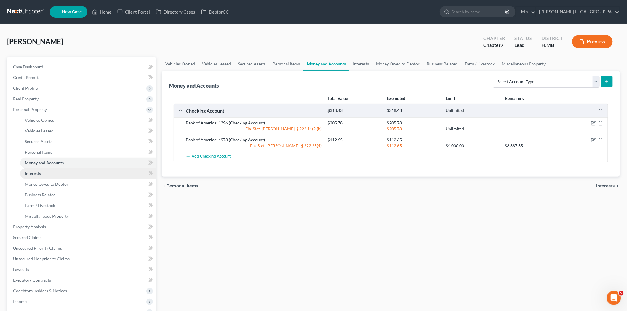
click at [97, 170] on link "Interests" at bounding box center [88, 173] width 136 height 11
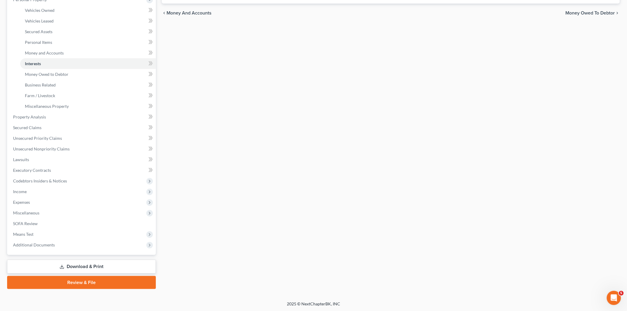
click at [79, 276] on link "Review & File" at bounding box center [81, 282] width 149 height 13
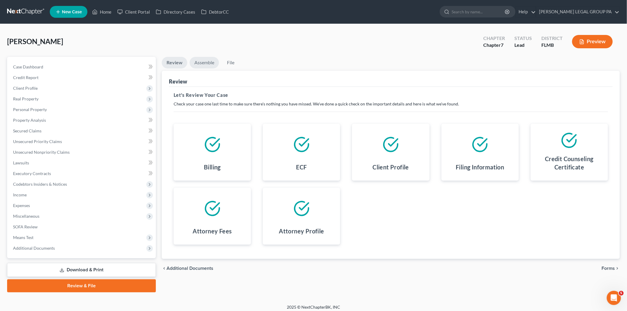
click at [207, 60] on link "Assemble" at bounding box center [204, 63] width 29 height 12
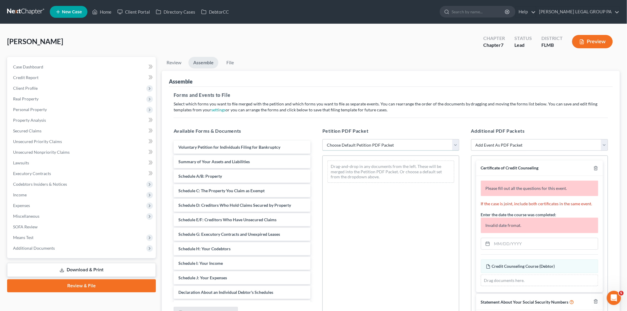
click at [376, 149] on select "Choose Default Petition PDF Packet Complete Bankruptcy Petition (all forms and …" at bounding box center [390, 145] width 137 height 12
select select "0"
click at [322, 139] on select "Choose Default Petition PDF Packet Complete Bankruptcy Petition (all forms and …" at bounding box center [390, 145] width 137 height 12
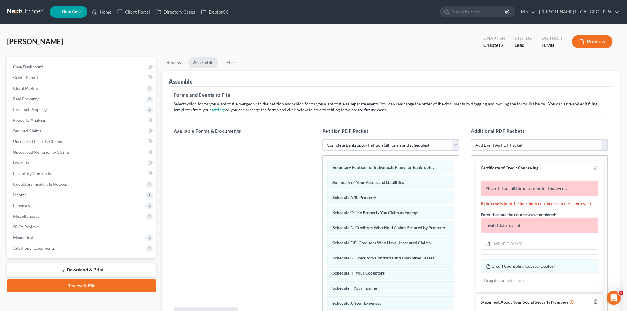
click at [53, 253] on div "Case Dashboard Payments Invoices Payments Payments Credit Report Client Profile…" at bounding box center [81, 157] width 149 height 201
click at [58, 247] on span "Additional Documents" at bounding box center [82, 248] width 148 height 11
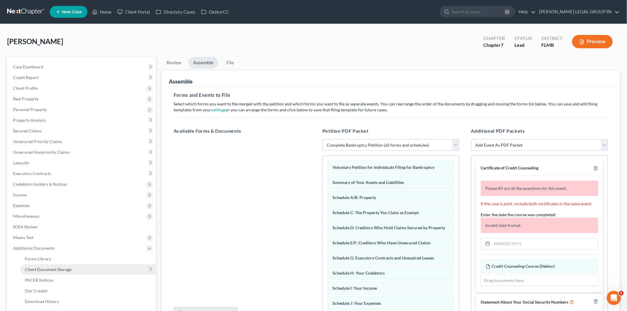
click at [73, 265] on link "Client Document Storage" at bounding box center [88, 269] width 136 height 11
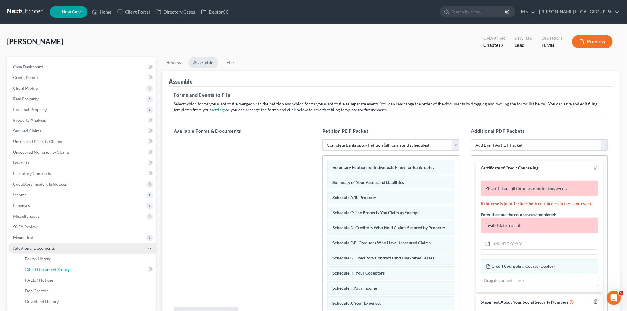
select select "9"
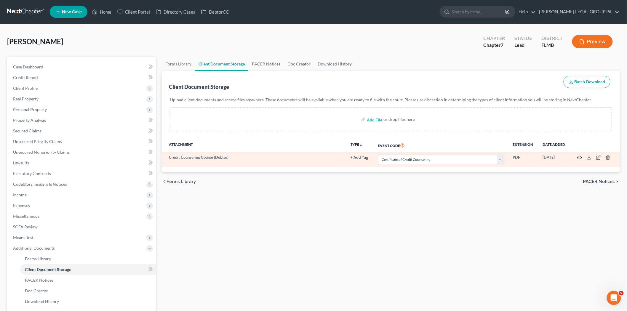
click at [581, 155] on icon "button" at bounding box center [579, 157] width 5 height 5
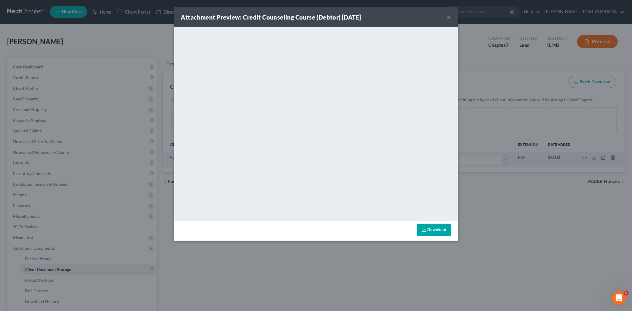
click at [447, 17] on button "×" at bounding box center [449, 17] width 4 height 7
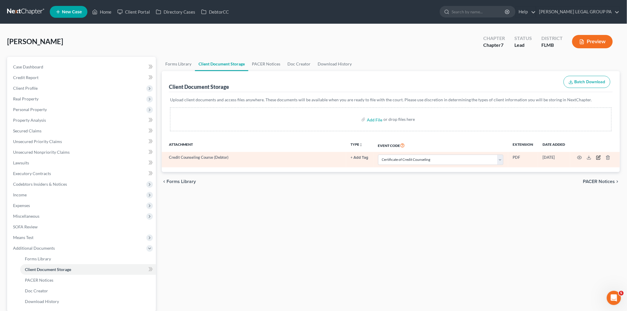
click at [598, 158] on icon "button" at bounding box center [599, 157] width 3 height 3
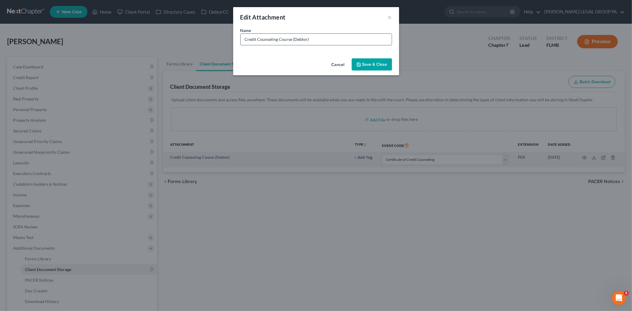
click at [321, 44] on input "Credit Counseling Course (Debtor)" at bounding box center [316, 39] width 151 height 11
type input "Credit Counseling Course (Debtor) 05.30.2025"
click at [384, 70] on button "Save & Close" at bounding box center [372, 64] width 40 height 12
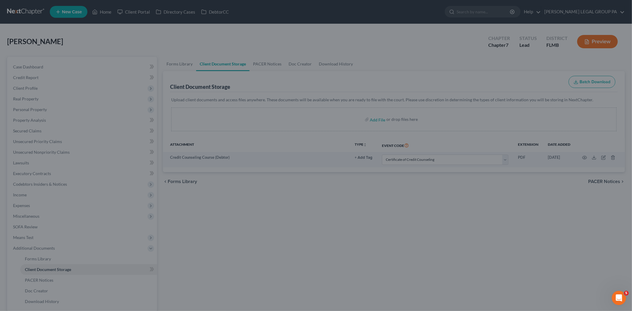
select select "9"
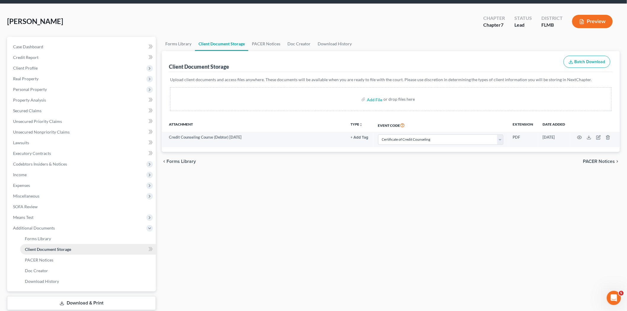
scroll to position [57, 0]
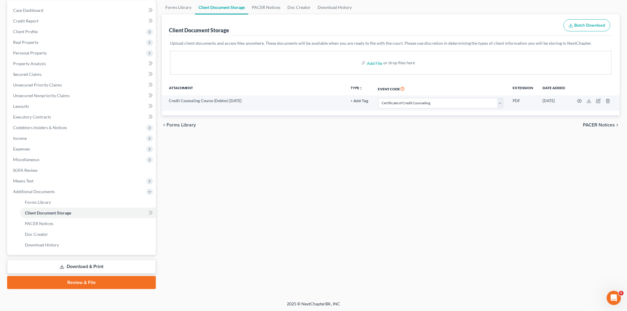
click at [101, 279] on link "Review & File" at bounding box center [81, 282] width 149 height 13
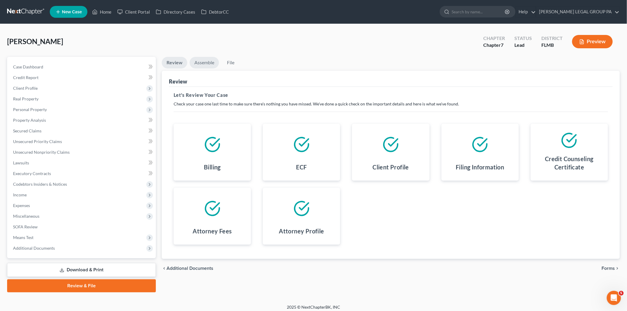
click at [211, 61] on link "Assemble" at bounding box center [204, 63] width 29 height 12
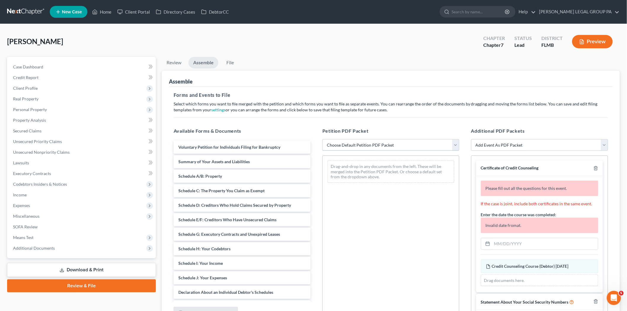
click at [372, 142] on select "Choose Default Petition PDF Packet Complete Bankruptcy Petition (all forms and …" at bounding box center [390, 145] width 137 height 12
select select "0"
click at [322, 139] on select "Choose Default Petition PDF Packet Complete Bankruptcy Petition (all forms and …" at bounding box center [390, 145] width 137 height 12
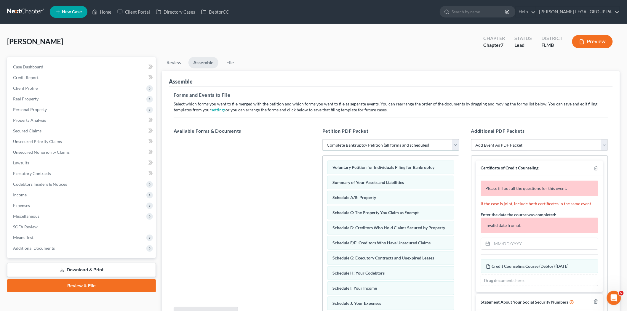
scroll to position [20, 0]
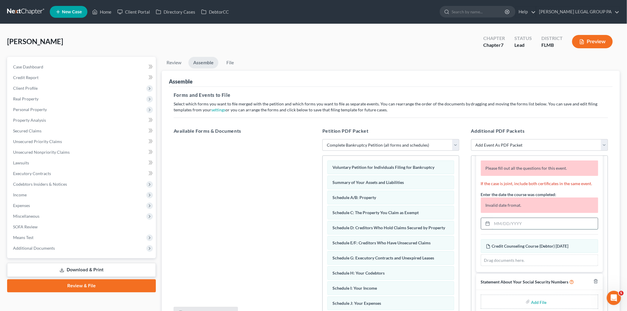
click at [516, 227] on input "text" at bounding box center [545, 223] width 106 height 11
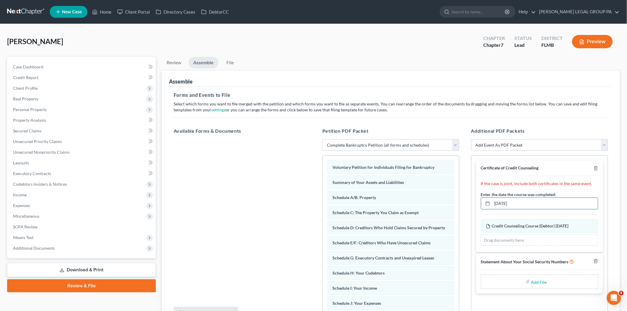
scroll to position [0, 0]
type input "05/30/2025"
click at [523, 284] on div "Add File" at bounding box center [539, 282] width 117 height 14
click at [534, 282] on input "file" at bounding box center [538, 281] width 14 height 11
type input "C:\fakepath\Granger - 121.pdf"
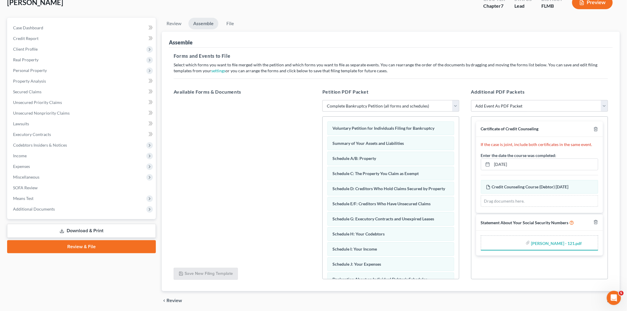
scroll to position [61, 0]
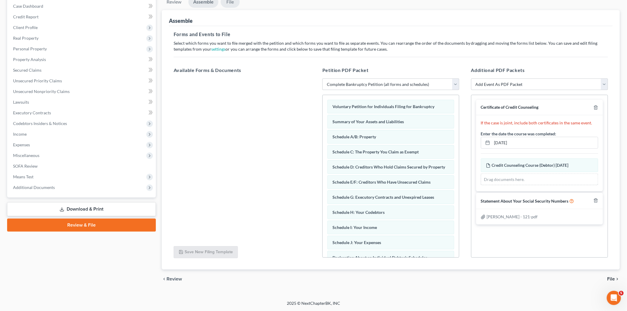
click at [231, 7] on link "File" at bounding box center [230, 2] width 19 height 12
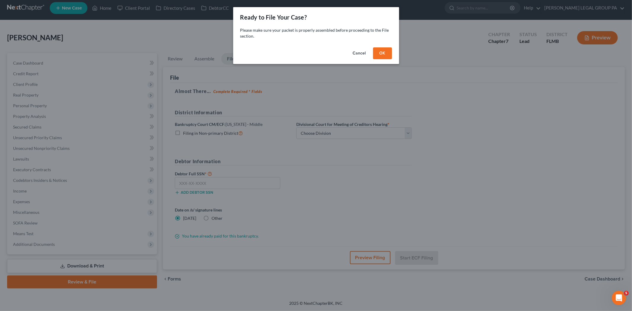
click at [377, 55] on button "OK" at bounding box center [382, 53] width 19 height 12
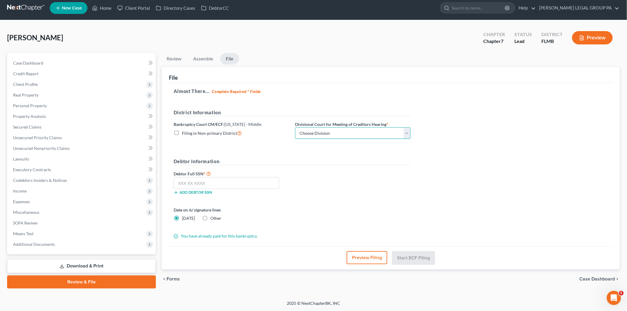
click at [357, 131] on select "Choose Division Fort Myers Jacksonville Orlando Tampa" at bounding box center [353, 133] width 116 height 12
select select "3"
click at [295, 127] on select "Choose Division Fort Myers Jacksonville Orlando Tampa" at bounding box center [353, 133] width 116 height 12
click at [225, 183] on input "text" at bounding box center [226, 183] width 105 height 12
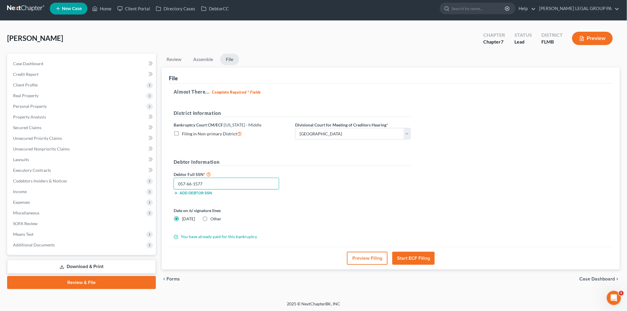
type input "057-66-1577"
click at [418, 259] on button "Start ECF Filing" at bounding box center [413, 258] width 42 height 13
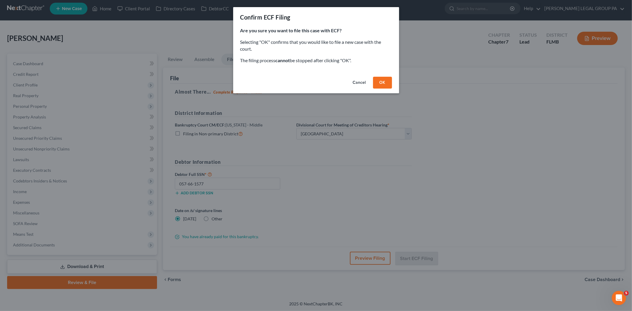
click at [378, 80] on button "OK" at bounding box center [382, 83] width 19 height 12
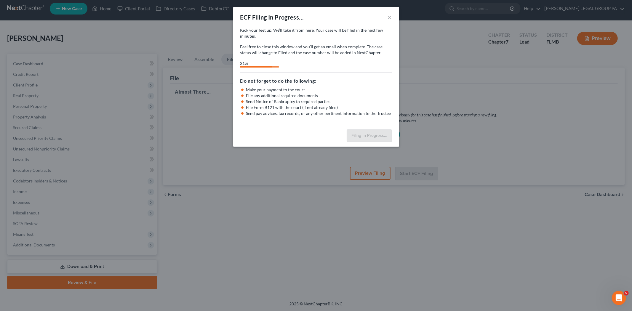
select select "3"
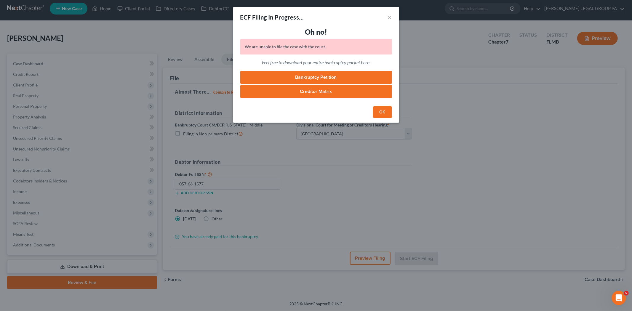
click at [380, 109] on button "OK" at bounding box center [382, 112] width 19 height 12
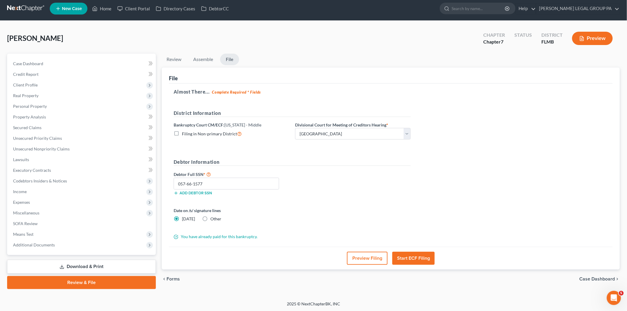
click at [420, 257] on button "Start ECF Filing" at bounding box center [413, 258] width 42 height 13
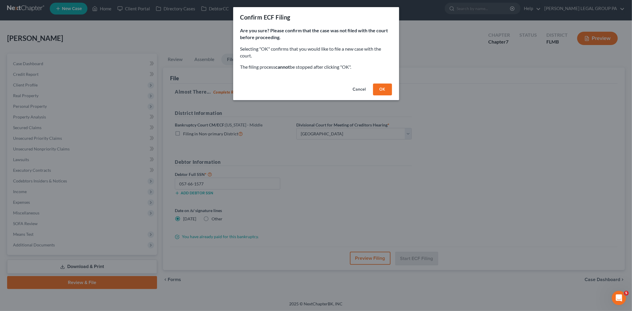
click at [375, 87] on button "OK" at bounding box center [382, 90] width 19 height 12
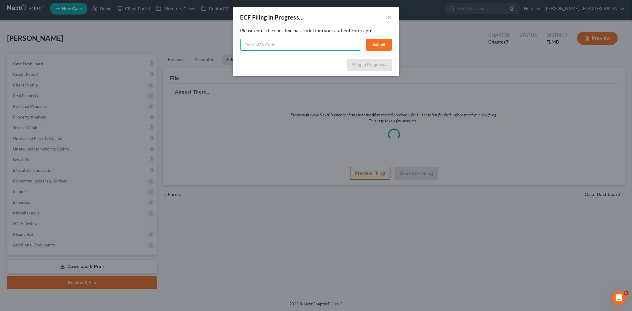
click at [284, 40] on input "text" at bounding box center [300, 45] width 121 height 12
type input "277101"
click at [380, 45] on button "Submit" at bounding box center [379, 45] width 26 height 12
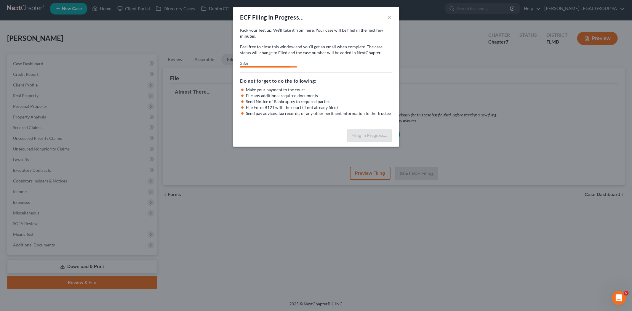
select select "3"
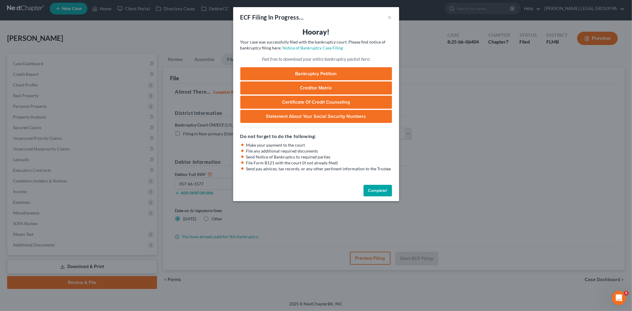
click at [380, 191] on button "Complete!" at bounding box center [378, 191] width 28 height 12
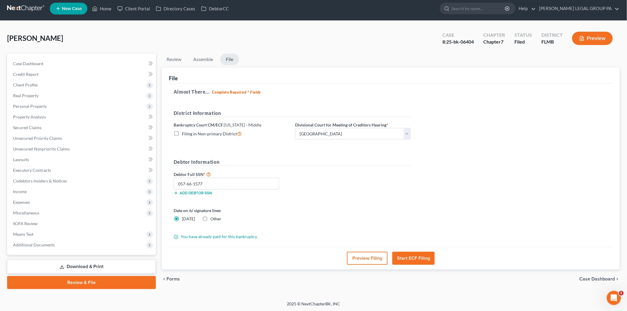
click at [28, 10] on link at bounding box center [26, 8] width 38 height 11
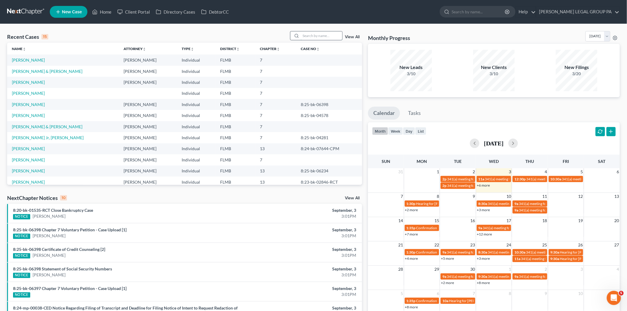
click at [313, 38] on input "search" at bounding box center [321, 35] width 41 height 9
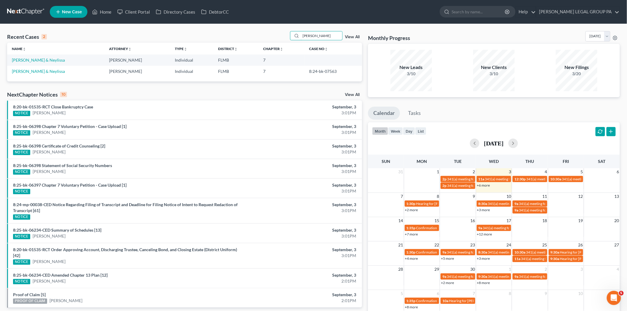
type input "[PERSON_NAME]"
click at [25, 59] on link "[PERSON_NAME] & Neylissa" at bounding box center [38, 59] width 53 height 5
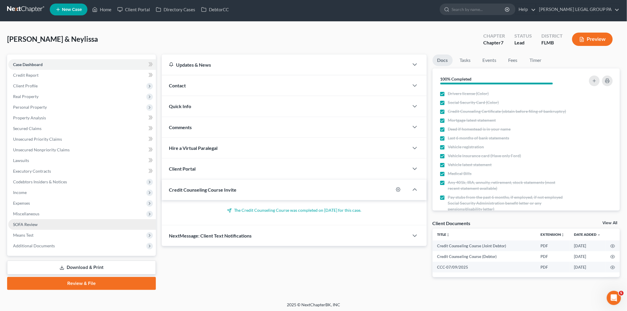
scroll to position [3, 0]
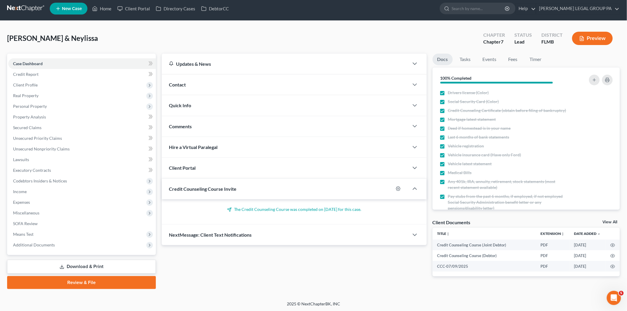
click at [92, 266] on link "Download & Print" at bounding box center [81, 267] width 149 height 14
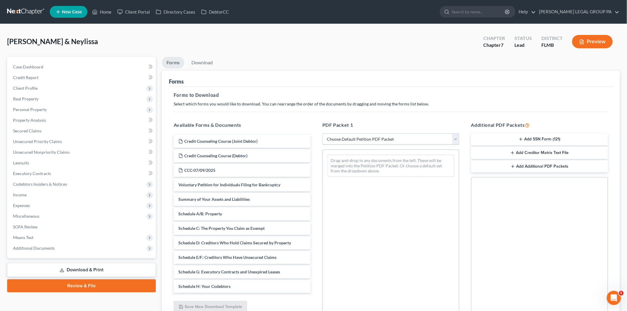
click at [364, 143] on select "Choose Default Petition PDF Packet Complete Bankruptcy Petition (all forms and …" at bounding box center [390, 139] width 137 height 12
select select "0"
click at [322, 133] on select "Choose Default Petition PDF Packet Complete Bankruptcy Petition (all forms and …" at bounding box center [390, 139] width 137 height 12
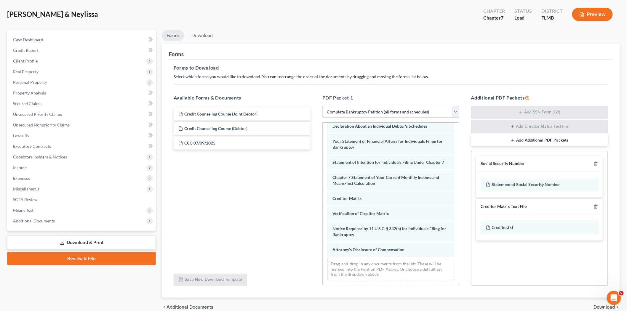
scroll to position [55, 0]
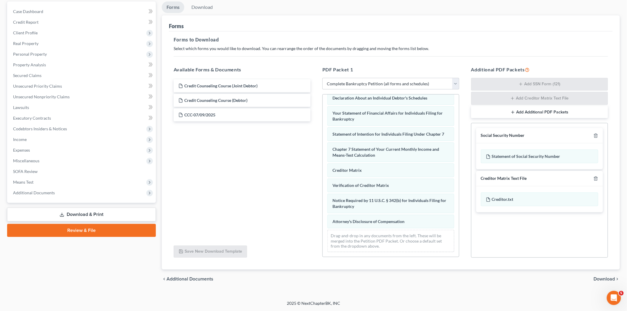
click at [600, 278] on span "Download" at bounding box center [604, 279] width 21 height 5
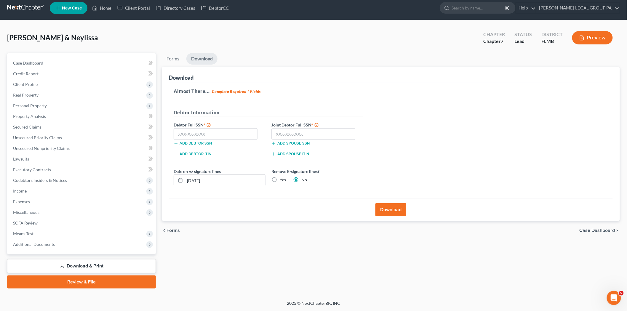
scroll to position [3, 0]
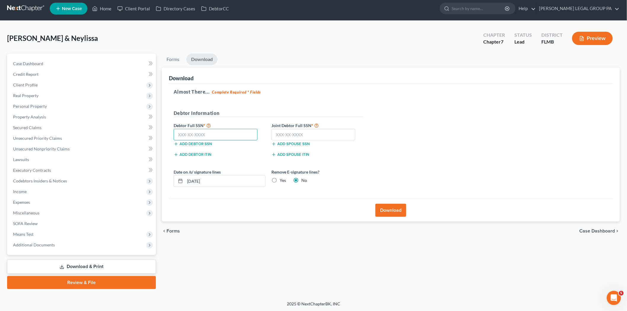
click at [193, 136] on input "text" at bounding box center [216, 135] width 84 height 12
click at [252, 134] on input "text" at bounding box center [216, 135] width 84 height 12
type input "414-06-5227"
click at [322, 135] on input "text" at bounding box center [313, 135] width 84 height 12
type input "693-05-0412"
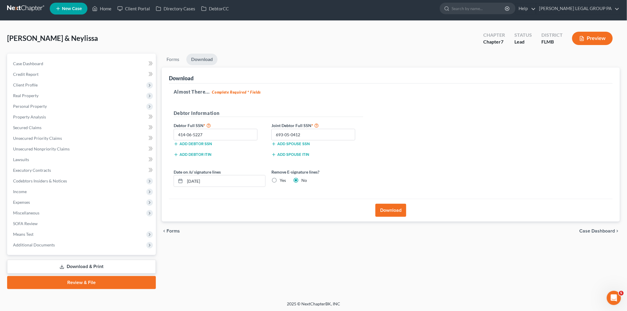
click at [392, 211] on button "Download" at bounding box center [390, 210] width 31 height 13
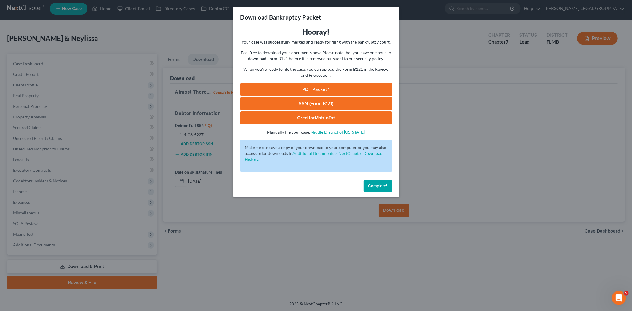
click at [341, 87] on link "PDF Packet 1" at bounding box center [316, 89] width 152 height 13
click at [282, 101] on link "SSN (Form B121)" at bounding box center [316, 103] width 152 height 13
click at [388, 192] on div "Complete!" at bounding box center [316, 187] width 166 height 19
click at [384, 184] on span "Complete!" at bounding box center [377, 185] width 19 height 5
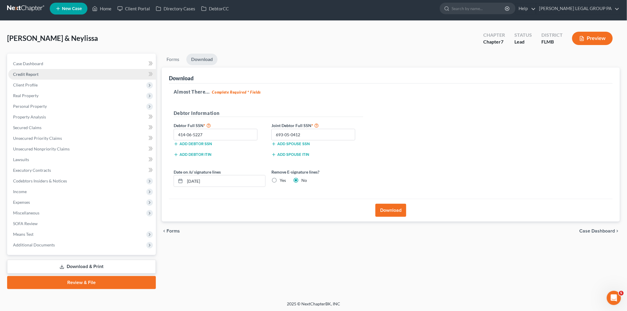
click at [48, 71] on link "Credit Report" at bounding box center [82, 74] width 148 height 11
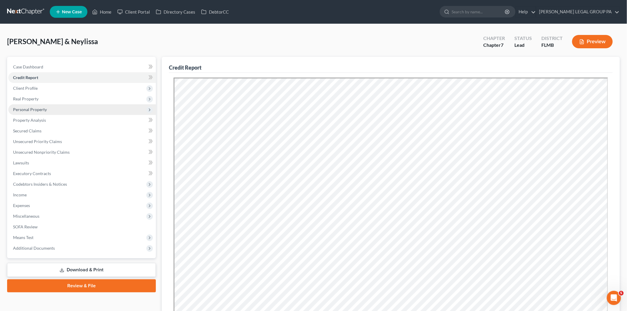
click at [48, 107] on span "Personal Property" at bounding box center [82, 109] width 148 height 11
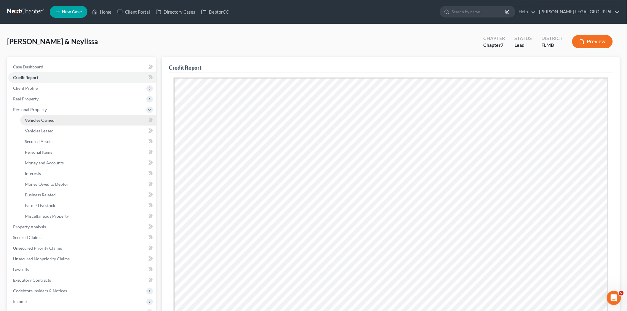
click at [49, 119] on span "Vehicles Owned" at bounding box center [40, 120] width 30 height 5
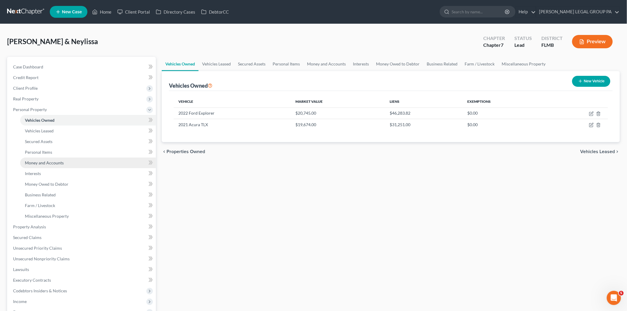
click at [58, 162] on span "Money and Accounts" at bounding box center [44, 162] width 39 height 5
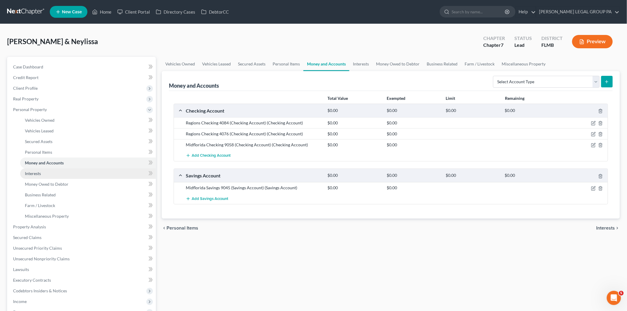
click at [64, 173] on link "Interests" at bounding box center [88, 173] width 136 height 11
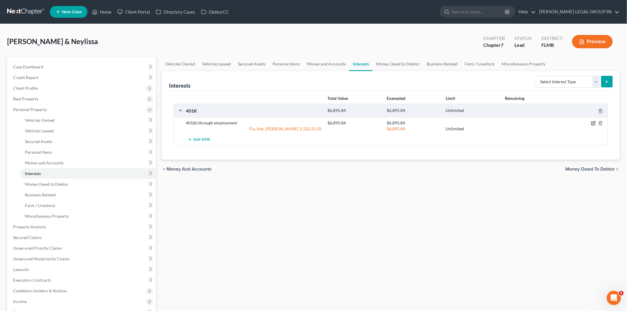
click at [593, 122] on icon "button" at bounding box center [593, 123] width 5 height 5
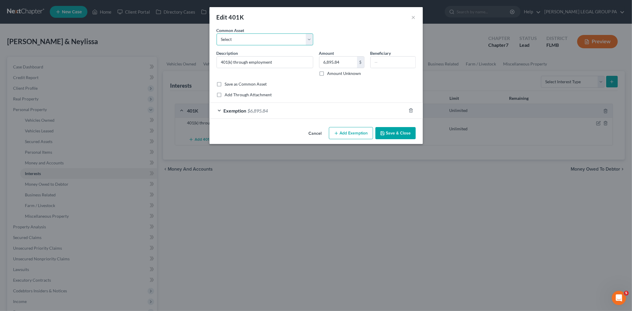
click at [293, 37] on select "Select 401(k) through employment" at bounding box center [265, 39] width 97 height 12
click at [298, 92] on div "Add Through Attachment" at bounding box center [316, 95] width 199 height 6
click at [313, 136] on button "Cancel" at bounding box center [315, 134] width 23 height 12
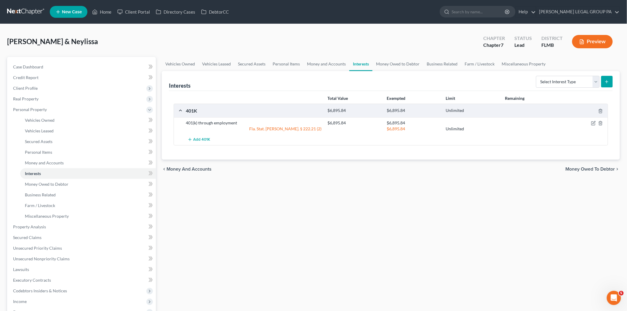
click at [586, 75] on div "Select Interest Type 401K Annuity Bond Education IRA Government Bond Government…" at bounding box center [573, 81] width 79 height 16
click at [582, 82] on select "Select Interest Type 401K Annuity Bond Education IRA Government Bond Government…" at bounding box center [568, 82] width 64 height 12
select select "ira"
click at [537, 76] on select "Select Interest Type 401K Annuity Bond Education IRA Government Bond Government…" at bounding box center [568, 82] width 64 height 12
click at [609, 79] on icon "submit" at bounding box center [606, 81] width 5 height 5
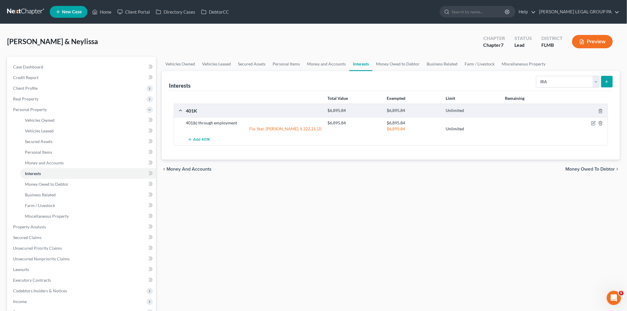
click at [606, 82] on icon "submit" at bounding box center [606, 81] width 5 height 5
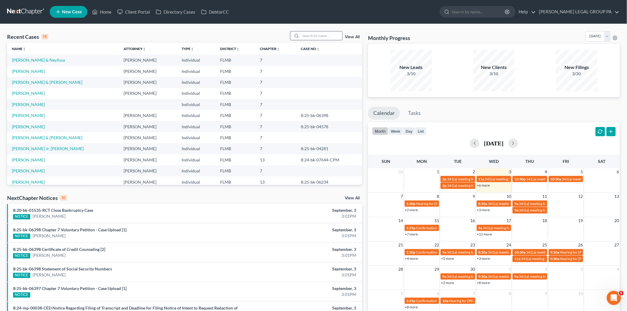
click at [308, 34] on input "search" at bounding box center [321, 35] width 41 height 9
click at [307, 36] on input "search" at bounding box center [321, 35] width 41 height 9
click at [304, 33] on input "search" at bounding box center [321, 35] width 41 height 9
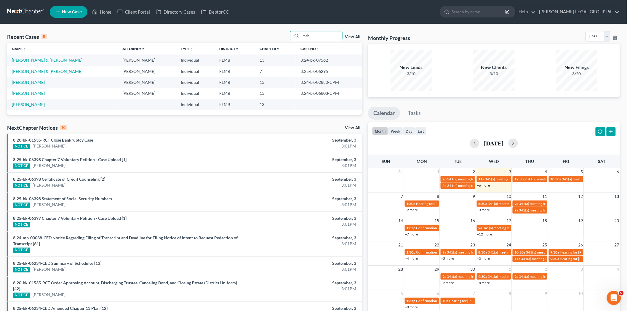
type input "mah"
click at [35, 60] on link "[PERSON_NAME] & [PERSON_NAME]" at bounding box center [47, 59] width 71 height 5
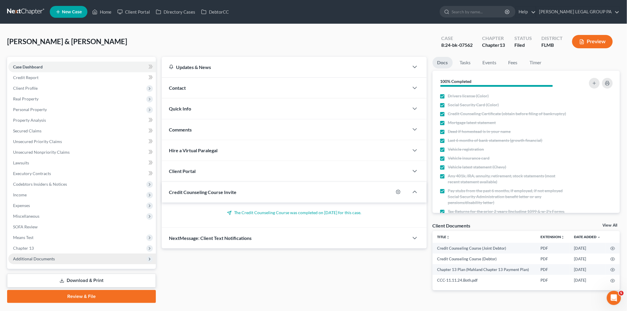
click at [103, 254] on span "Additional Documents" at bounding box center [82, 259] width 148 height 11
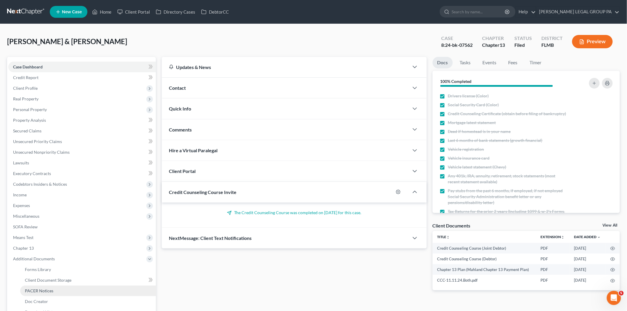
click at [65, 293] on link "PACER Notices" at bounding box center [88, 291] width 136 height 11
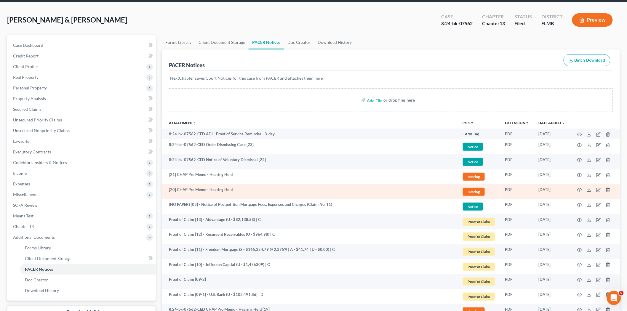
scroll to position [33, 0]
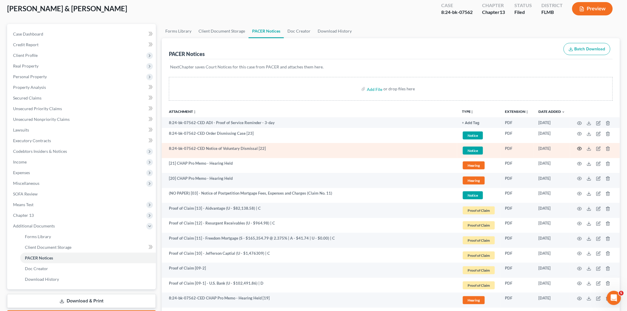
click at [579, 148] on icon "button" at bounding box center [579, 148] width 5 height 5
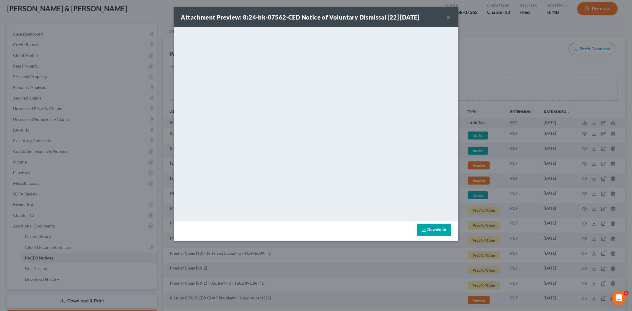
click at [450, 17] on button "×" at bounding box center [449, 17] width 4 height 7
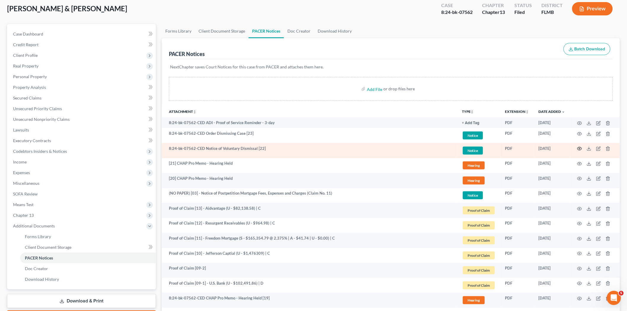
click at [578, 148] on icon "button" at bounding box center [579, 148] width 5 height 5
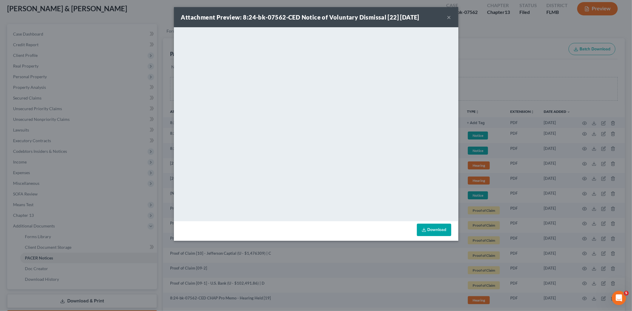
drag, startPoint x: 447, startPoint y: 18, endPoint x: 442, endPoint y: 16, distance: 5.1
click at [447, 18] on button "×" at bounding box center [449, 17] width 4 height 7
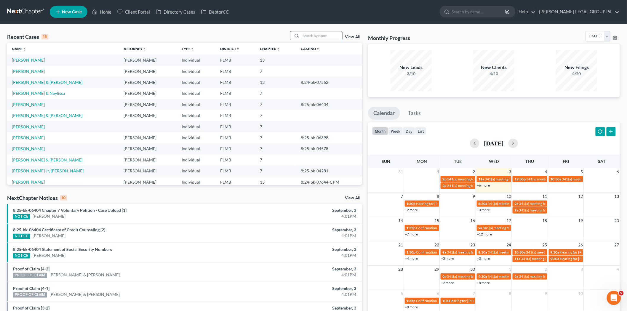
drag, startPoint x: 319, startPoint y: 37, endPoint x: 312, endPoint y: 33, distance: 8.1
click at [319, 37] on input "search" at bounding box center [321, 35] width 41 height 9
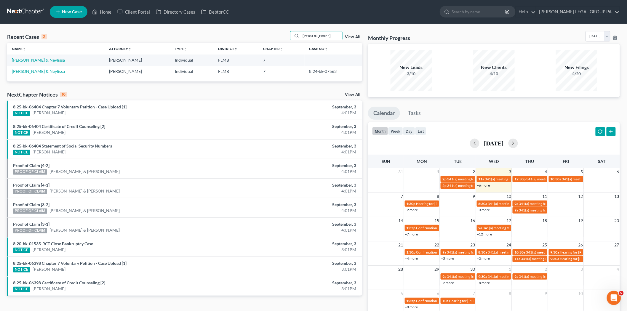
type input "[PERSON_NAME]"
click at [36, 60] on link "[PERSON_NAME] & Neylissa" at bounding box center [38, 59] width 53 height 5
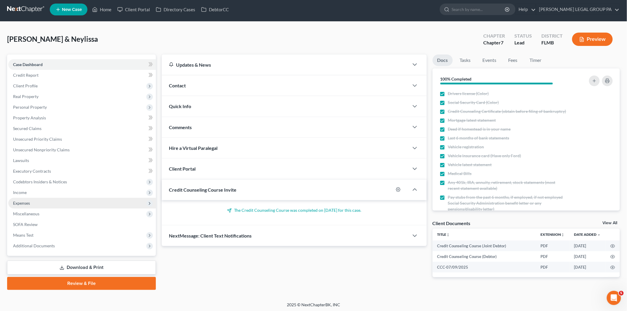
scroll to position [3, 0]
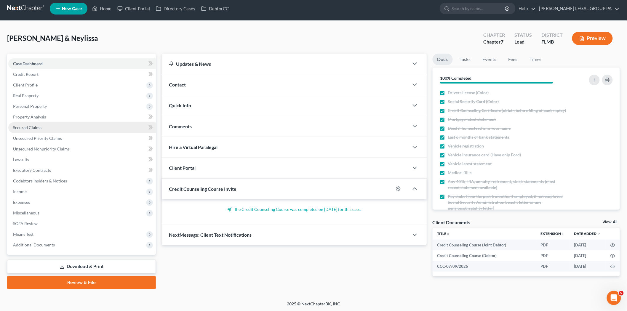
click at [49, 128] on link "Secured Claims" at bounding box center [82, 127] width 148 height 11
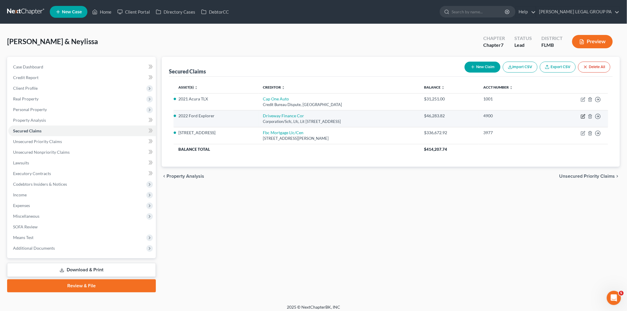
click at [582, 116] on icon "button" at bounding box center [583, 116] width 5 height 5
select select "38"
select select "2"
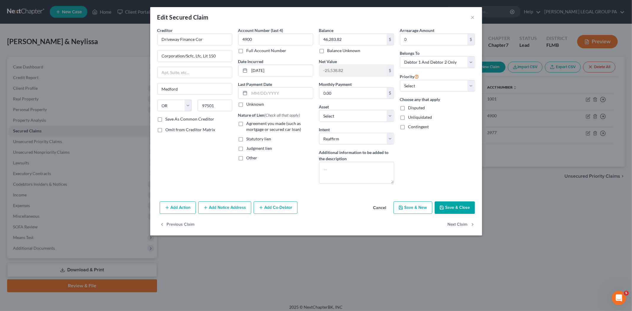
click at [218, 210] on button "Add Notice Address" at bounding box center [224, 207] width 53 height 12
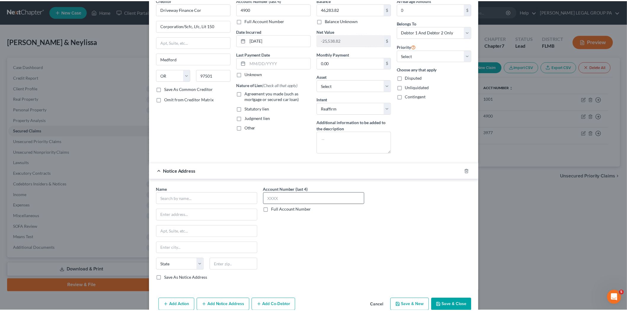
scroll to position [60, 0]
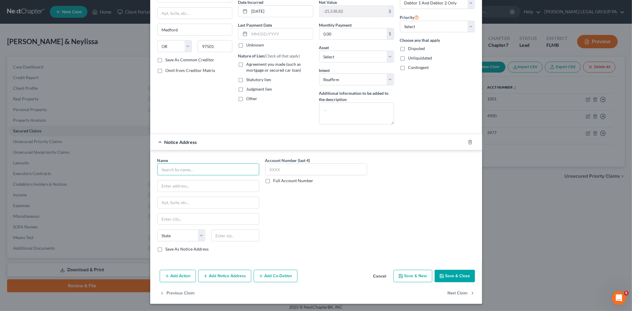
click at [222, 169] on input "text" at bounding box center [208, 170] width 102 height 12
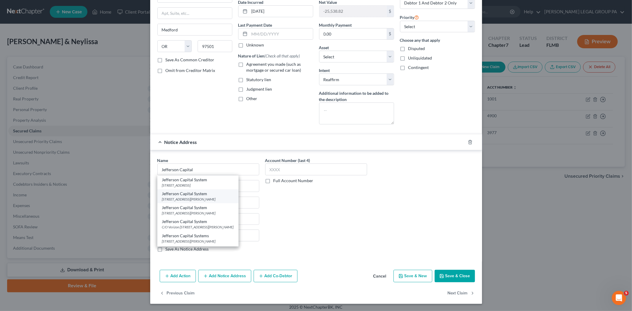
click at [199, 198] on div "16 McLeland Rd., Saint Cloud, MN 56303" at bounding box center [198, 199] width 72 height 5
type input "Jefferson Capital System"
type input "16 McLeland Rd."
type input "Saint Cloud"
select select "24"
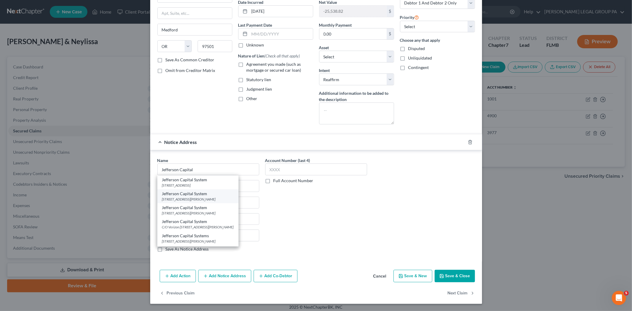
type input "56303"
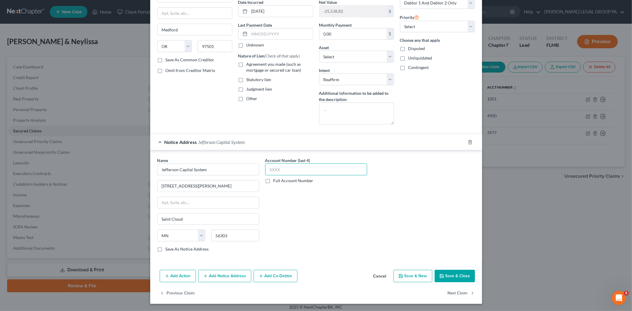
click at [290, 170] on input "text" at bounding box center [316, 170] width 102 height 12
click at [284, 168] on input "text" at bounding box center [316, 170] width 102 height 12
type input "5004"
click at [450, 276] on button "Save & Close" at bounding box center [455, 276] width 40 height 12
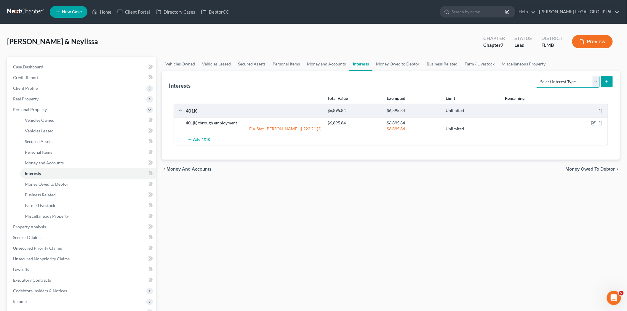
click at [560, 79] on select "Select Interest Type 401K Annuity Bond Education IRA Government Bond Government…" at bounding box center [568, 82] width 64 height 12
select select "ira"
click at [537, 76] on select "Select Interest Type 401K Annuity Bond Education IRA Government Bond Government…" at bounding box center [568, 82] width 64 height 12
click at [605, 82] on icon "submit" at bounding box center [606, 81] width 5 height 5
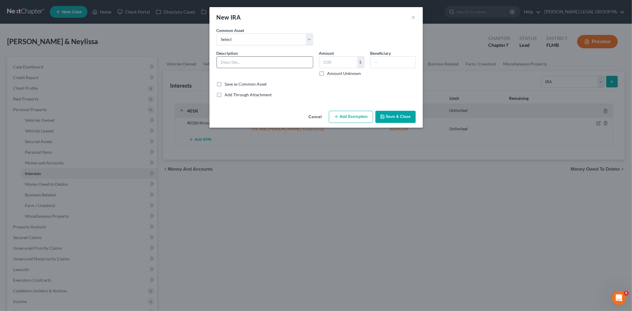
click at [279, 59] on input "text" at bounding box center [265, 62] width 96 height 11
type input "[PERSON_NAME] [PERSON_NAME]"
click at [331, 63] on input "text" at bounding box center [338, 62] width 38 height 11
type input "5,620.07"
click at [350, 119] on button "Add Exemption" at bounding box center [351, 117] width 44 height 12
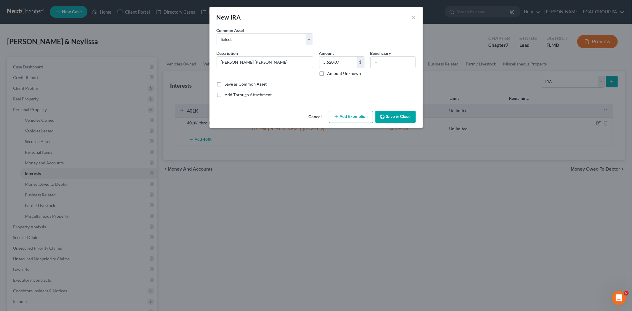
select select "2"
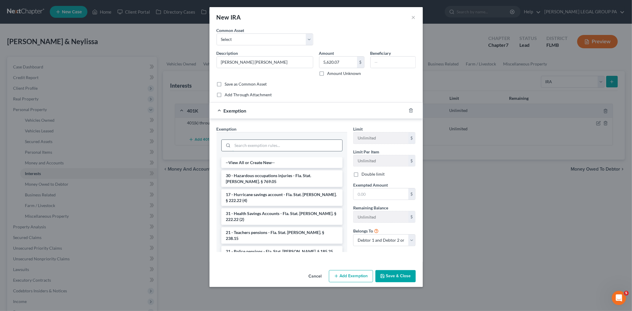
click at [269, 144] on input "search" at bounding box center [288, 145] width 110 height 11
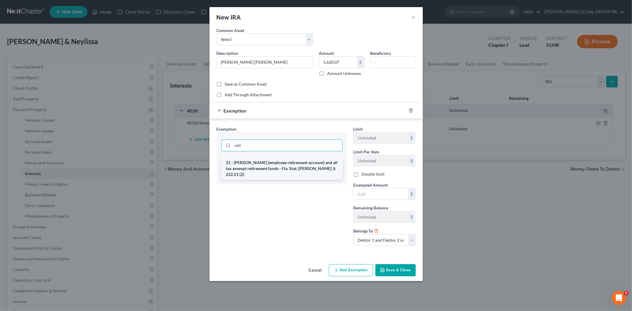
type input "reti"
click at [282, 170] on li "21 - ERISA (employee retirement account) and all tax exempt retirement funds - …" at bounding box center [281, 168] width 121 height 23
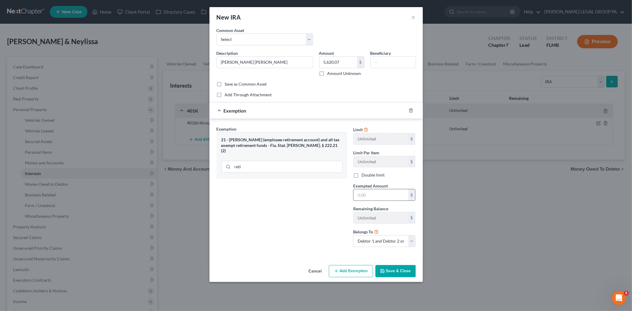
click at [376, 196] on input "text" at bounding box center [381, 194] width 55 height 11
type input "5,620.07"
click at [384, 242] on select "Debtor 1 only Debtor 2 only Debtor 1 and Debtor 2 only" at bounding box center [384, 241] width 63 height 12
click at [353, 236] on select "Debtor 1 only Debtor 2 only Debtor 1 and Debtor 2 only" at bounding box center [384, 241] width 63 height 12
drag, startPoint x: 389, startPoint y: 240, endPoint x: 388, endPoint y: 245, distance: 5.6
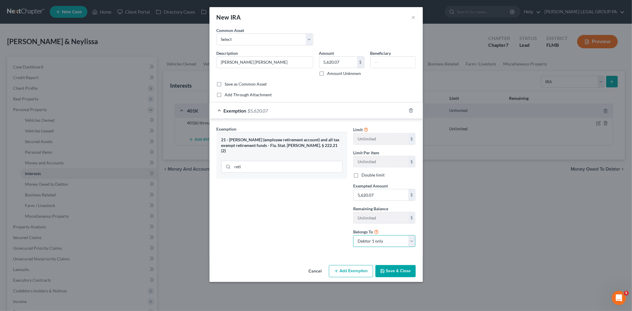
click at [389, 240] on select "Debtor 1 only Debtor 2 only Debtor 1 and Debtor 2 only" at bounding box center [384, 241] width 63 height 12
select select "1"
click at [353, 236] on select "Debtor 1 only Debtor 2 only Debtor 1 and Debtor 2 only" at bounding box center [384, 241] width 63 height 12
click at [395, 270] on button "Save & Close" at bounding box center [395, 271] width 40 height 12
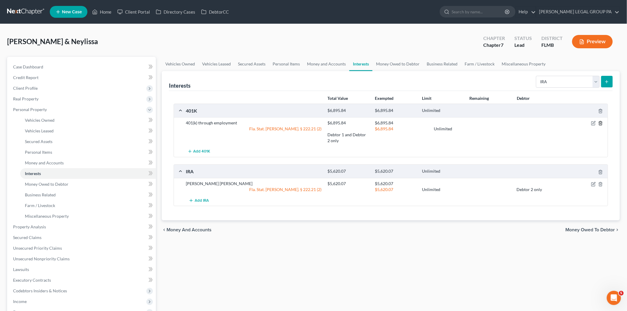
click at [601, 124] on line "button" at bounding box center [601, 123] width 0 height 1
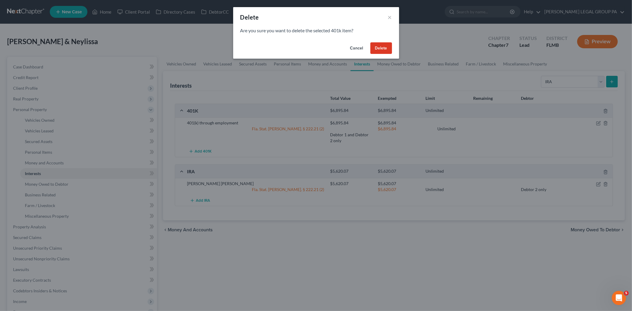
click at [389, 52] on button "Delete" at bounding box center [381, 48] width 22 height 12
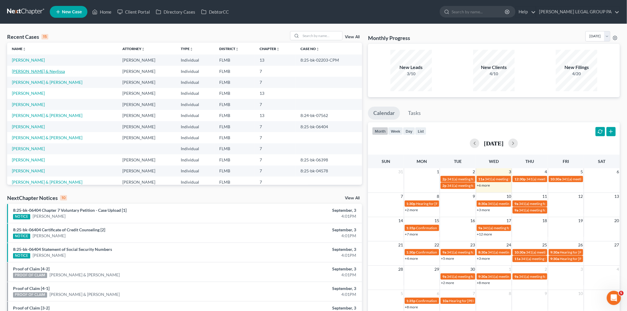
click at [44, 70] on link "[PERSON_NAME] & Neylissa" at bounding box center [38, 71] width 53 height 5
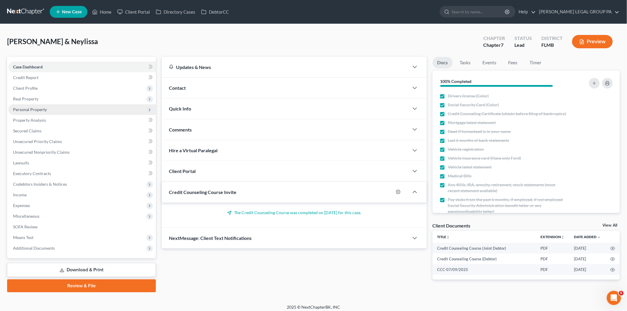
click at [47, 104] on span "Personal Property" at bounding box center [82, 109] width 148 height 11
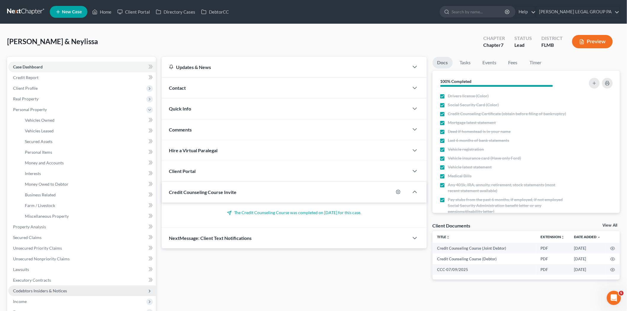
scroll to position [33, 0]
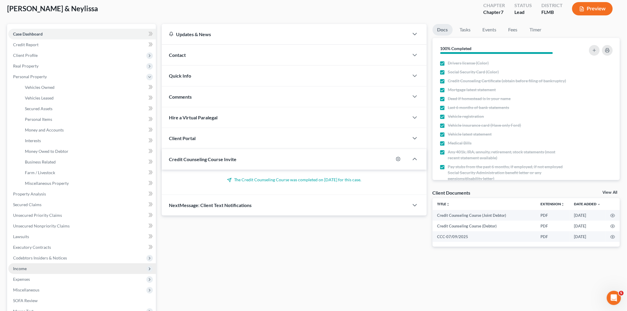
click at [33, 269] on span "Income" at bounding box center [82, 268] width 148 height 11
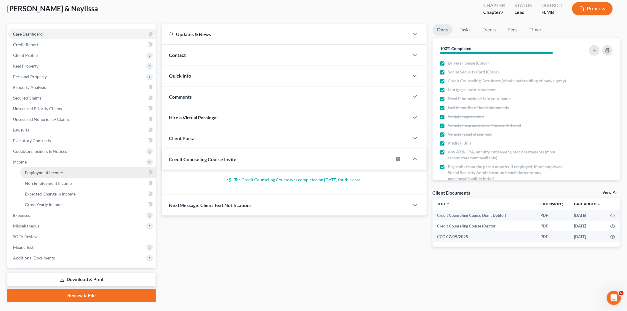
click at [68, 168] on link "Employment Income" at bounding box center [88, 172] width 136 height 11
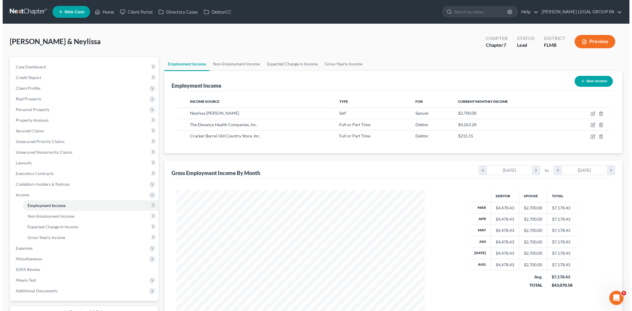
scroll to position [124, 260]
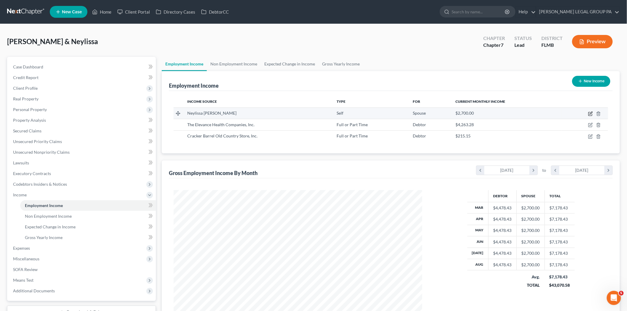
click at [591, 112] on icon "button" at bounding box center [590, 113] width 5 height 5
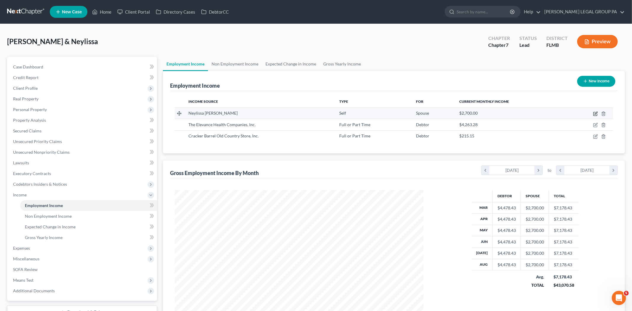
select select "1"
select select "9"
select select "0"
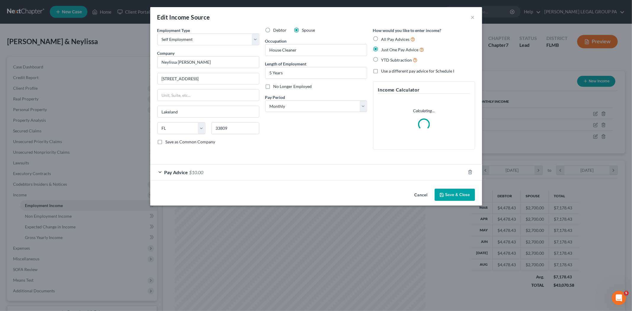
click at [301, 174] on div "Pay Advice $10.00" at bounding box center [307, 172] width 315 height 16
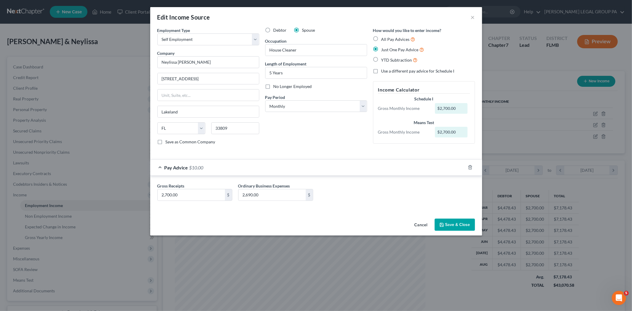
click at [462, 223] on button "Save & Close" at bounding box center [455, 225] width 40 height 12
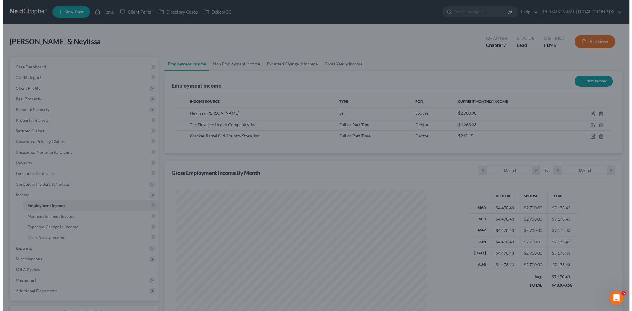
scroll to position [296196, 296059]
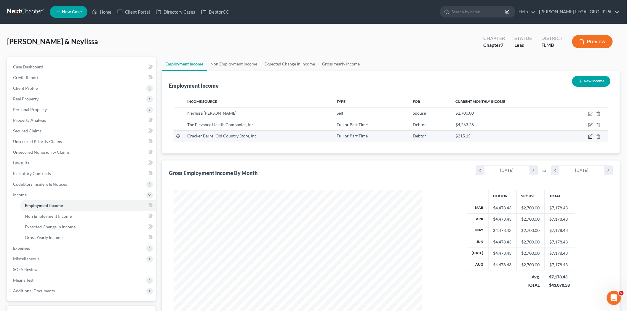
click at [590, 135] on icon "button" at bounding box center [590, 136] width 5 height 5
select select "0"
select select "44"
select select "0"
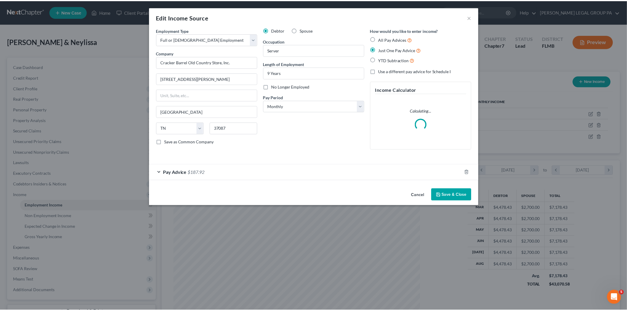
scroll to position [125, 263]
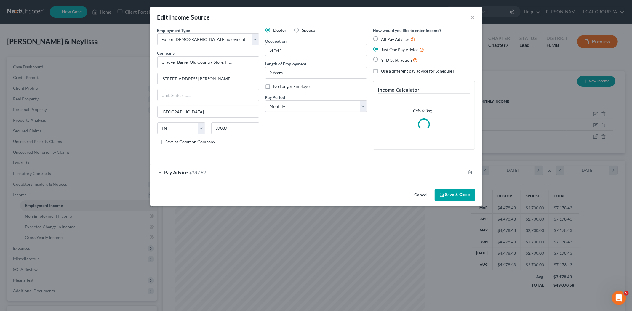
click at [274, 84] on label "No Longer Employed" at bounding box center [293, 87] width 39 height 6
click at [276, 84] on input "No Longer Employed" at bounding box center [278, 86] width 4 height 4
checkbox input "true"
click at [459, 197] on button "Save & Close" at bounding box center [455, 195] width 40 height 12
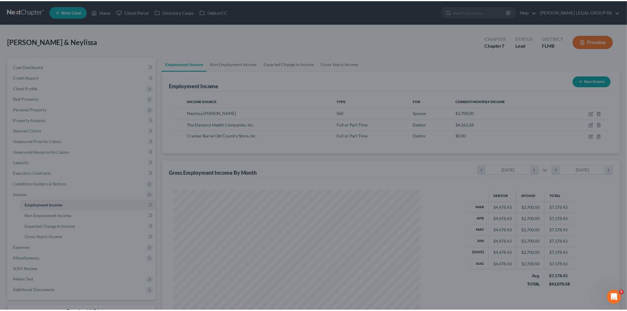
scroll to position [296196, 296059]
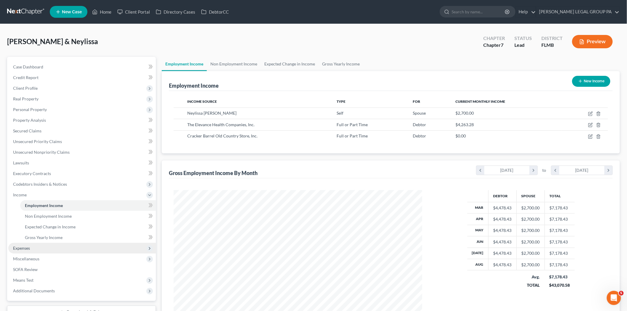
click at [55, 245] on span "Expenses" at bounding box center [82, 248] width 148 height 11
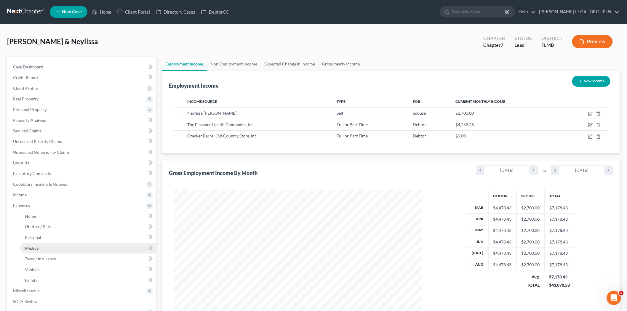
click at [54, 250] on link "Medical" at bounding box center [88, 248] width 136 height 11
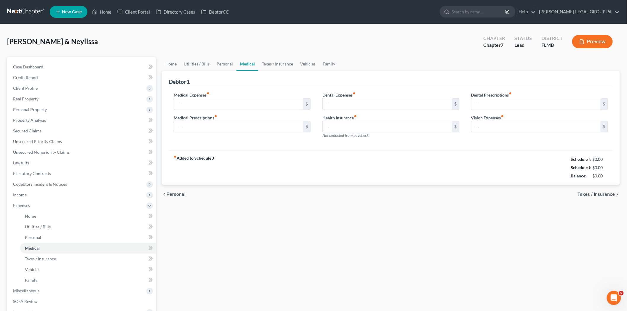
type input "0.00"
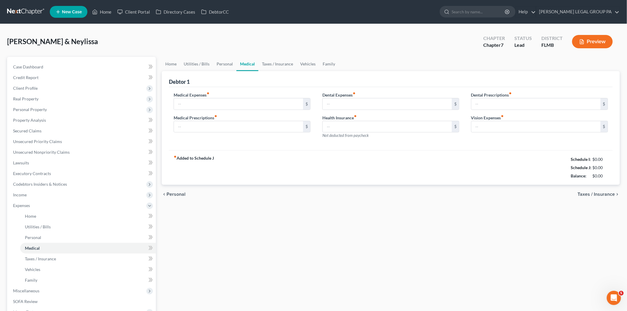
type input "0.00"
click at [73, 238] on link "Personal" at bounding box center [88, 237] width 136 height 11
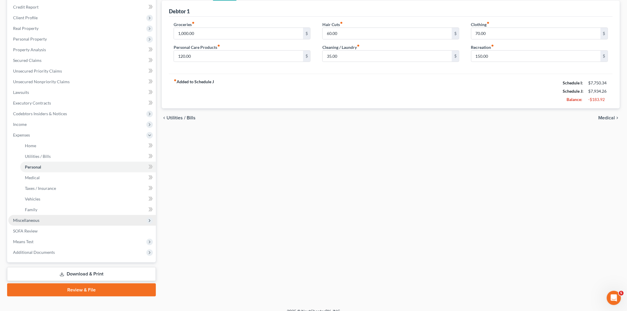
scroll to position [78, 0]
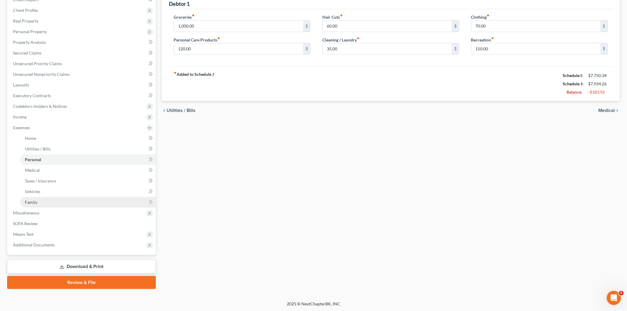
click at [58, 202] on link "Family" at bounding box center [88, 202] width 136 height 11
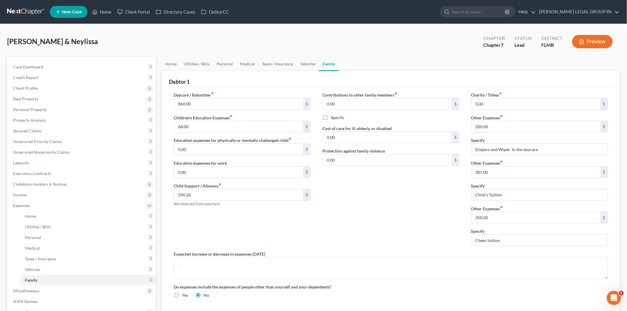
click at [29, 12] on link at bounding box center [26, 12] width 38 height 11
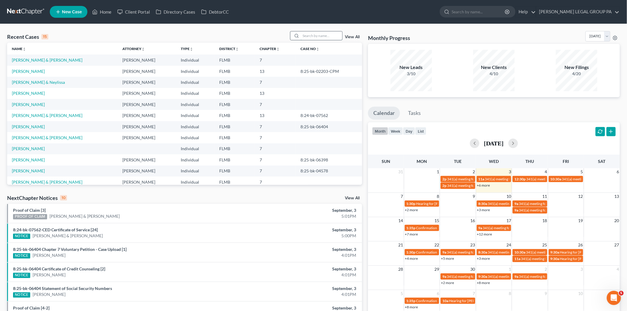
click at [315, 34] on input "search" at bounding box center [321, 35] width 41 height 9
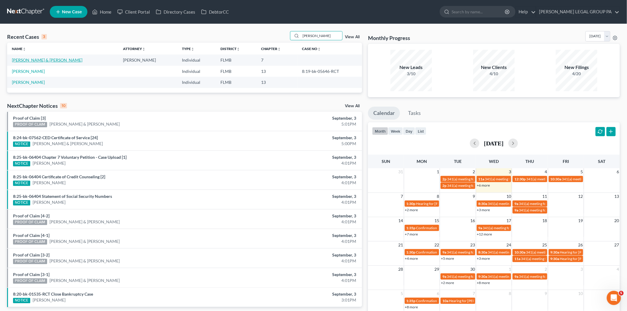
type input "[PERSON_NAME]"
click at [45, 60] on link "[PERSON_NAME] & [PERSON_NAME]" at bounding box center [47, 59] width 71 height 5
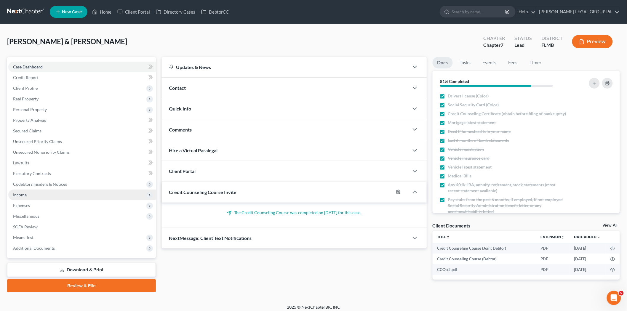
scroll to position [3, 0]
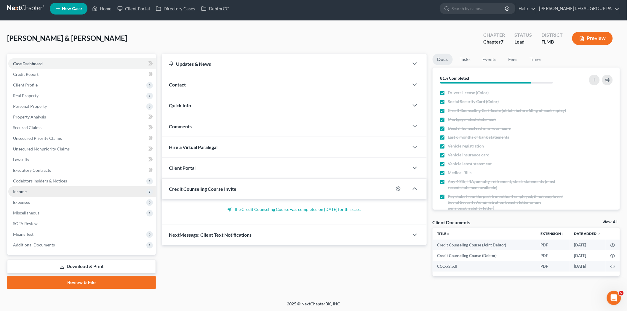
click at [70, 190] on span "Income" at bounding box center [82, 191] width 148 height 11
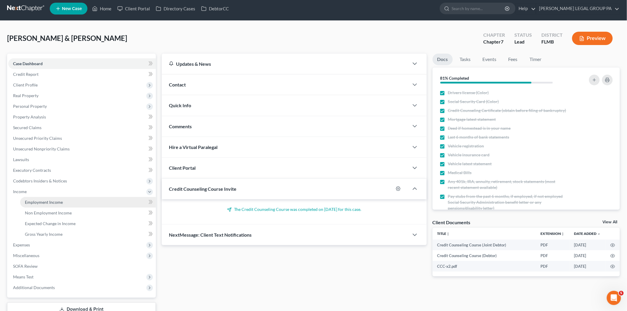
click at [71, 203] on link "Employment Income" at bounding box center [88, 202] width 136 height 11
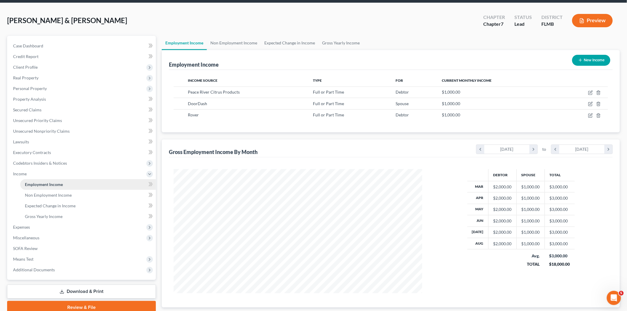
scroll to position [33, 0]
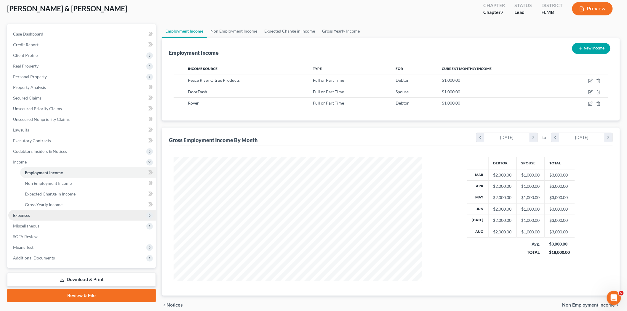
click at [60, 215] on span "Expenses" at bounding box center [82, 215] width 148 height 11
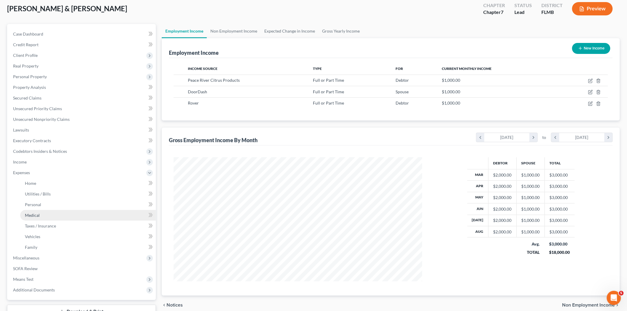
click at [61, 212] on link "Medical" at bounding box center [88, 215] width 136 height 11
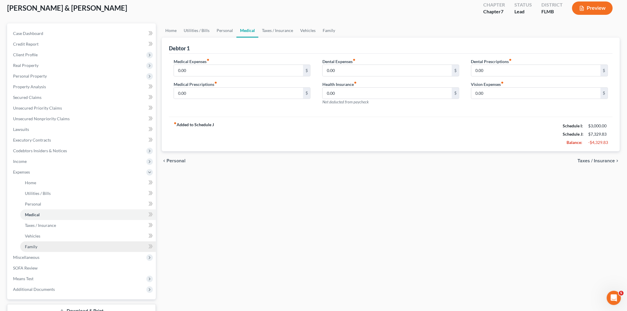
scroll to position [66, 0]
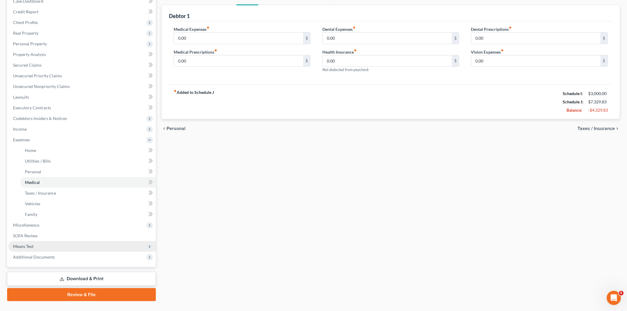
click at [54, 248] on span "Means Test" at bounding box center [82, 246] width 148 height 11
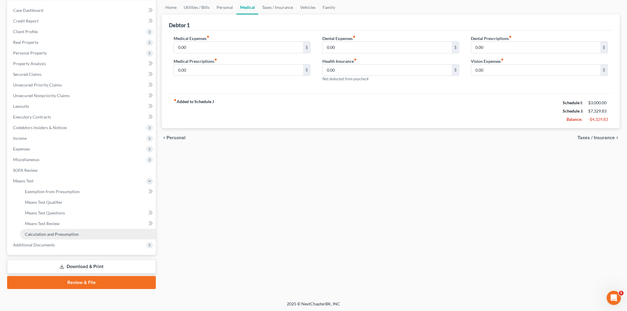
click at [64, 232] on span "Calculation and Presumption" at bounding box center [52, 234] width 54 height 5
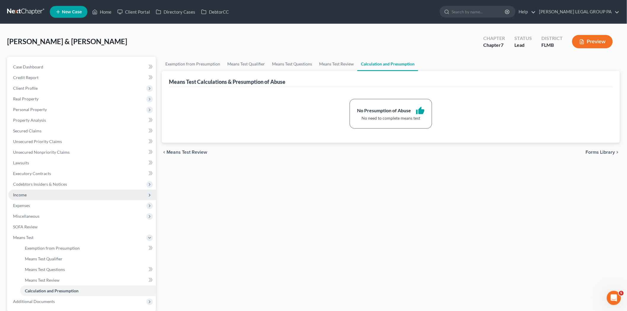
click at [44, 192] on span "Income" at bounding box center [82, 195] width 148 height 11
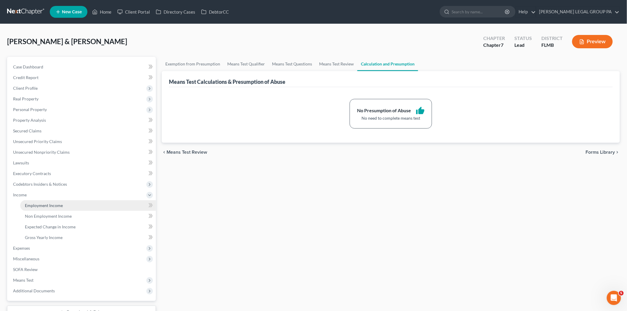
click at [47, 204] on span "Employment Income" at bounding box center [44, 205] width 38 height 5
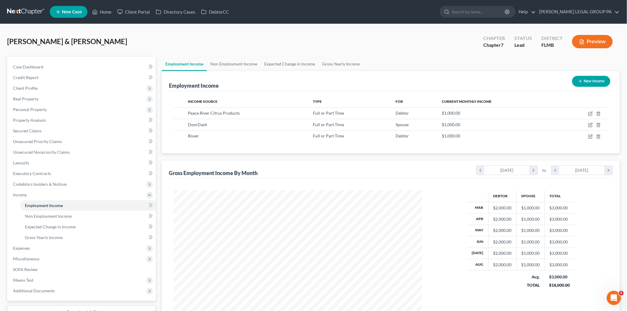
click at [125, 37] on div "Webb, Robert & Holli Upgraded Chapter Chapter 7 Status Lead District FLMB Previ…" at bounding box center [313, 44] width 613 height 26
click at [35, 15] on link at bounding box center [26, 12] width 38 height 11
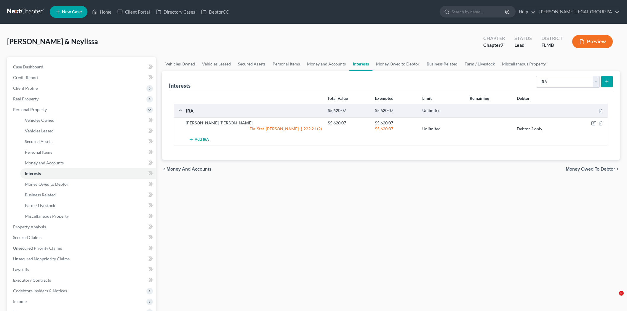
select select "ira"
click at [62, 91] on span "Client Profile" at bounding box center [82, 88] width 148 height 11
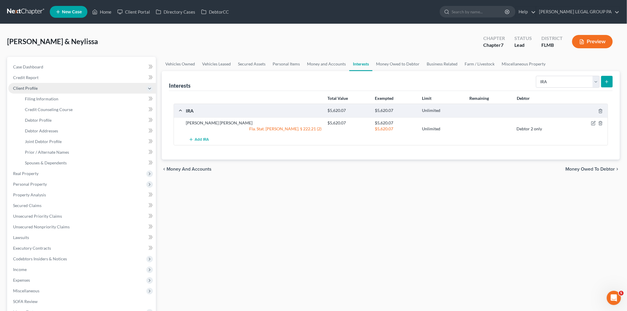
click at [62, 91] on span "Client Profile" at bounding box center [82, 88] width 148 height 11
